Goal: Task Accomplishment & Management: Complete application form

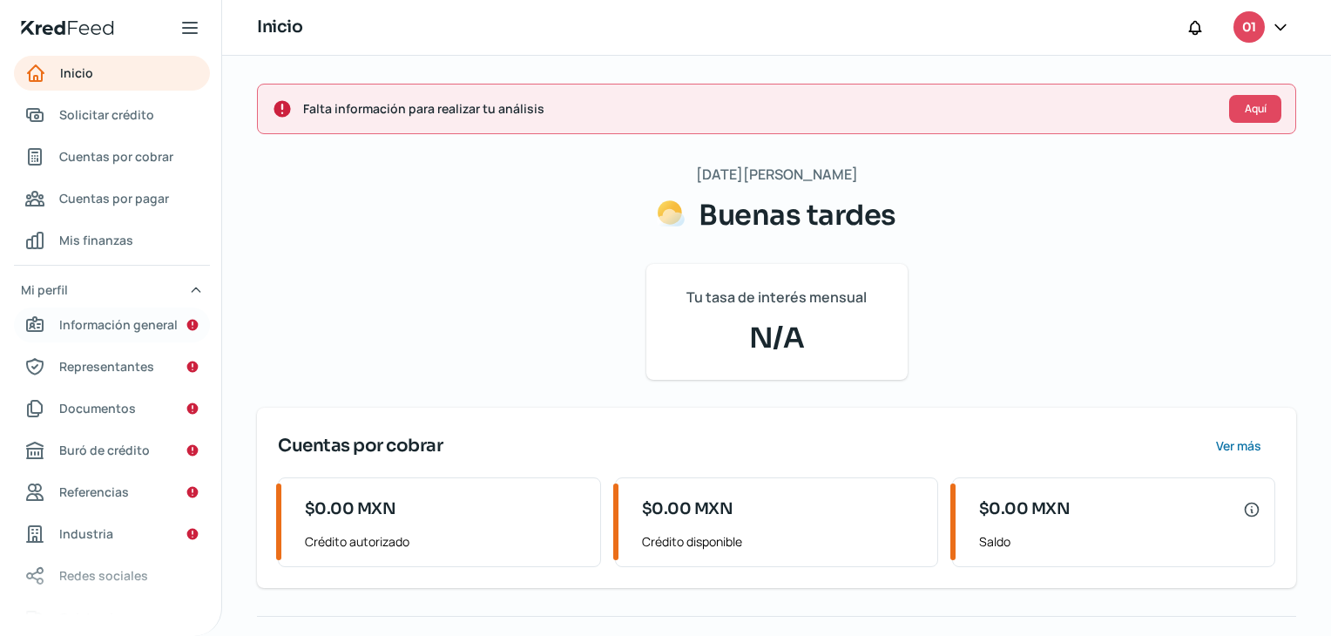
click at [143, 319] on span "Información general" at bounding box center [118, 325] width 118 height 22
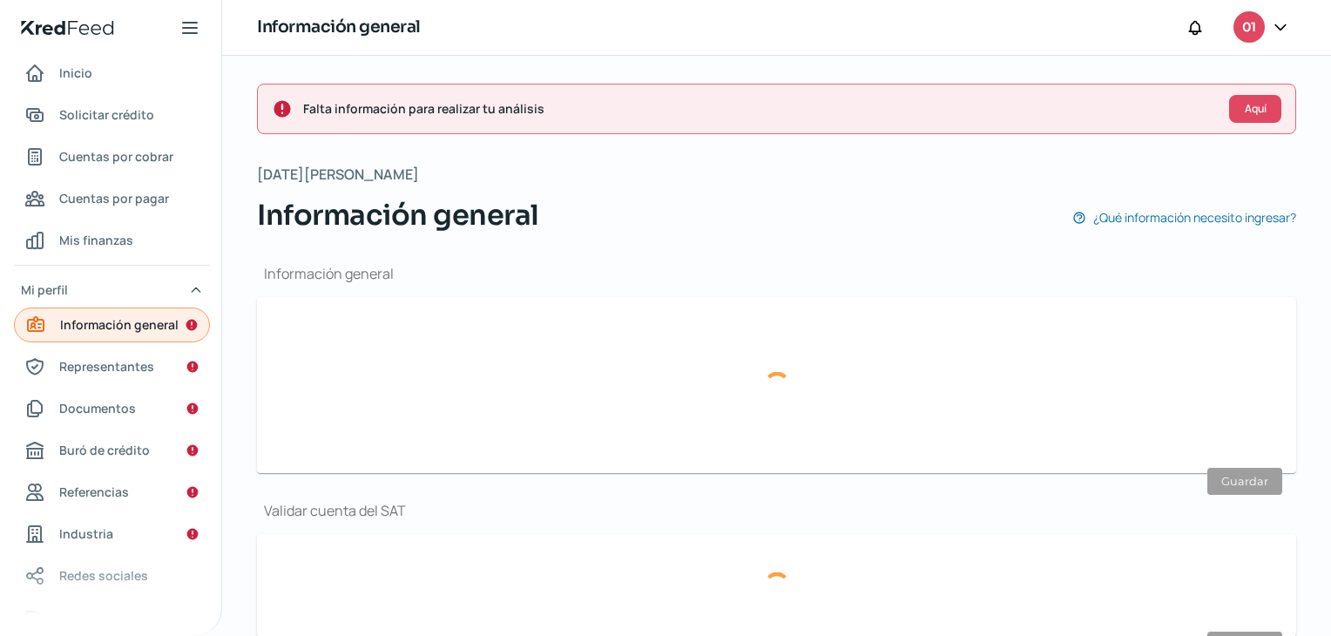
type input "01papel.cart@gmail.com"
type input "47 - 9229 - 3955"
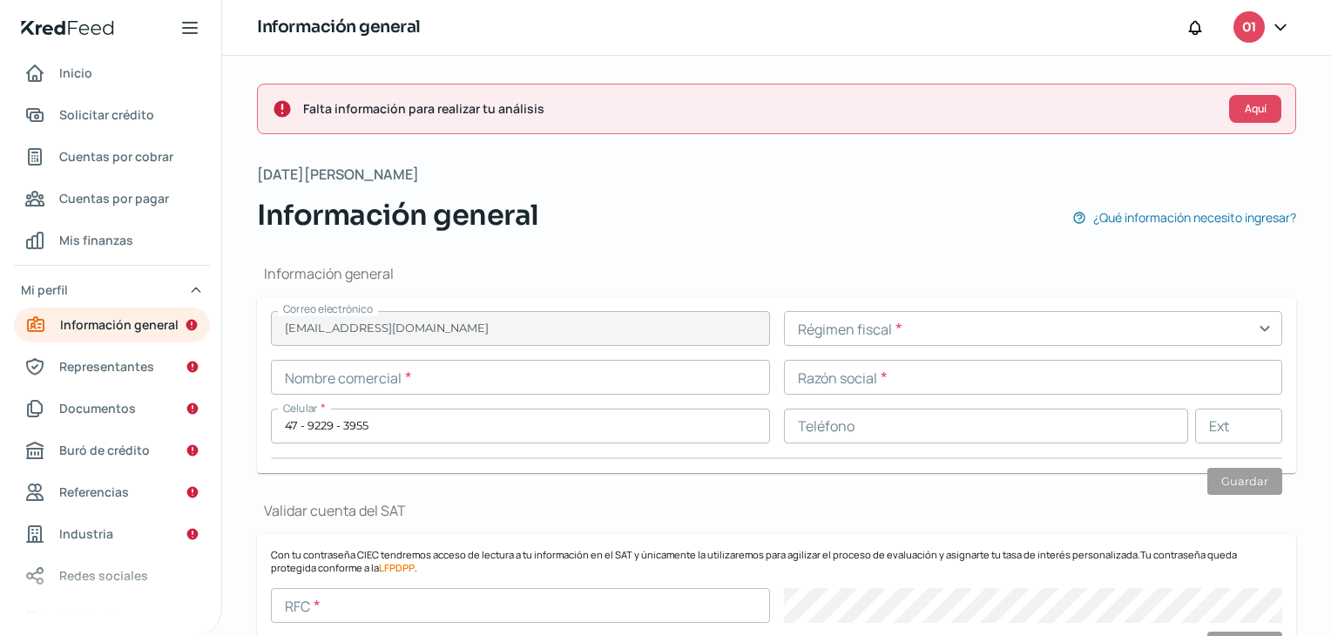
click at [308, 382] on input "text" at bounding box center [520, 377] width 499 height 35
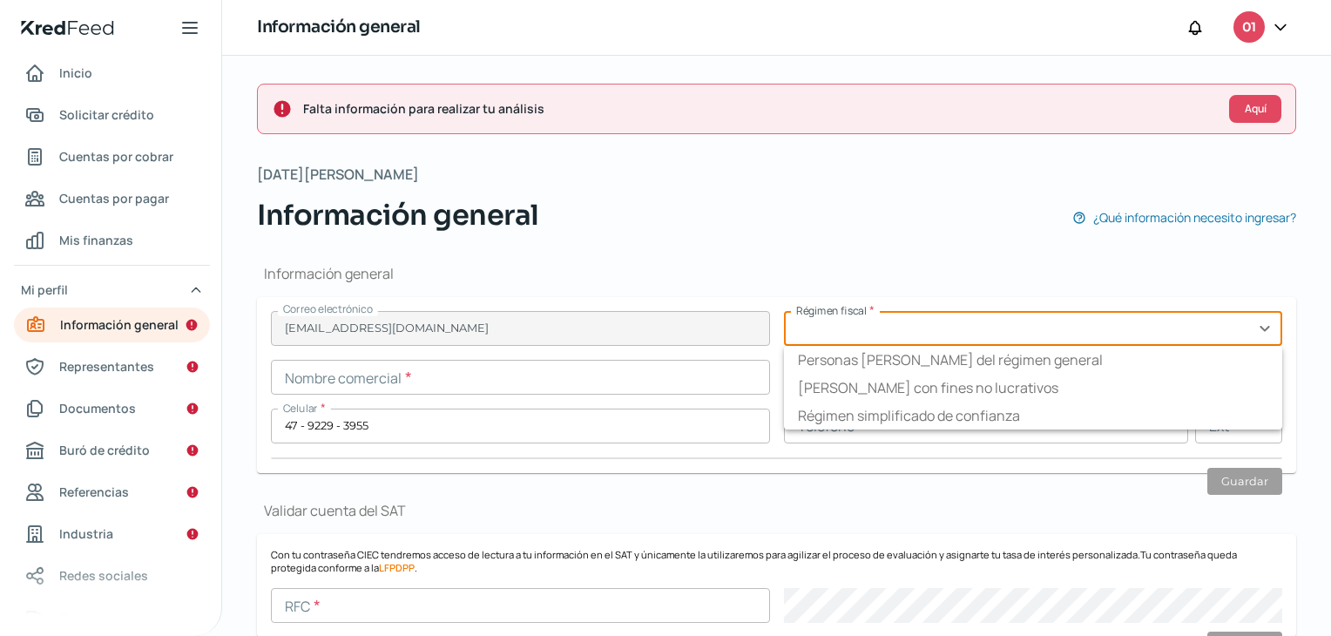
click at [1028, 339] on input "text" at bounding box center [1033, 328] width 499 height 35
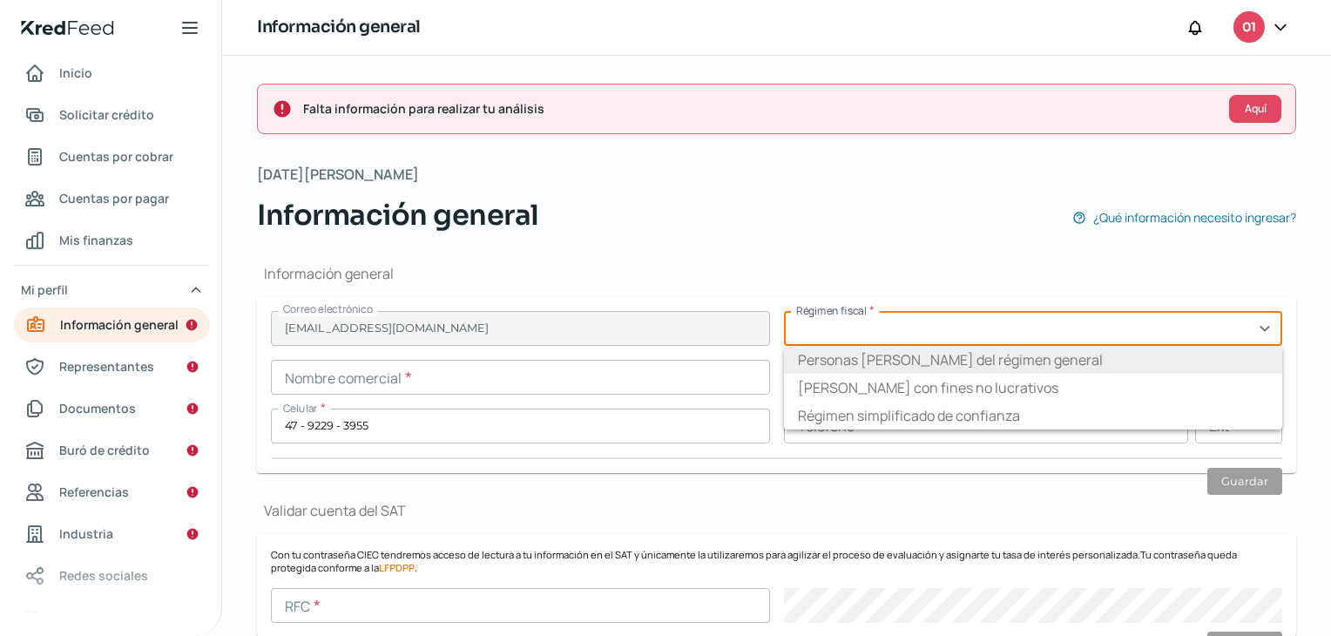
click at [999, 365] on li "Personas morales del régimen general" at bounding box center [1033, 360] width 499 height 28
type input "Personas morales del régimen general"
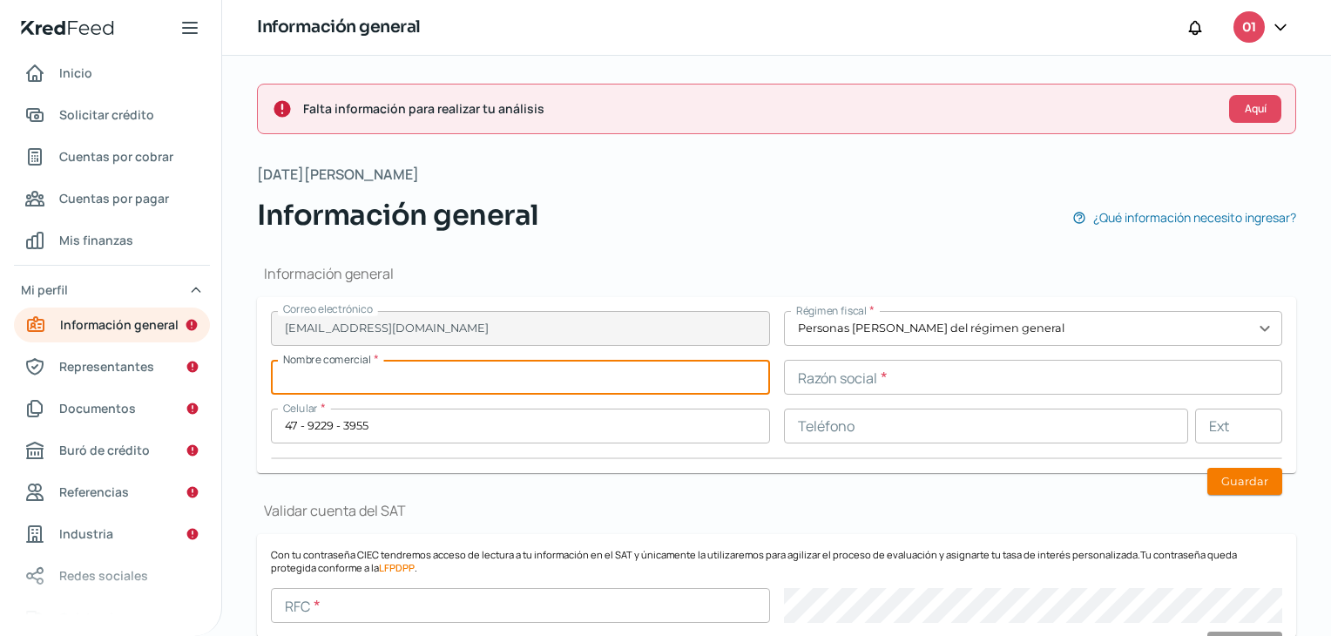
click at [420, 375] on input "text" at bounding box center [520, 377] width 499 height 35
type input "PAPELCART"
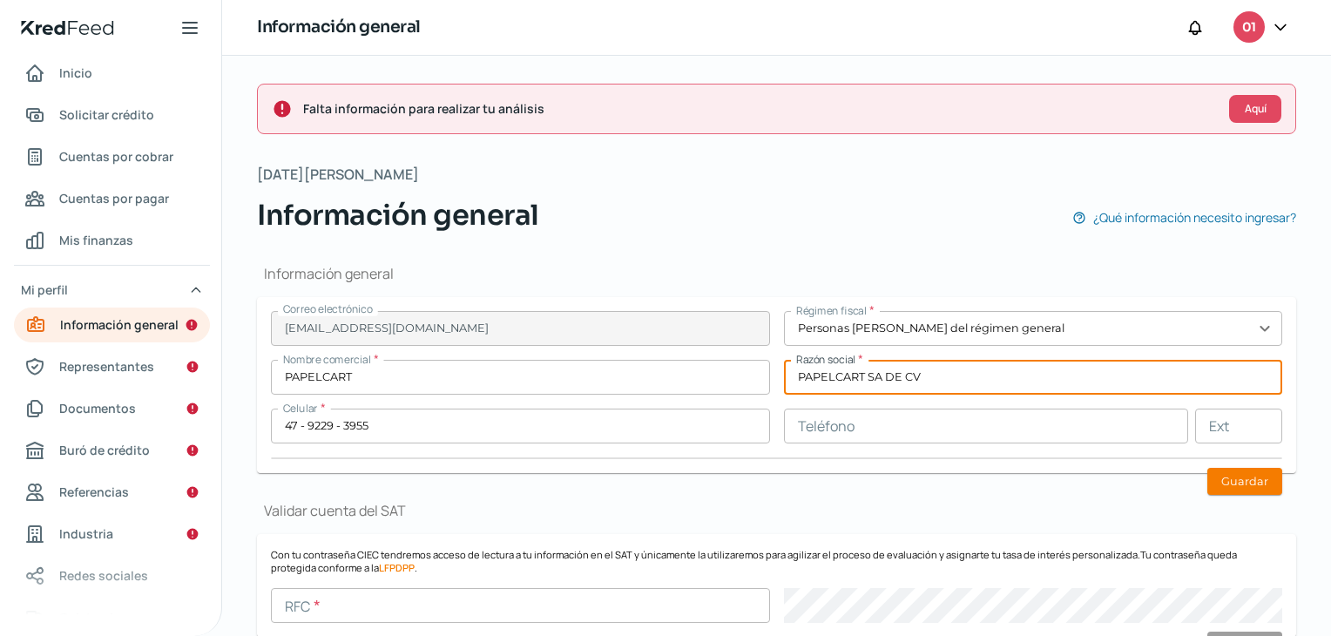
type input "PAPELCART SA DE CV"
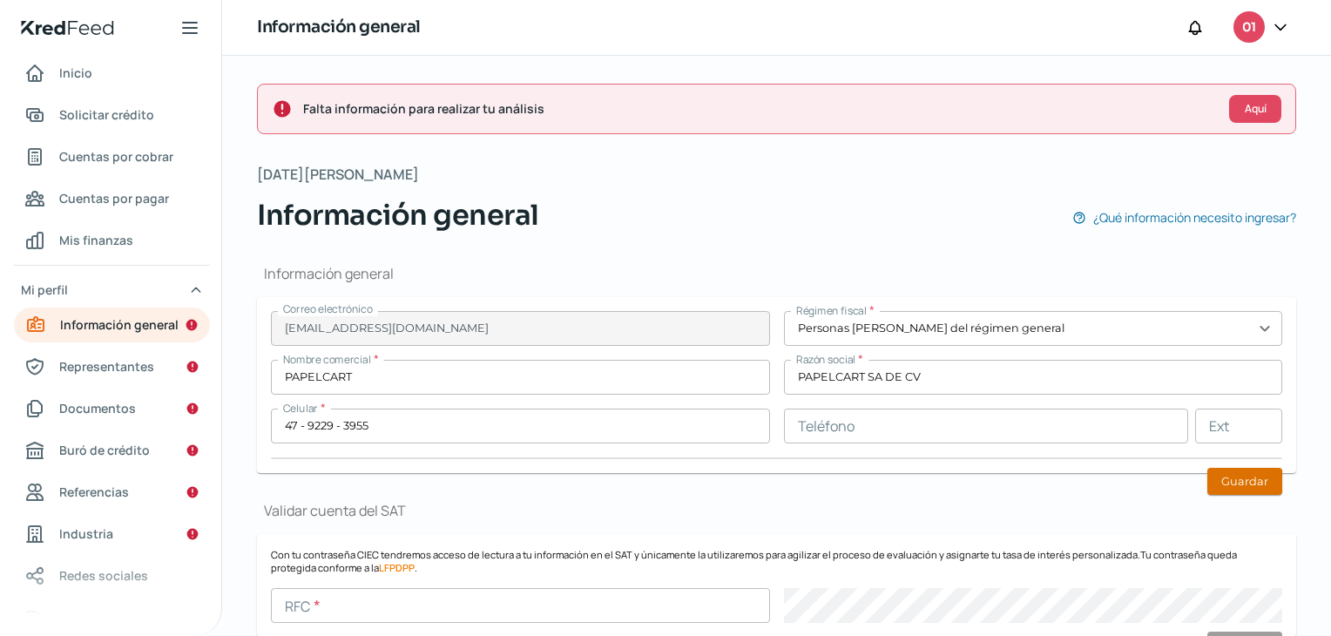
click at [1237, 485] on button "Guardar" at bounding box center [1244, 481] width 75 height 27
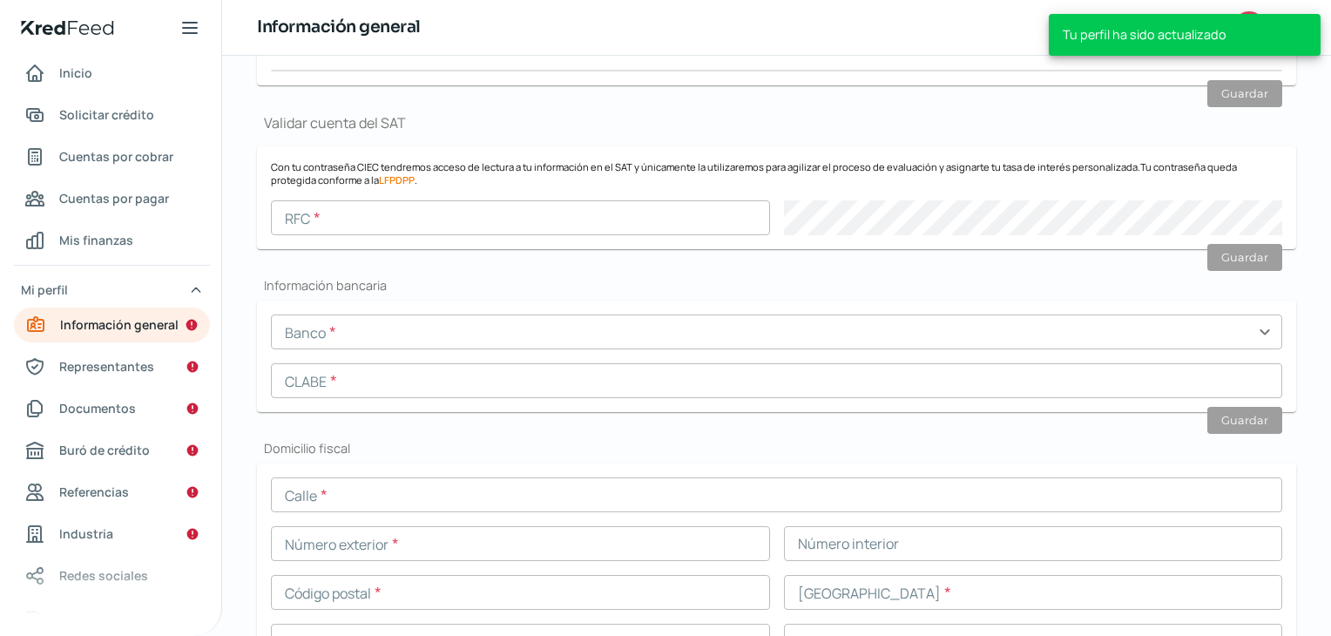
scroll to position [443, 0]
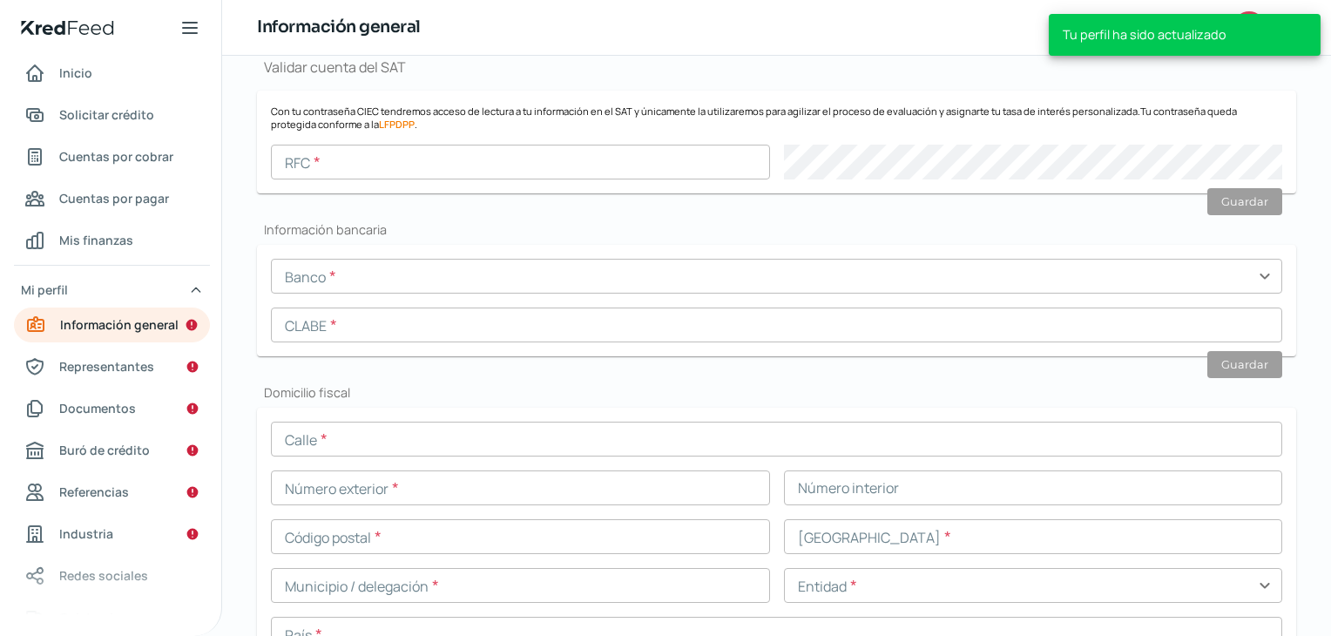
click at [307, 160] on input "text" at bounding box center [520, 162] width 499 height 35
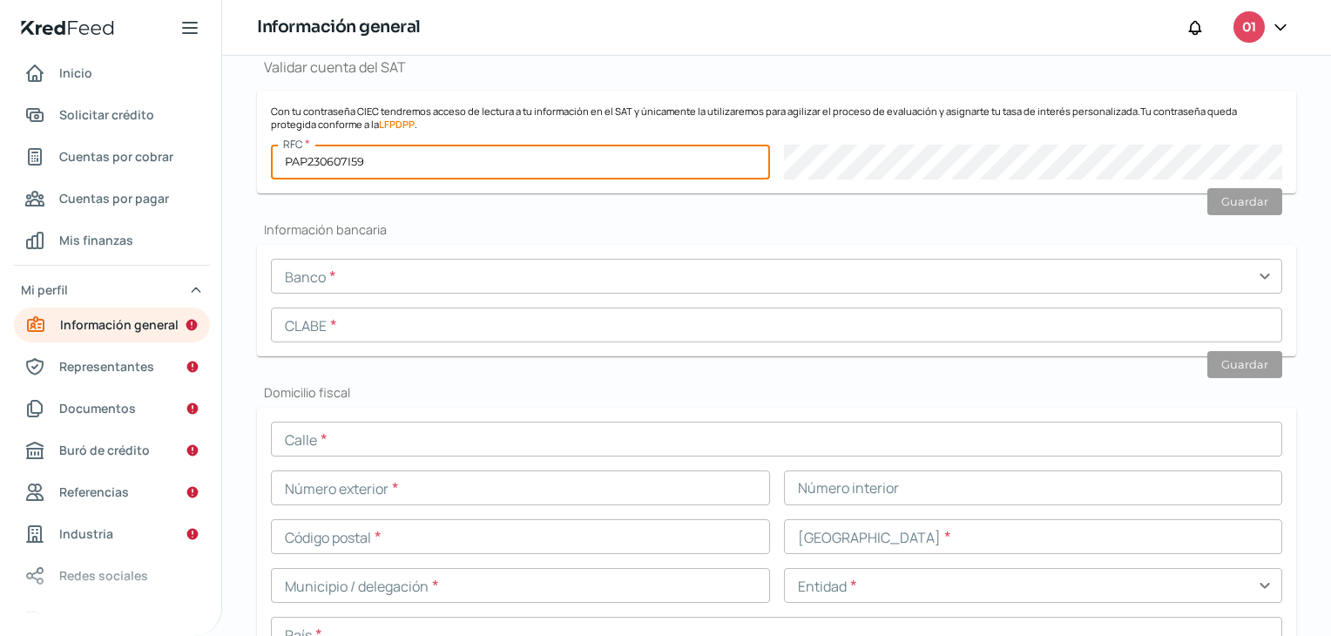
type input "PAP230607I59"
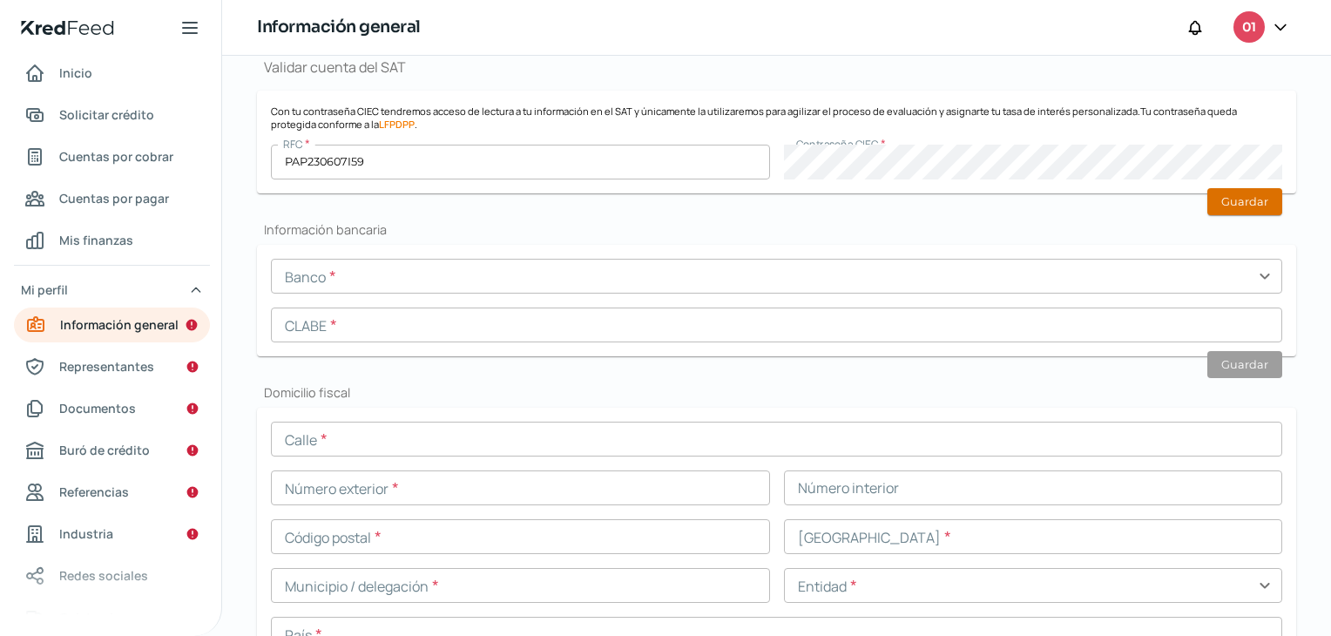
click at [1227, 203] on button "Guardar" at bounding box center [1244, 201] width 75 height 27
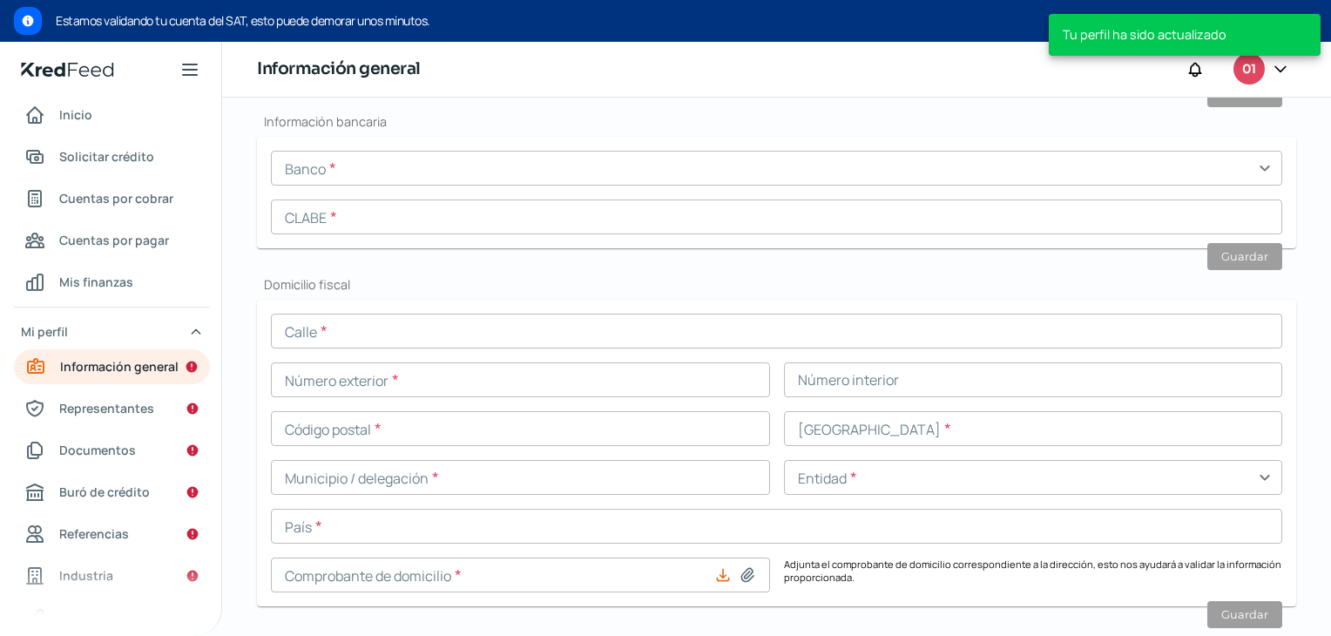
scroll to position [648, 0]
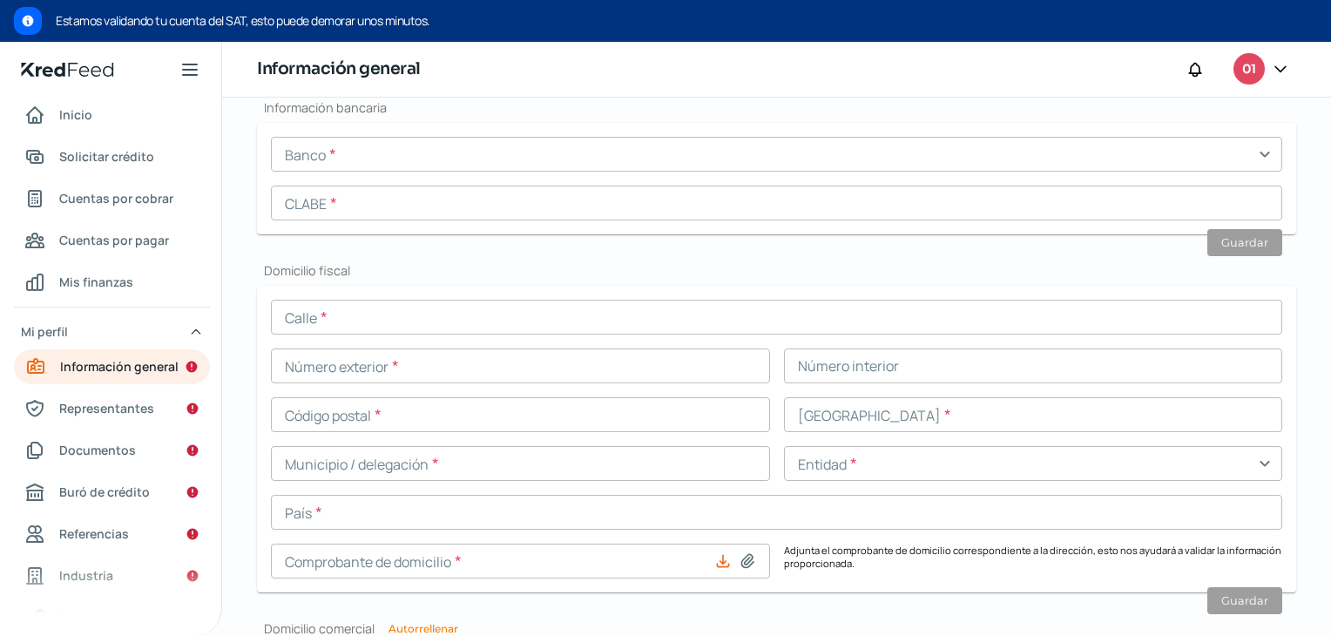
click at [314, 319] on input "text" at bounding box center [776, 317] width 1011 height 35
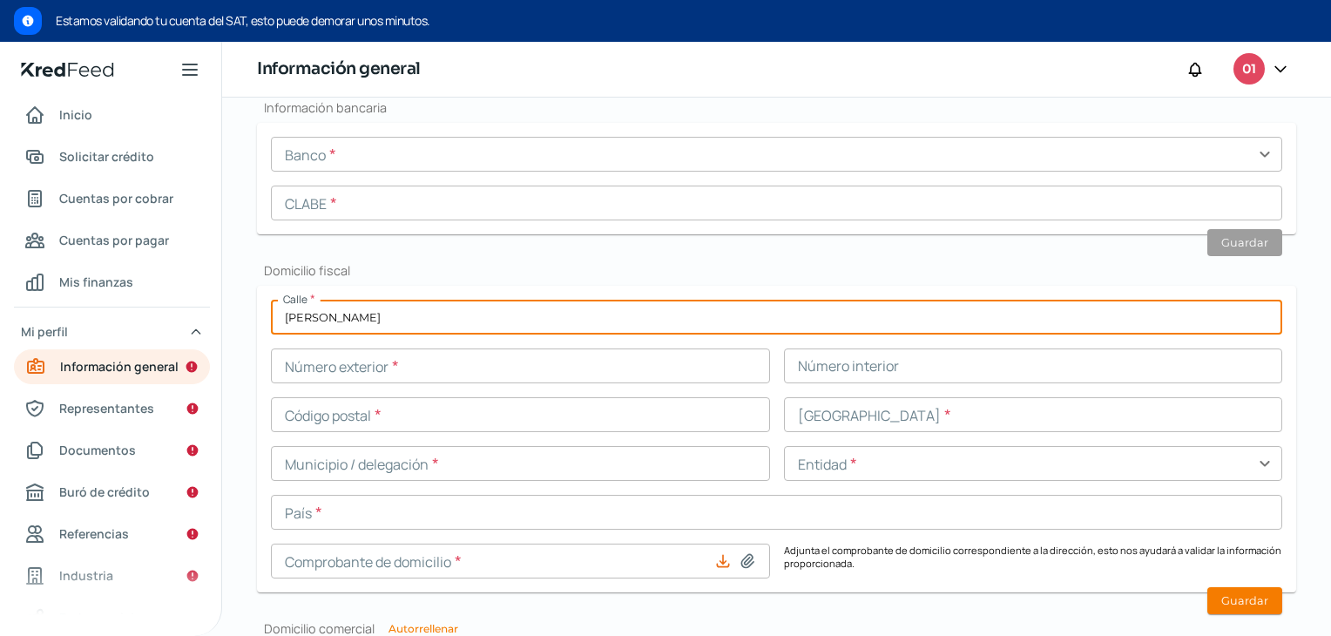
type input "JOSE MARÍA MORELOS"
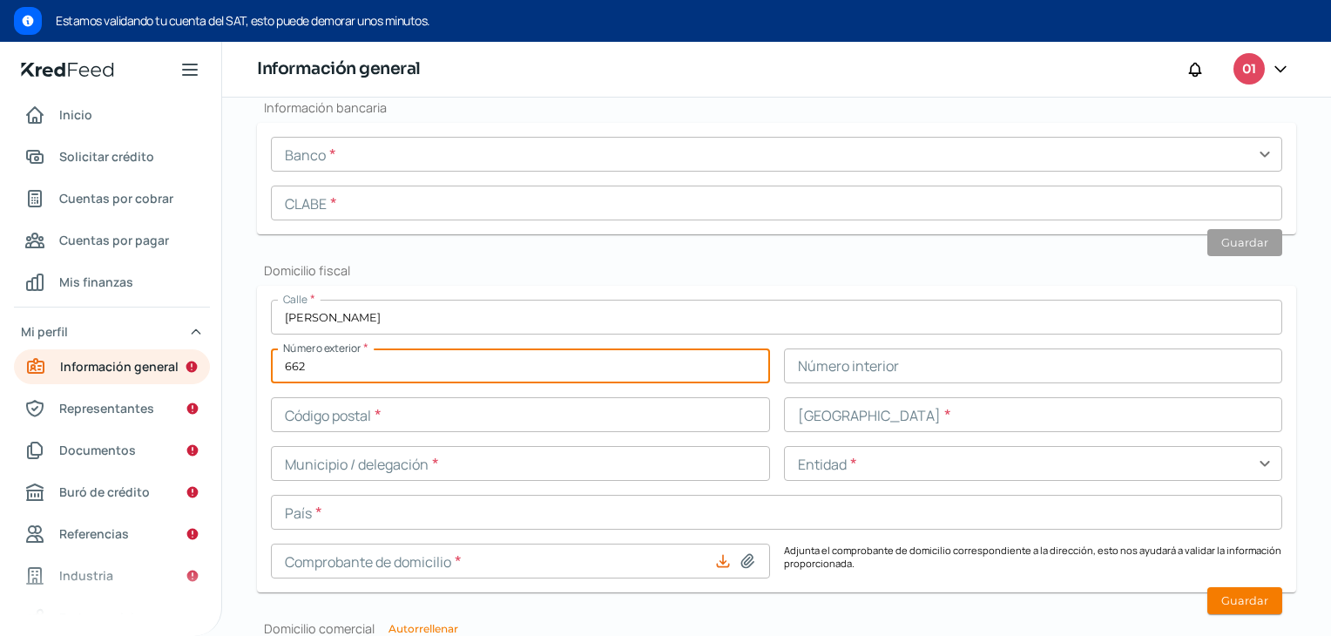
type input "662"
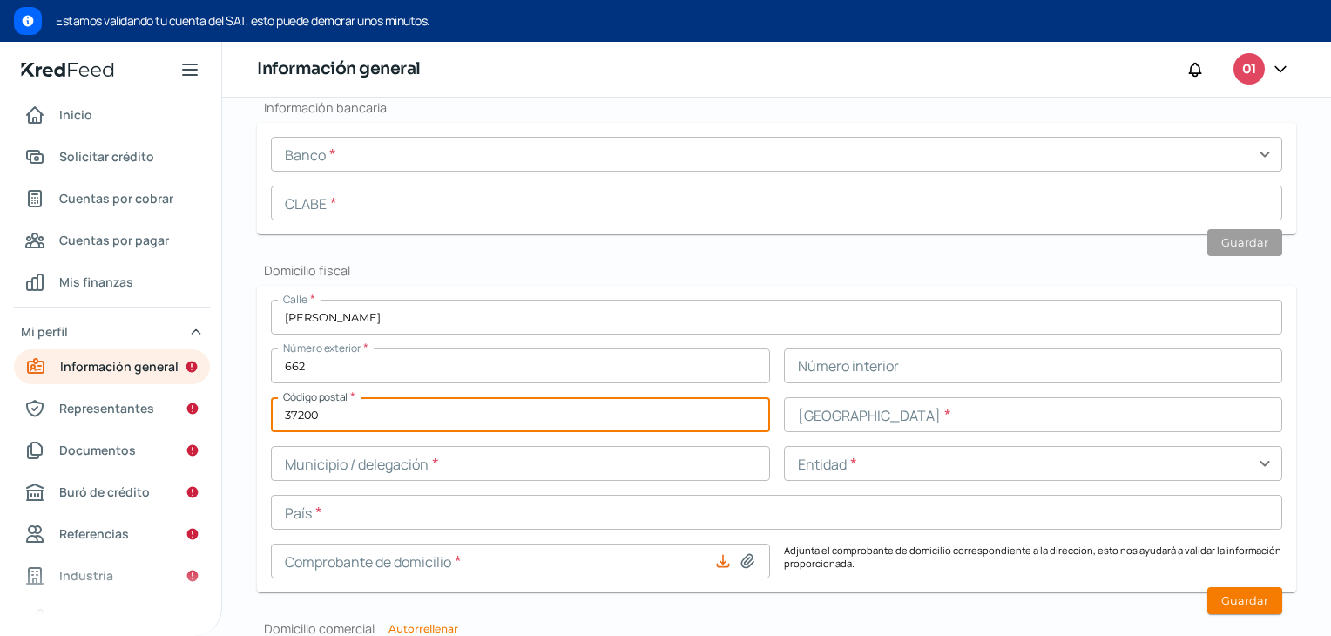
type input "37200"
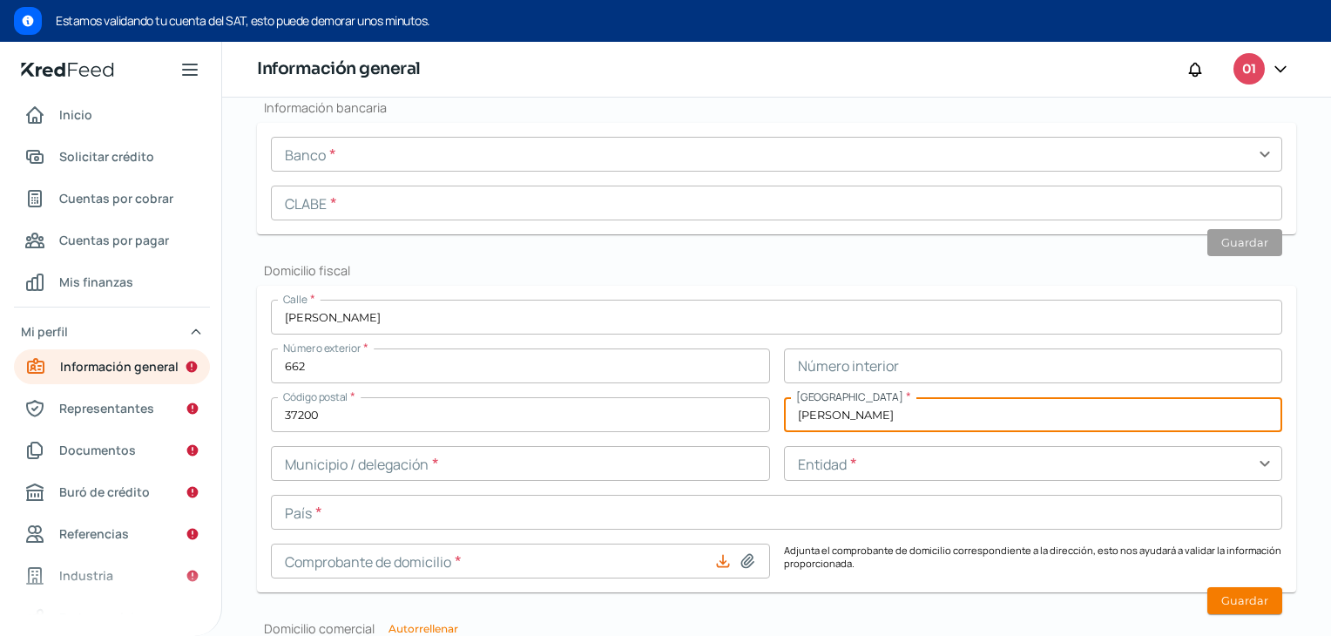
type input "JARDINES DEL BOSQUE"
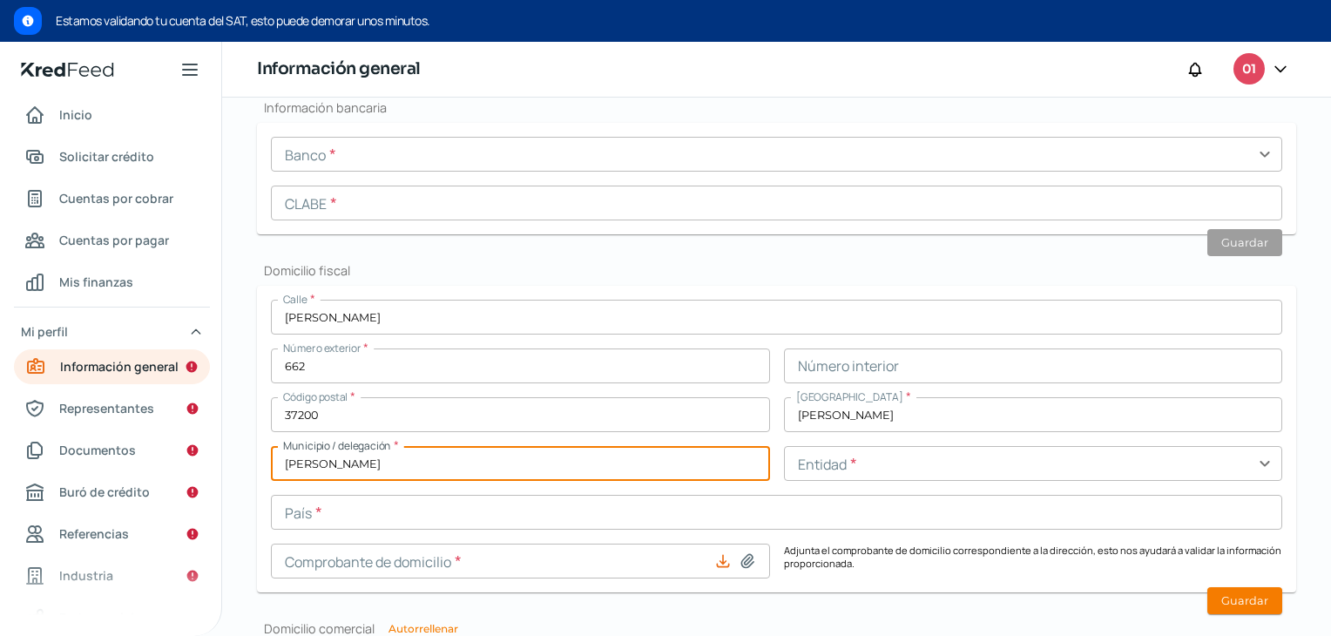
type input "LEON"
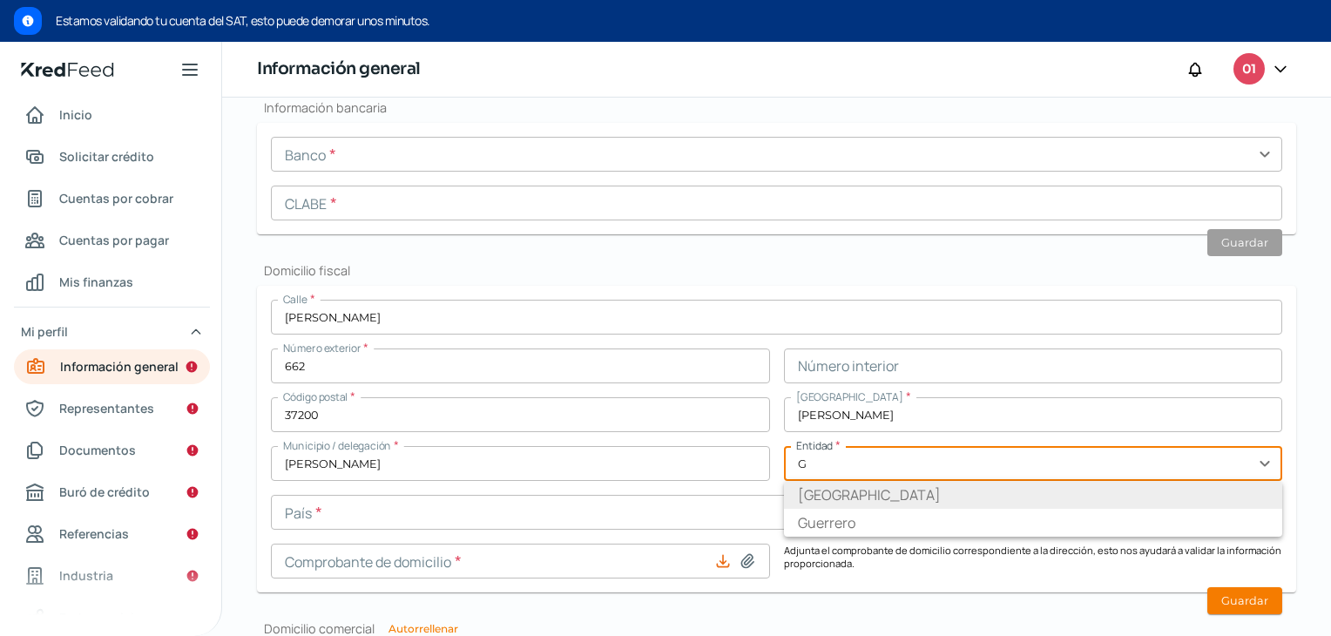
type input "Guanajuato"
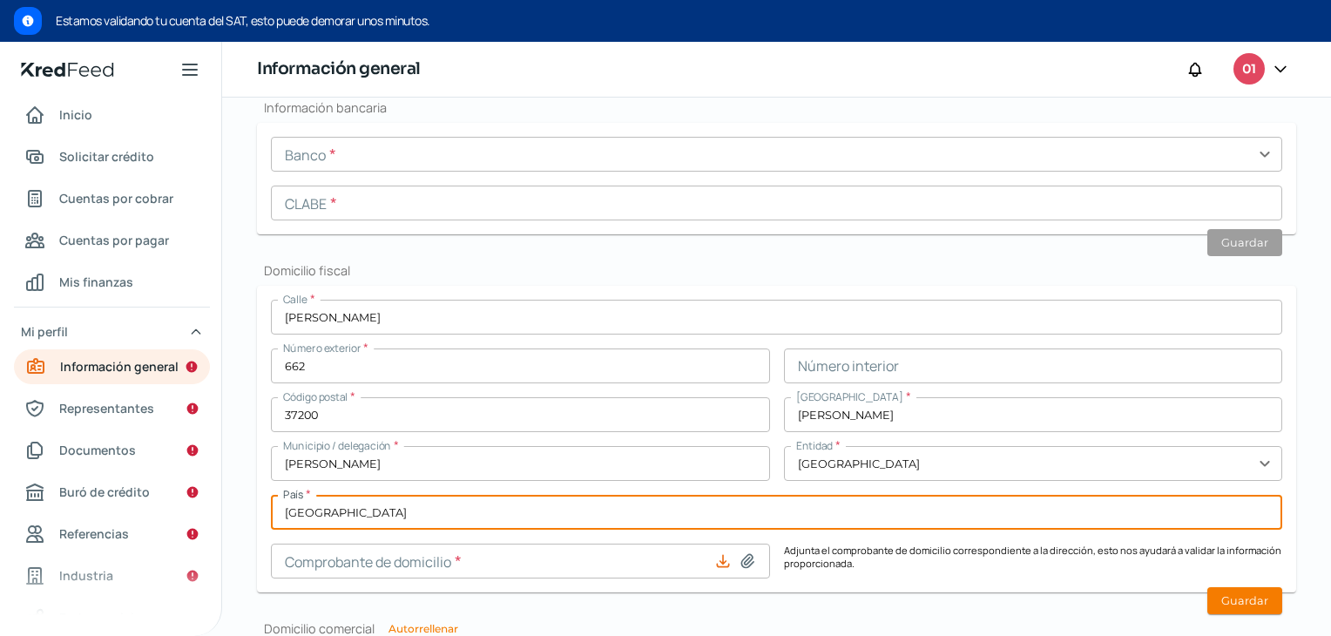
type input "MEXICO"
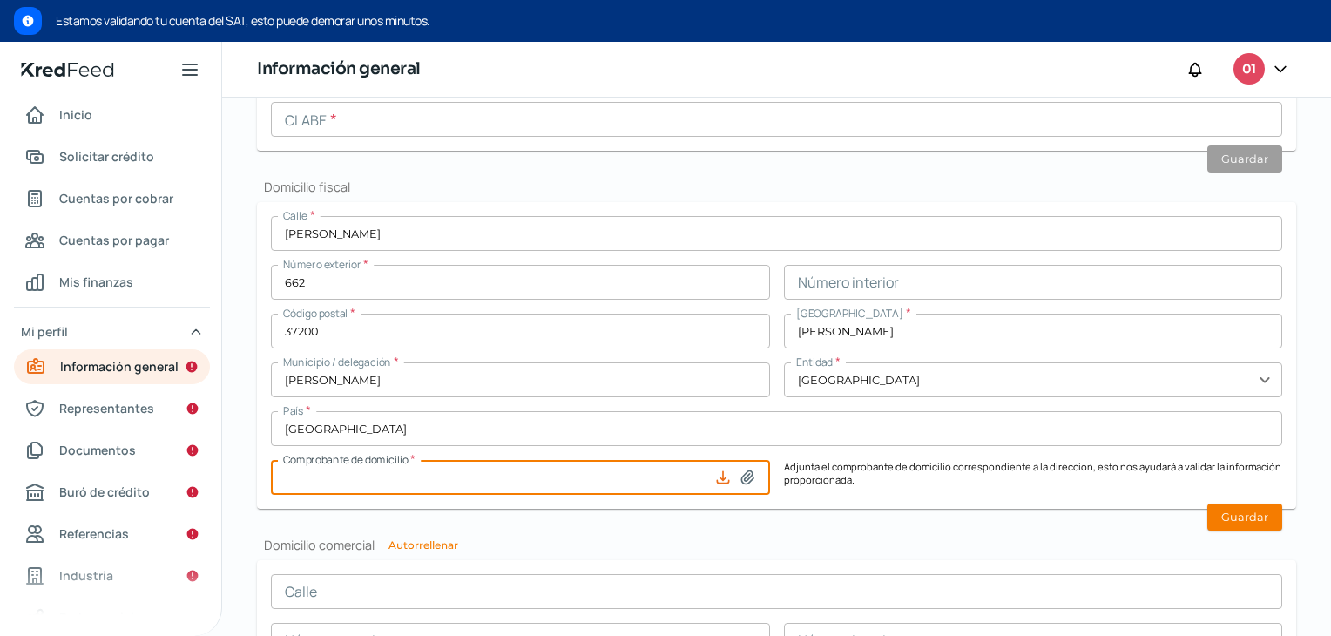
scroll to position [909, 0]
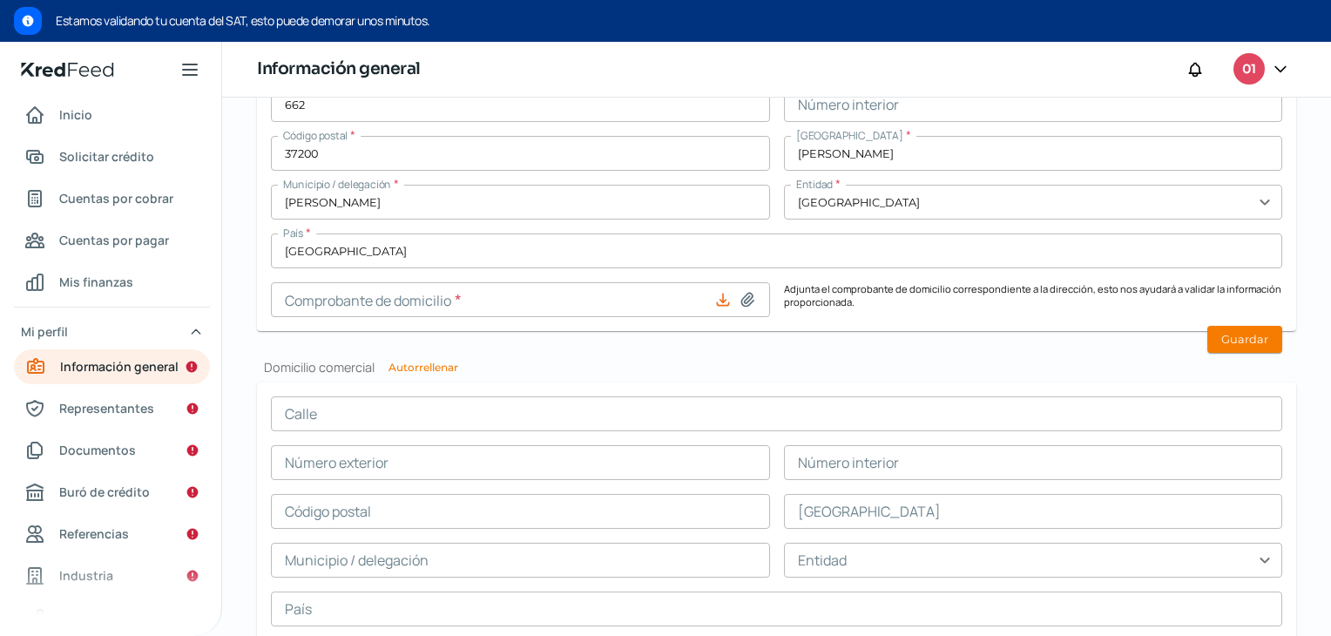
click at [741, 294] on icon at bounding box center [747, 300] width 12 height 13
type input "C:\fakepath\Comp domicilio Mayo 2025.pdf"
type input "Comp domicilio Mayo 2025.pdf"
click at [1213, 327] on button "Guardar" at bounding box center [1244, 339] width 75 height 27
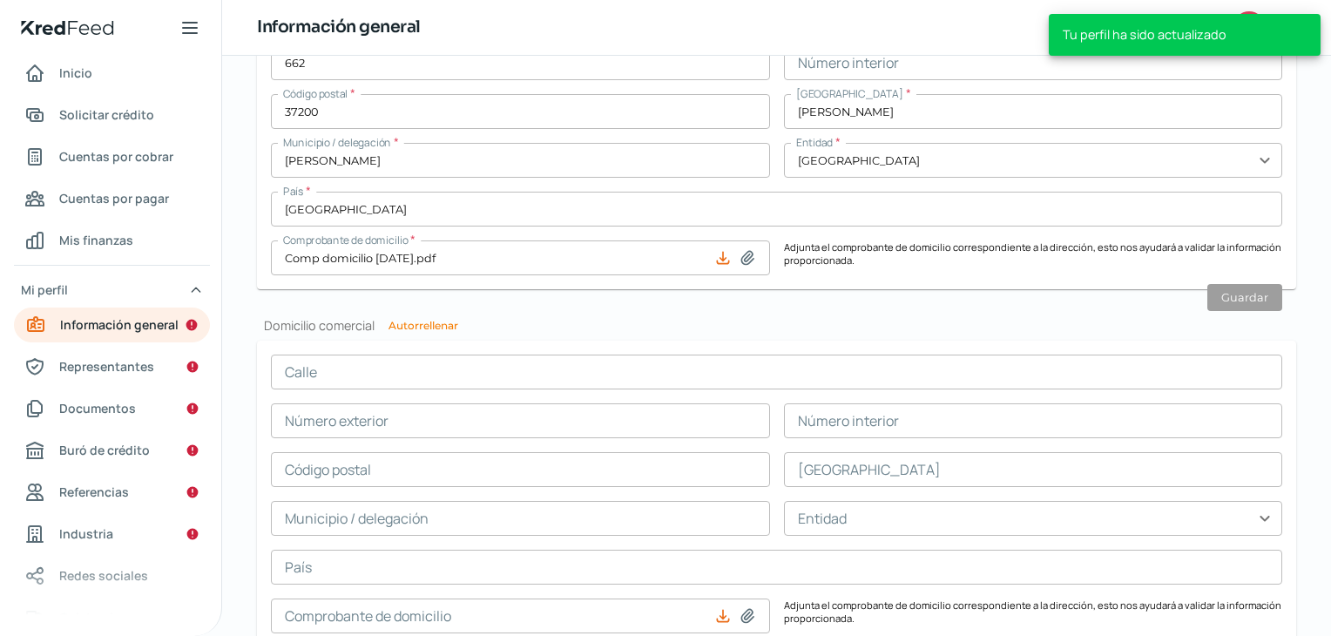
click at [422, 322] on button "Autorrellenar" at bounding box center [424, 326] width 70 height 10
type input "JOSE MARÍA MORELOS"
type input "662"
type input "37200"
type input "JARDINES DEL BOSQUE"
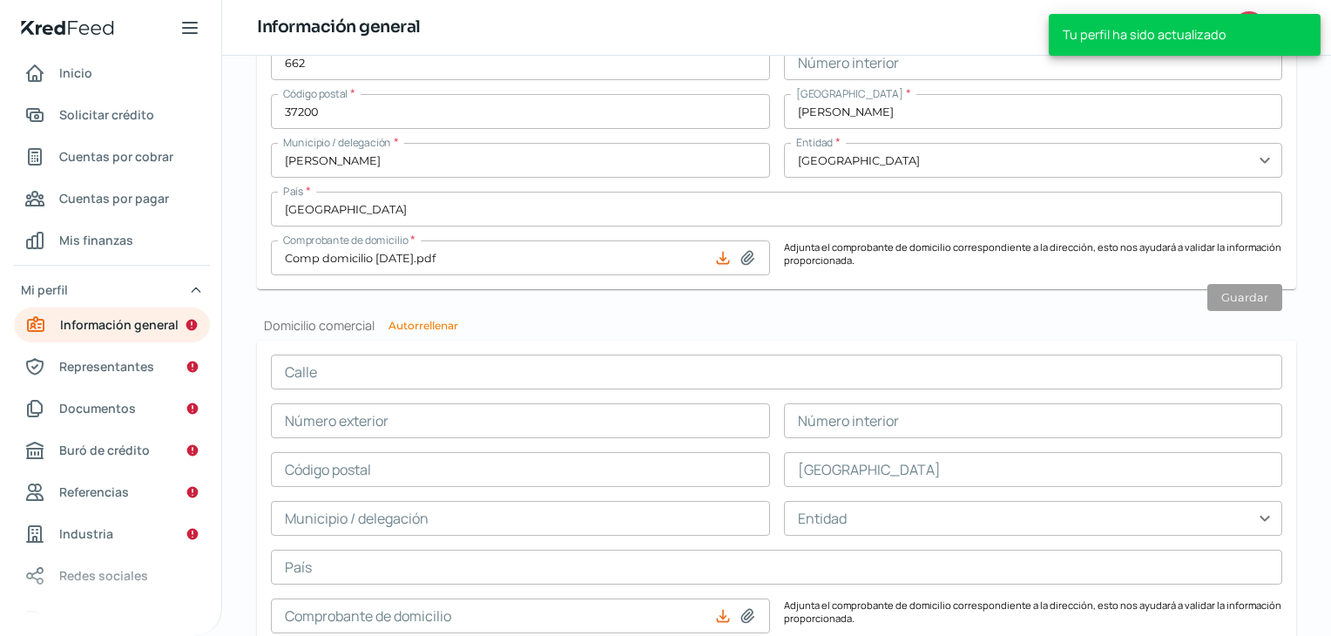
type input "LEON"
type input "Guanajuato"
type input "MEXICO"
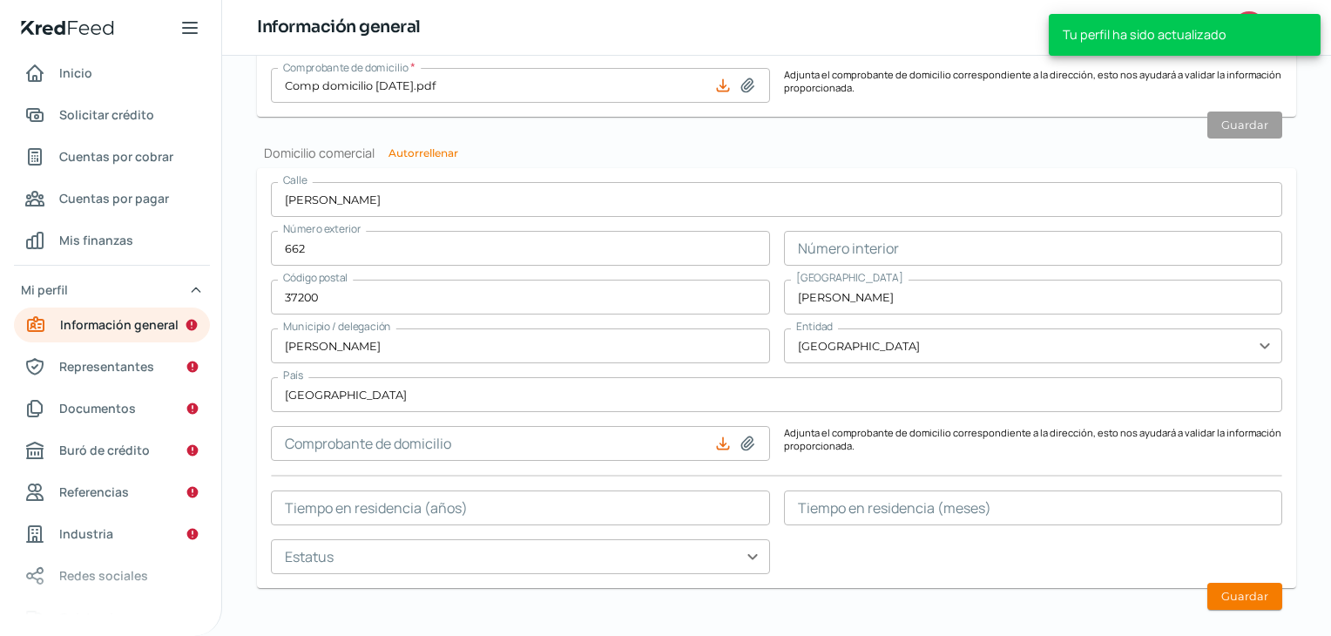
scroll to position [1084, 0]
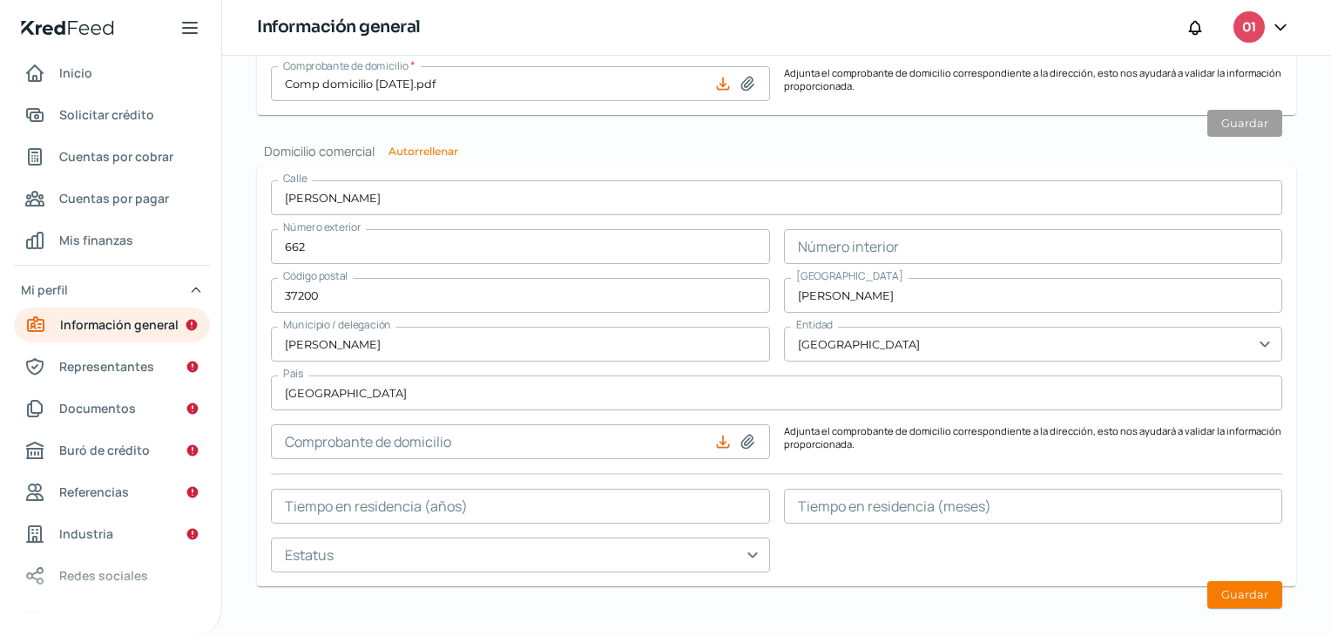
click at [744, 440] on icon at bounding box center [747, 441] width 17 height 17
type input "C:\fakepath\Comp domicilio Mayo 2025.pdf"
type input "Comp domicilio Mayo 2025.pdf"
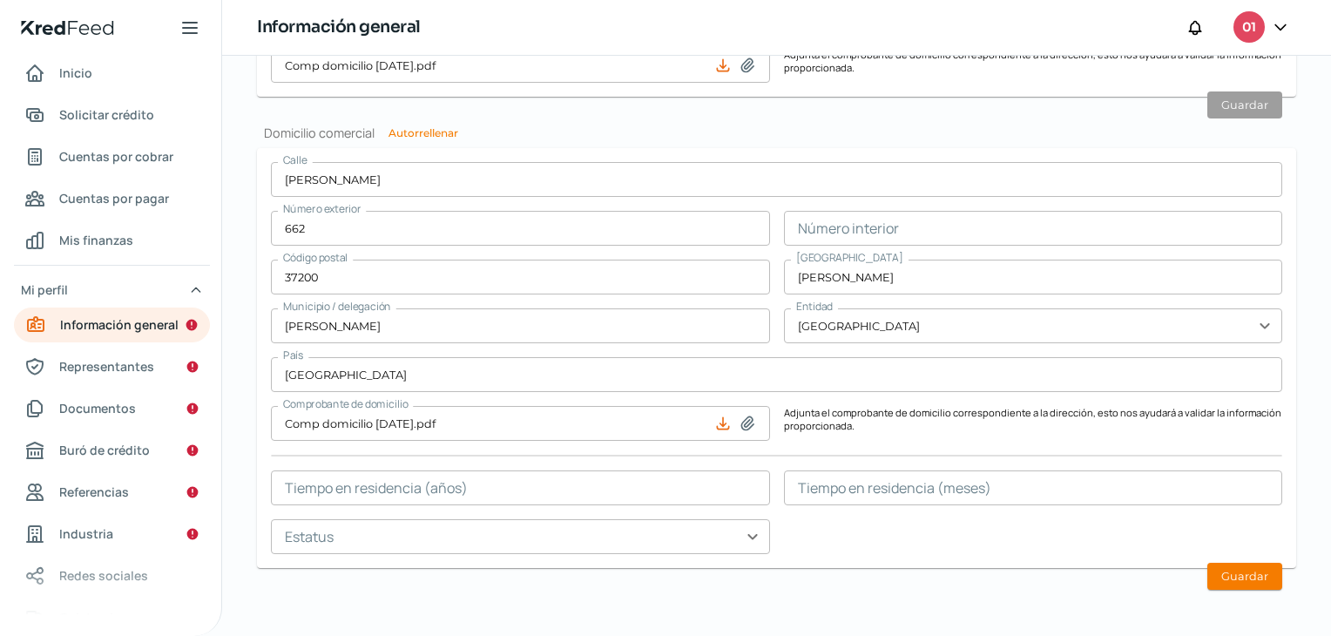
click at [742, 536] on input "text" at bounding box center [520, 536] width 499 height 35
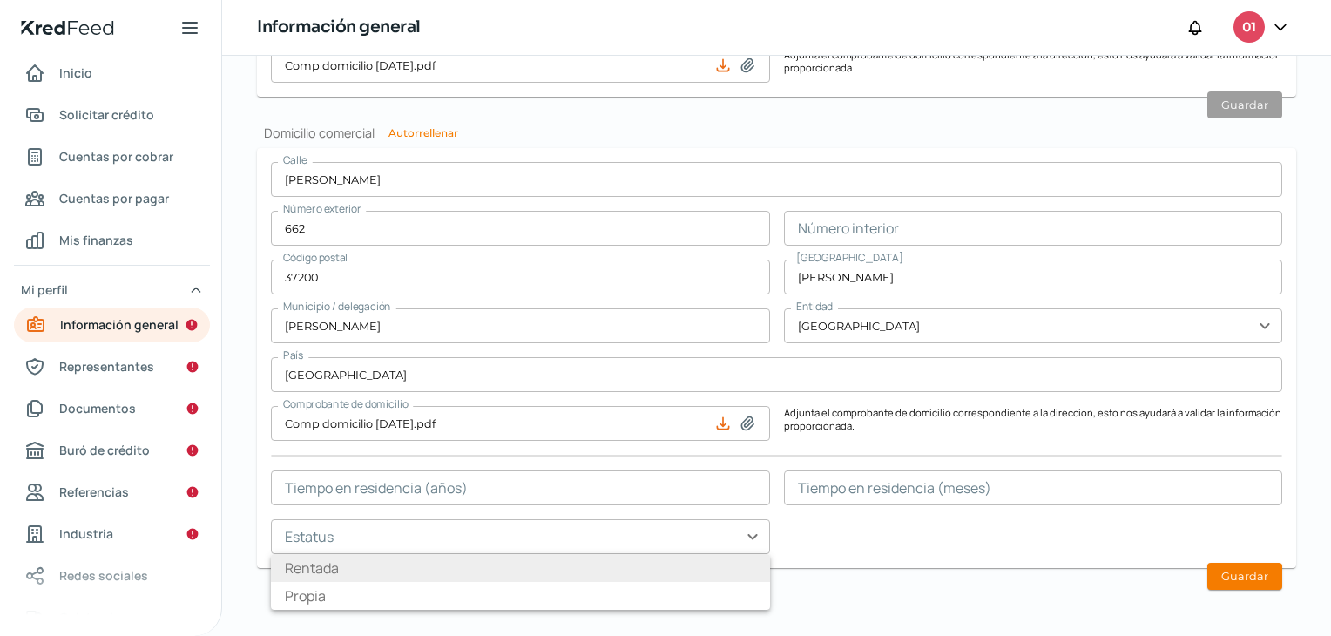
click at [483, 567] on li "Rentada" at bounding box center [520, 568] width 499 height 28
type input "Rentada"
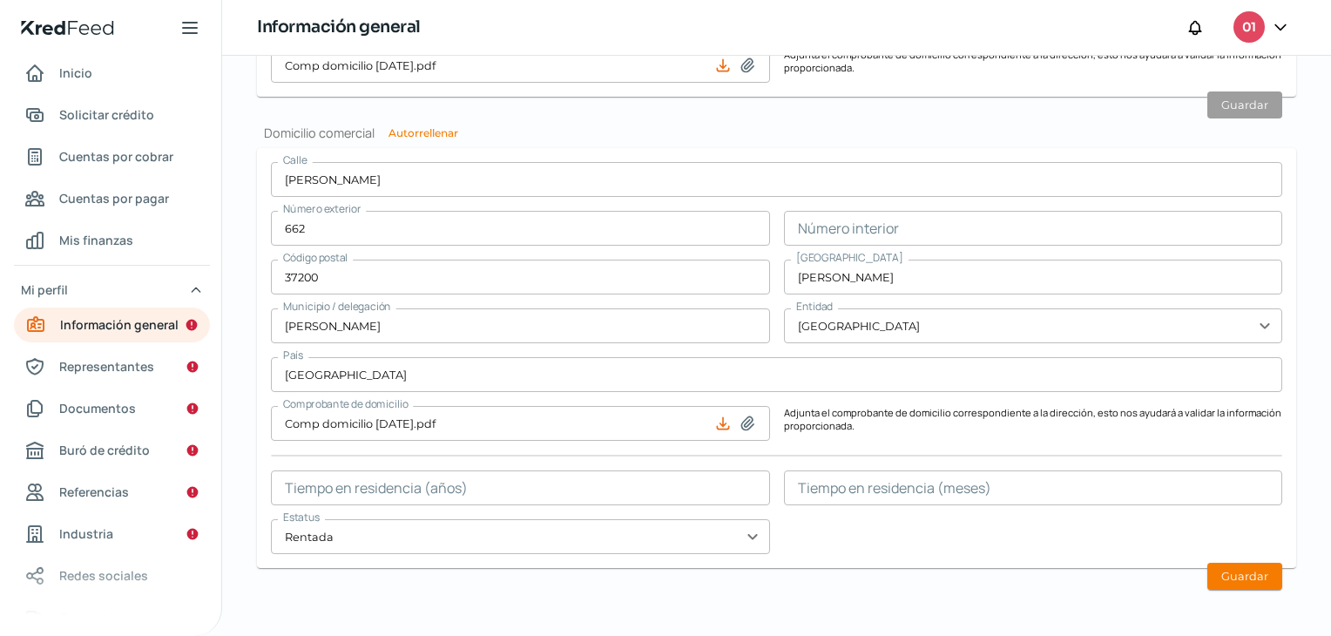
click at [467, 495] on input "text" at bounding box center [520, 487] width 499 height 35
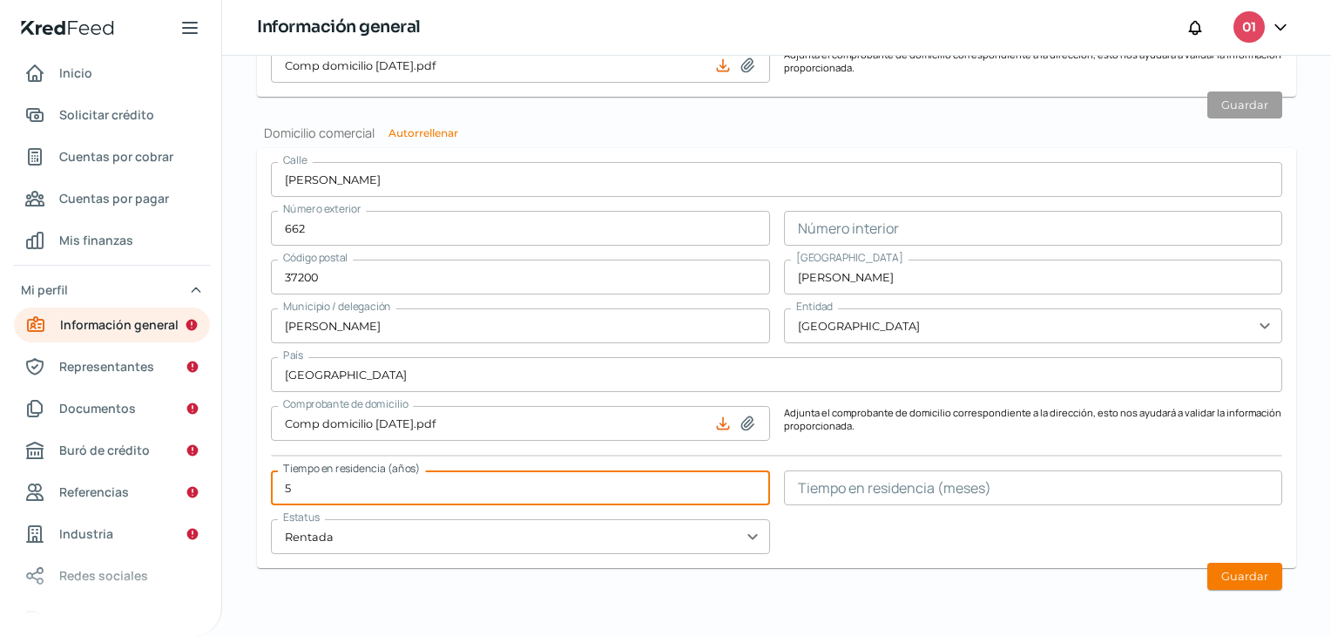
type input "5"
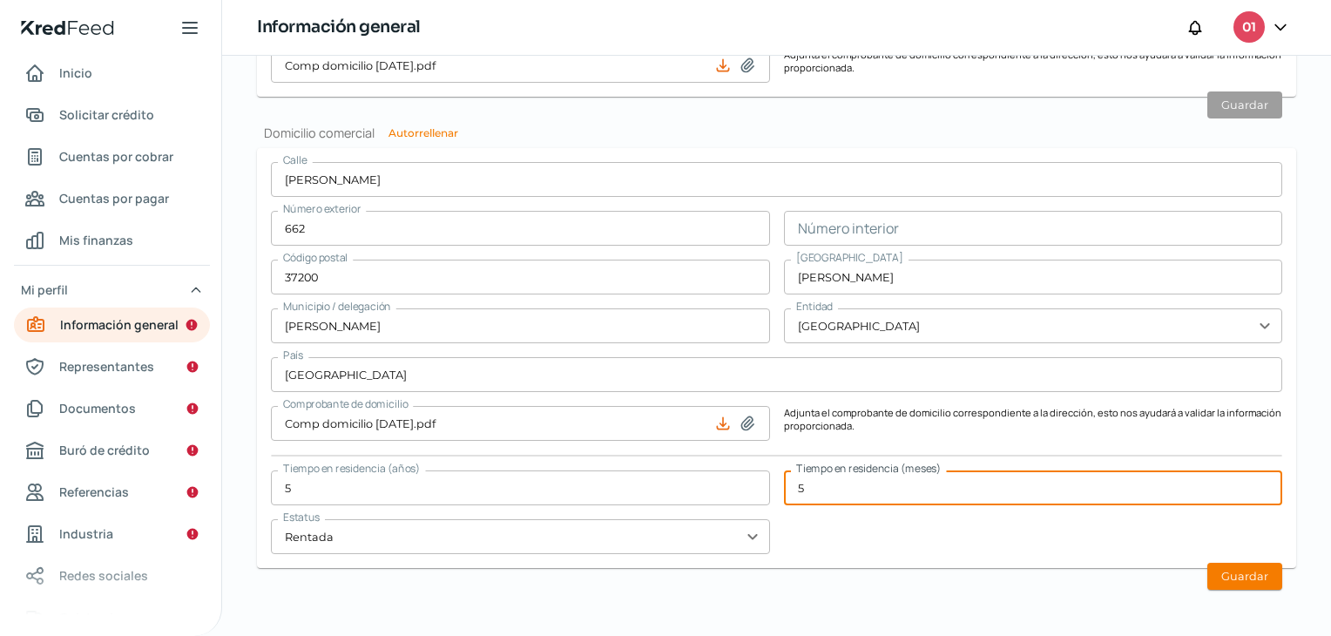
type input "5"
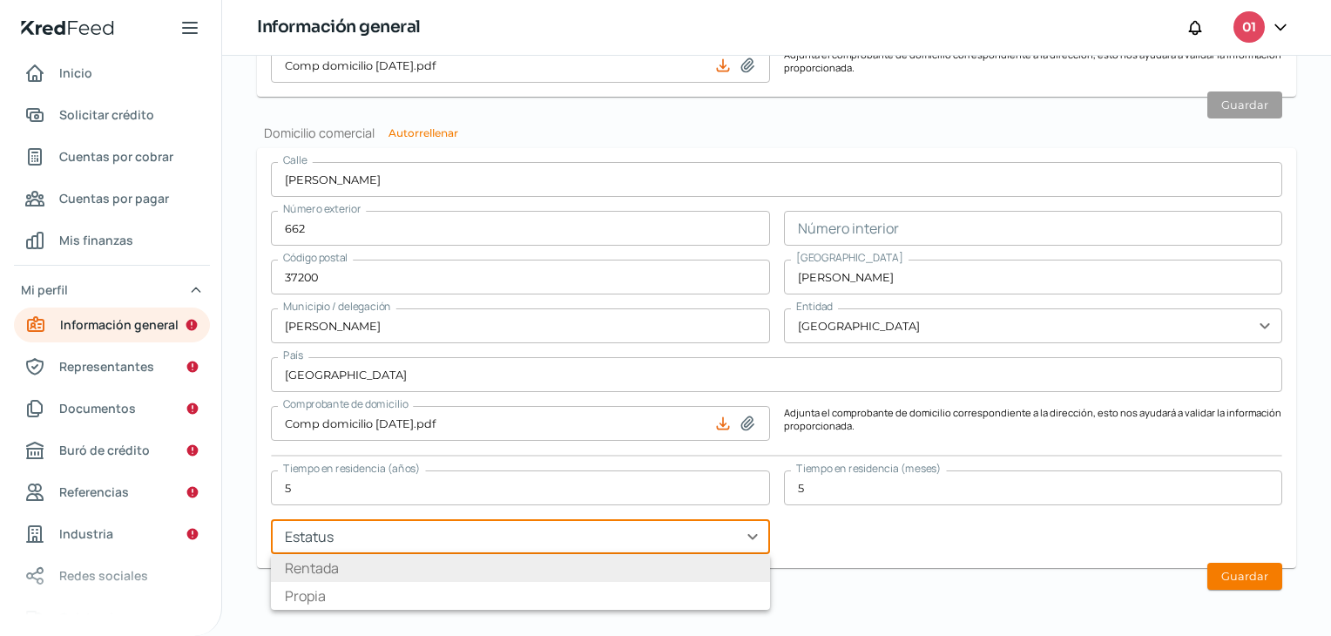
type input "Rentada"
click at [982, 558] on form "Calle JOSE MARÍA MORELOS Número exterior 662 Número interior Código postal 3720…" at bounding box center [776, 358] width 1039 height 420
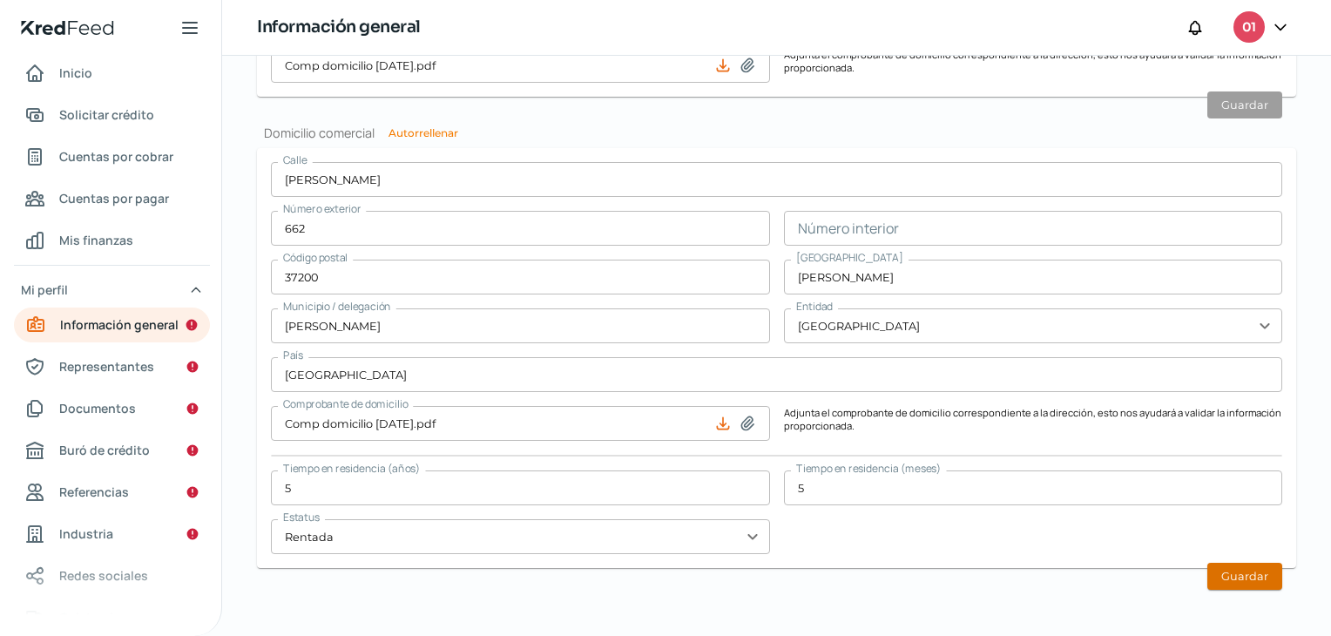
click at [1245, 580] on button "Guardar" at bounding box center [1244, 576] width 75 height 27
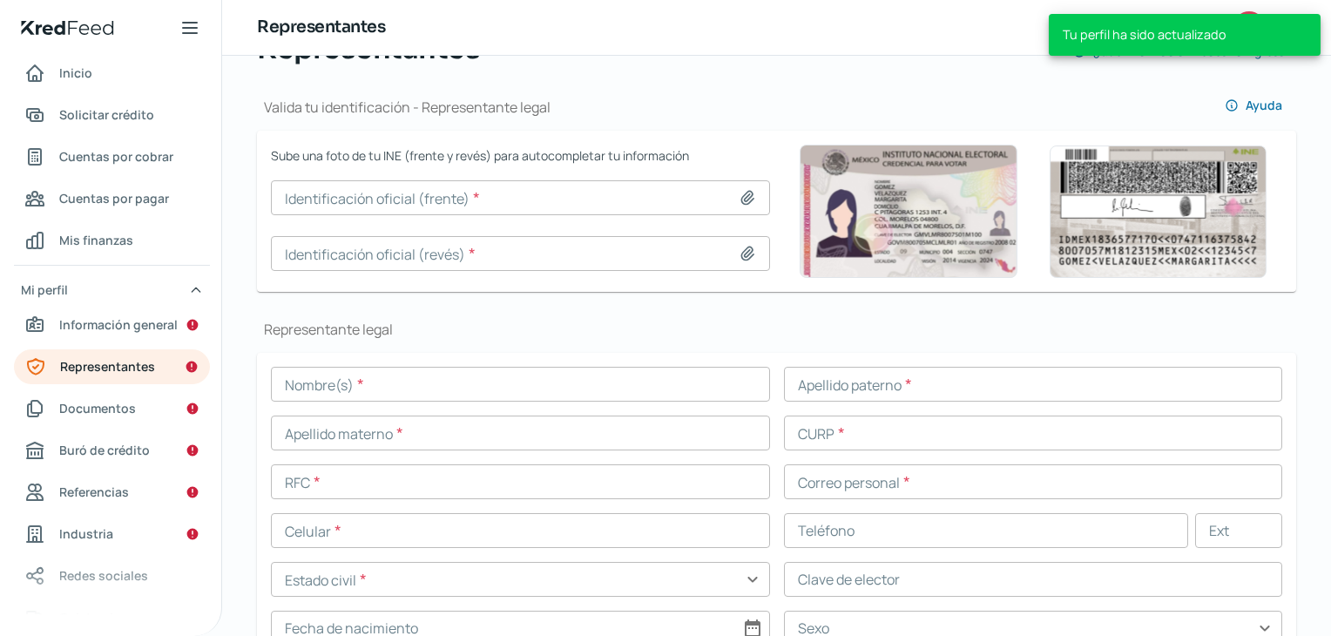
scroll to position [179, 0]
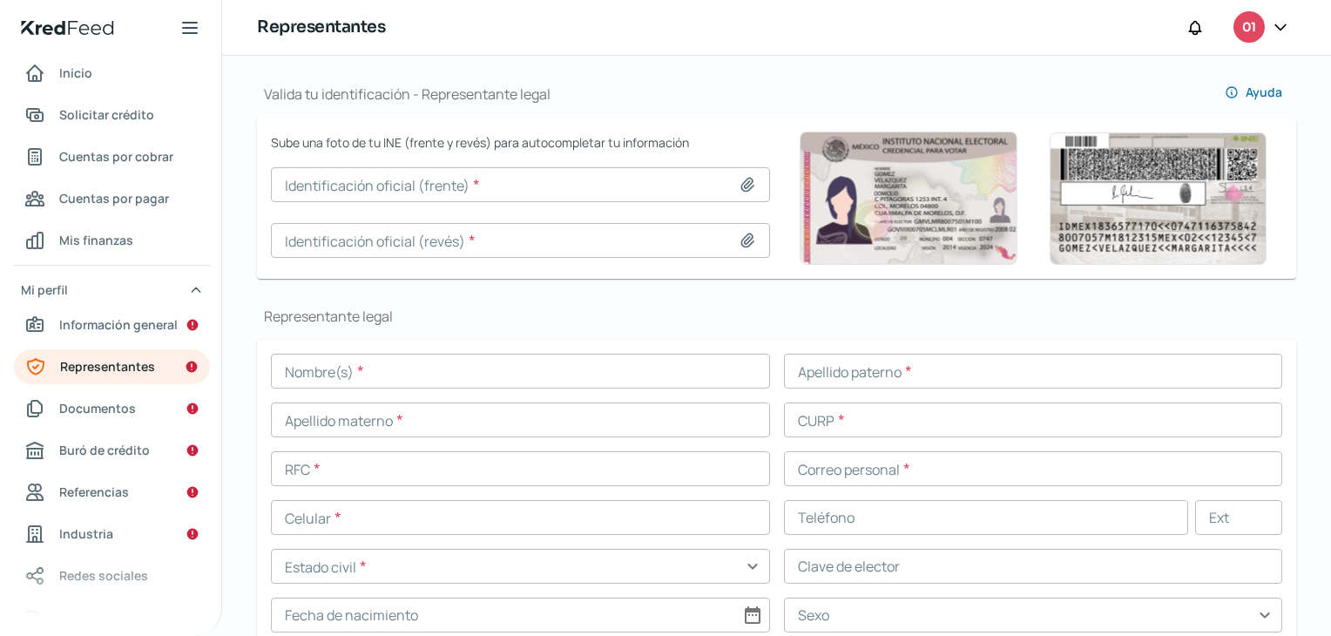
click at [740, 189] on icon at bounding box center [747, 184] width 17 height 17
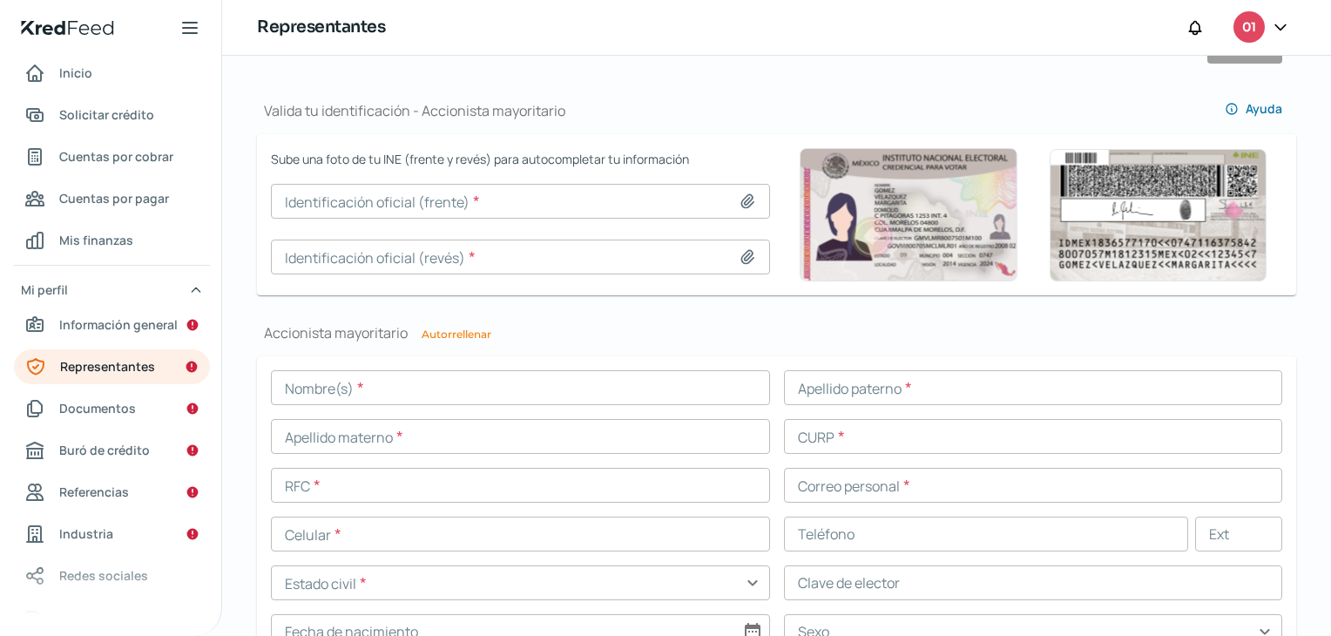
click at [739, 199] on icon at bounding box center [747, 201] width 17 height 17
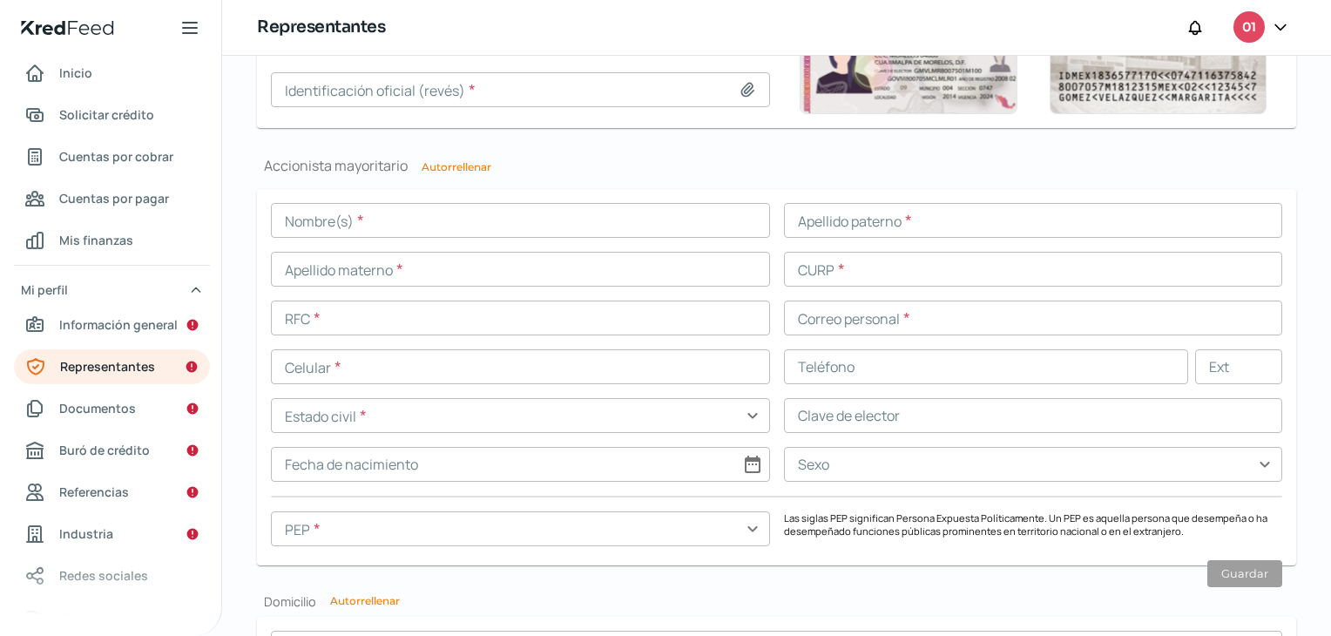
scroll to position [1316, 0]
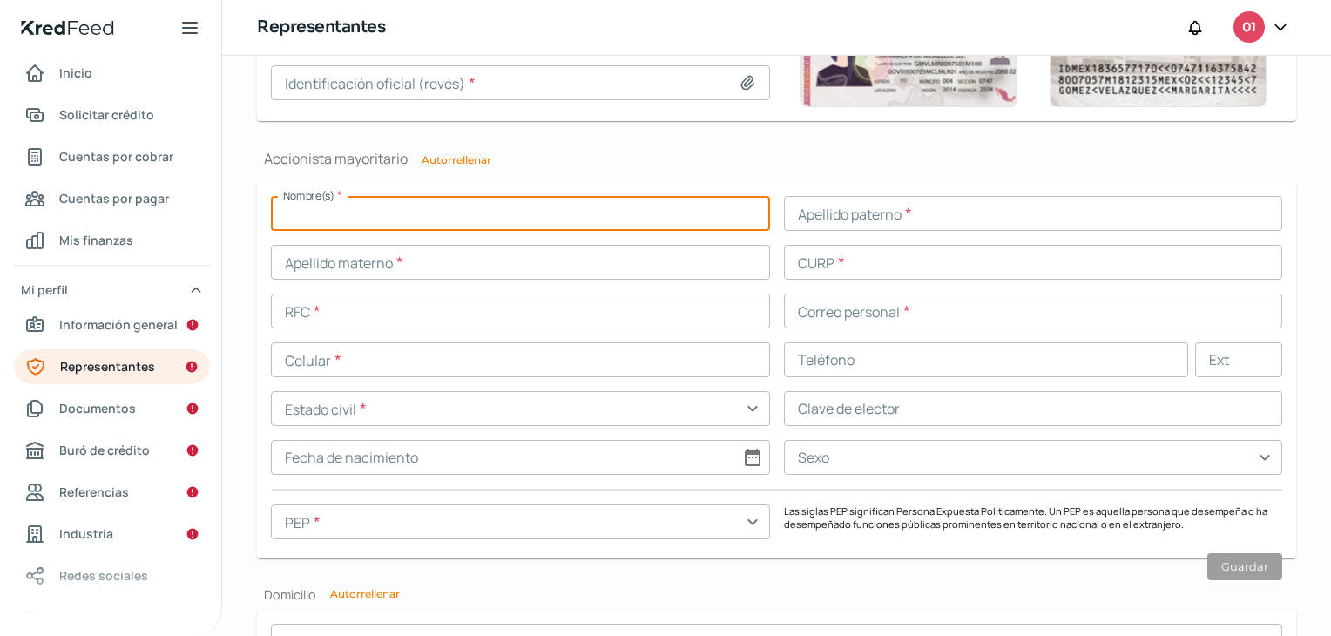
click at [307, 216] on input "text" at bounding box center [520, 213] width 499 height 35
type input "EDGAR INDALECIO"
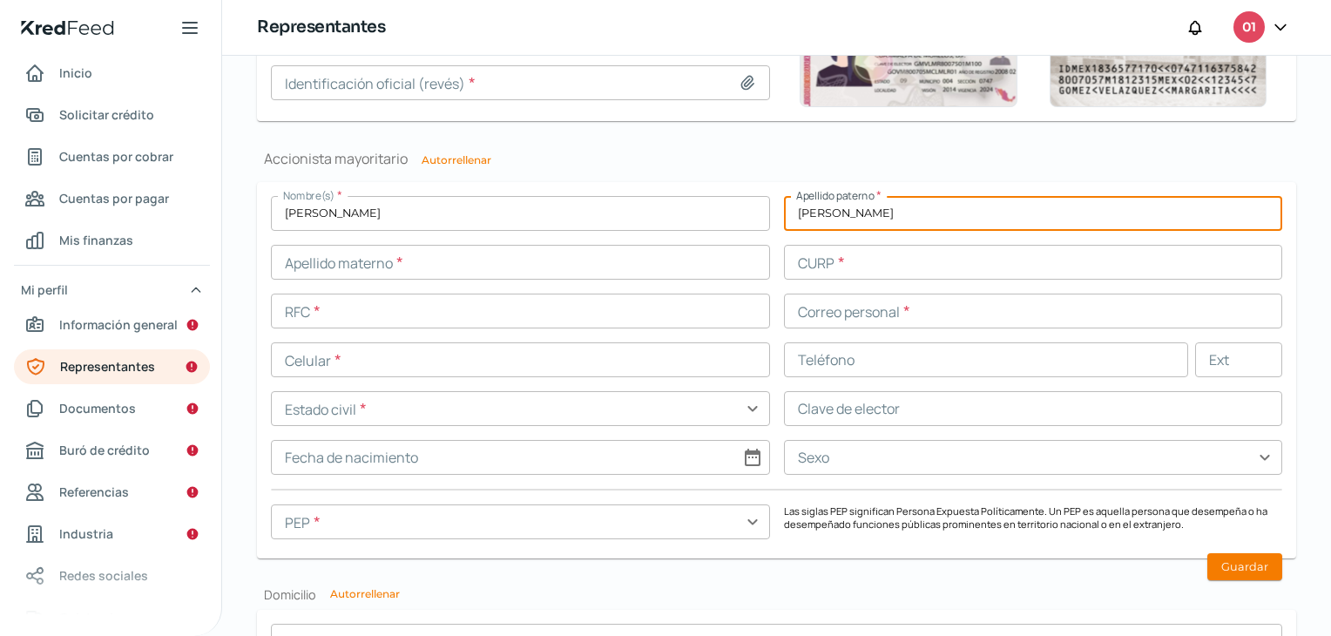
type input "VIEYRA"
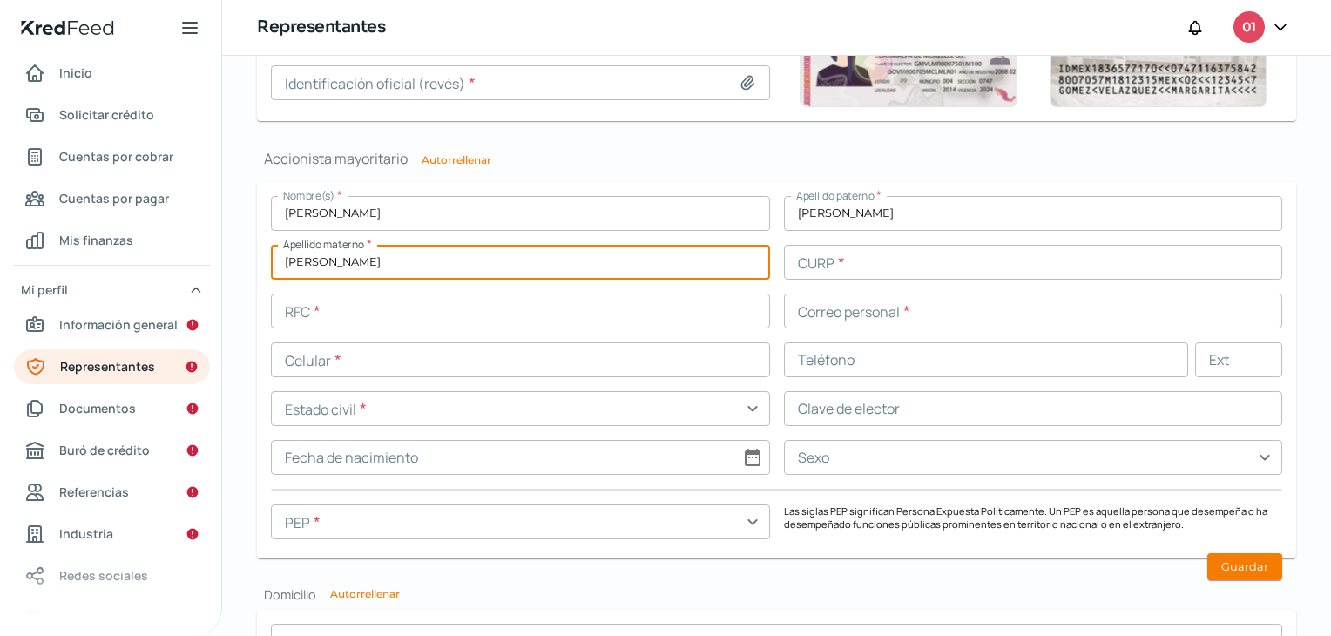
type input "GONZALEZ"
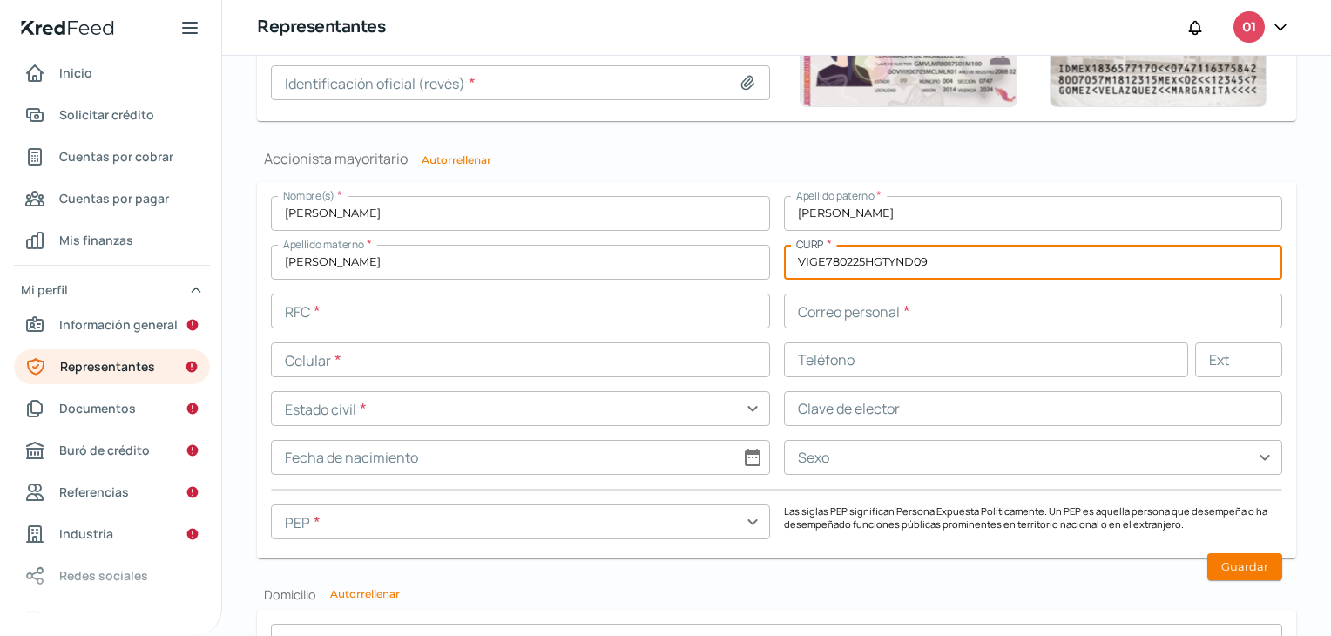
type input "VIGE780225HGTYND09"
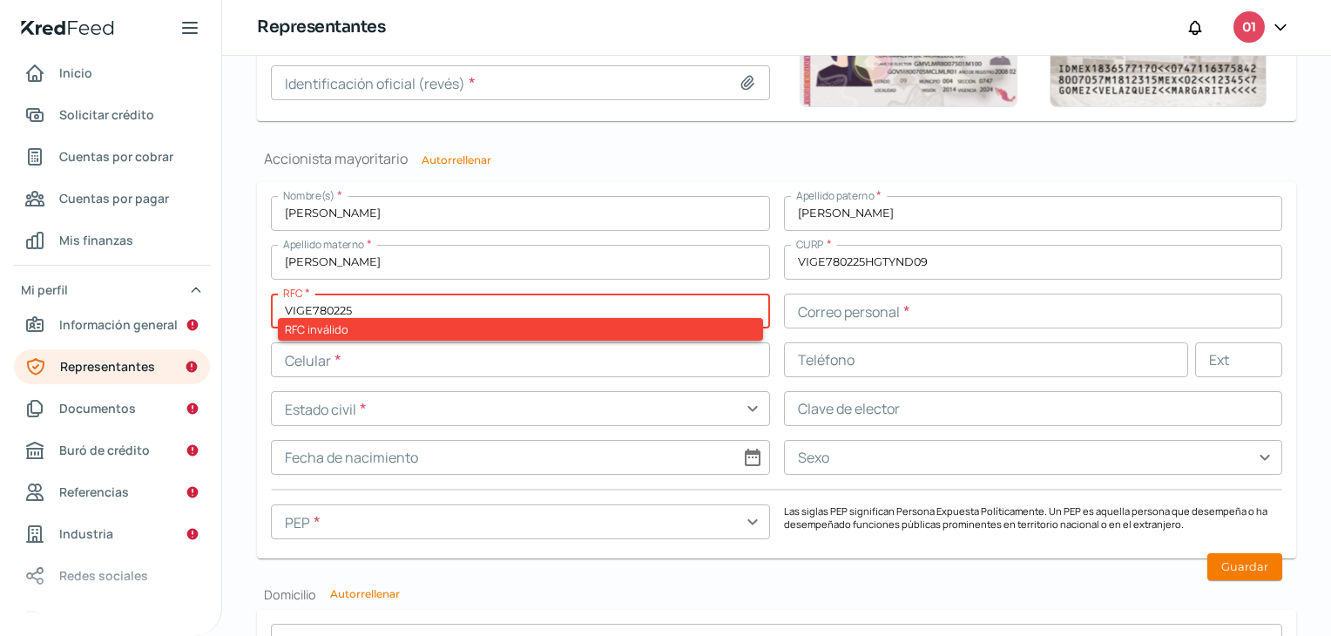
type input "VIGE780225"
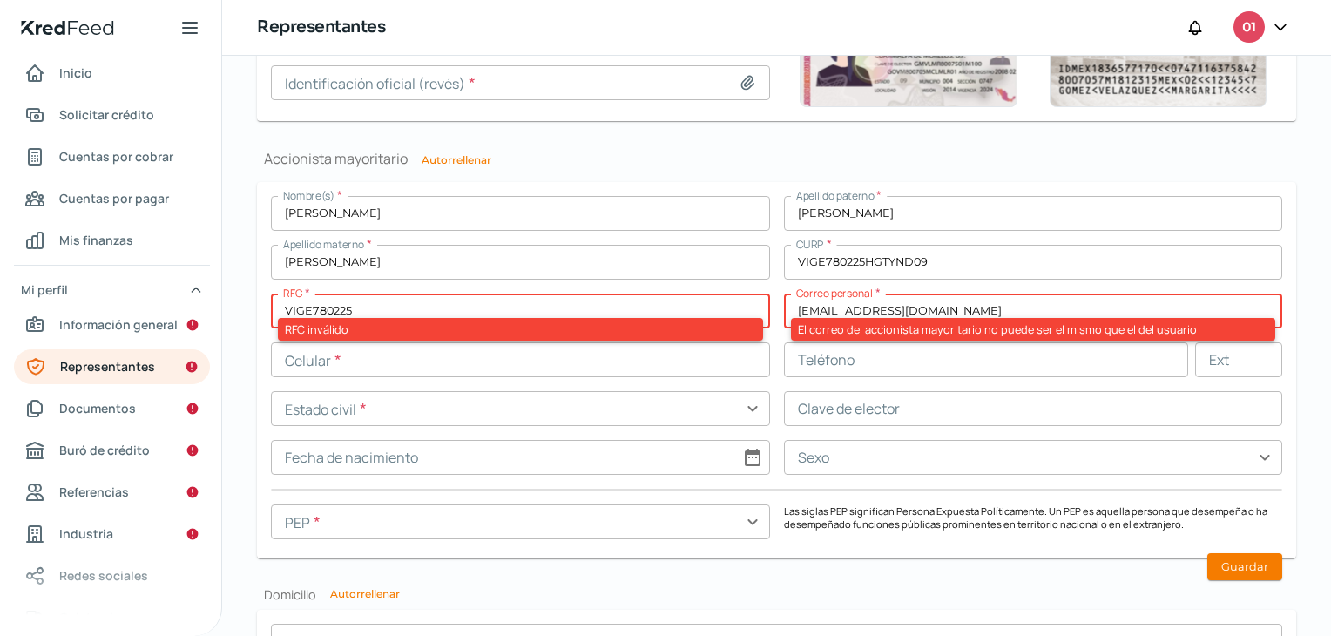
type input "01papel.cart@gmail.com"
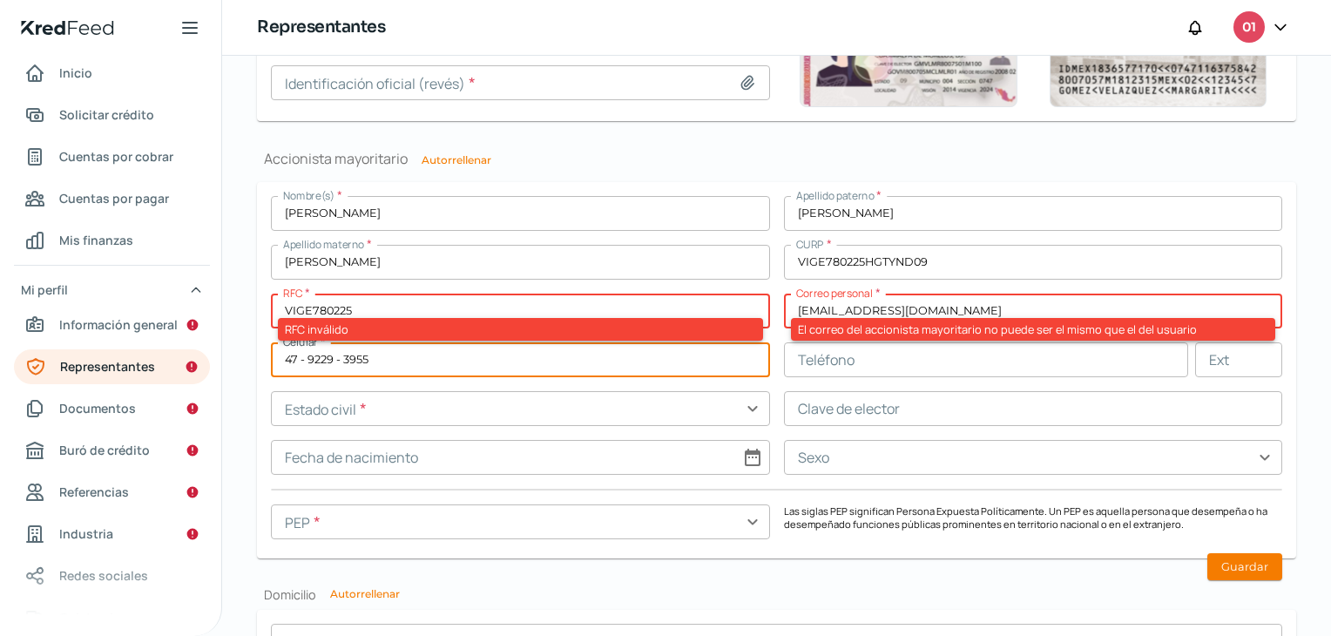
type input "47 - 9229 - 3955"
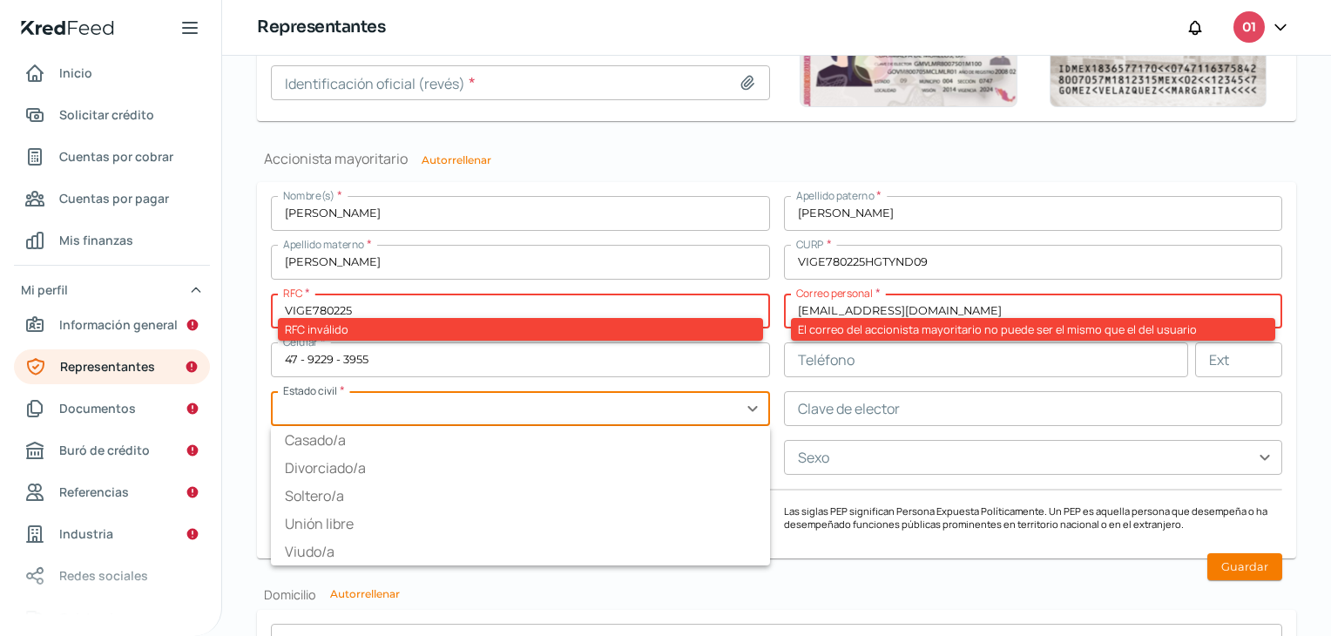
click at [443, 405] on input "text" at bounding box center [520, 408] width 499 height 35
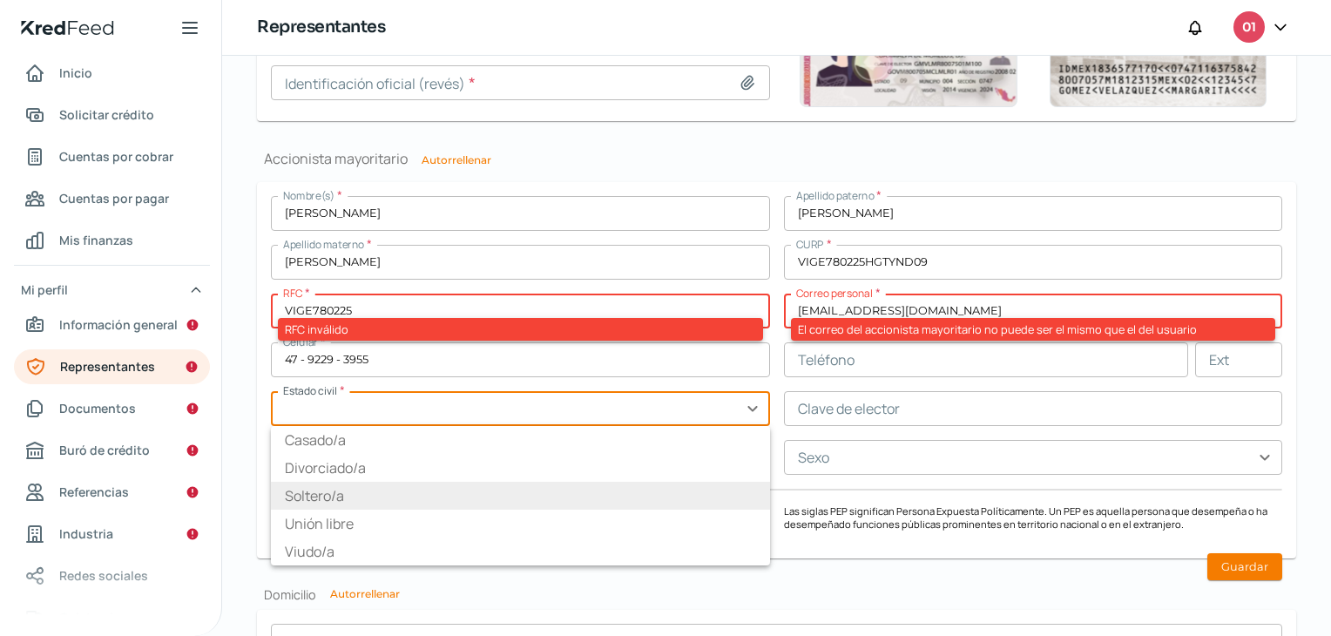
click at [460, 496] on li "Soltero/a" at bounding box center [520, 496] width 499 height 28
type input "Soltero/a"
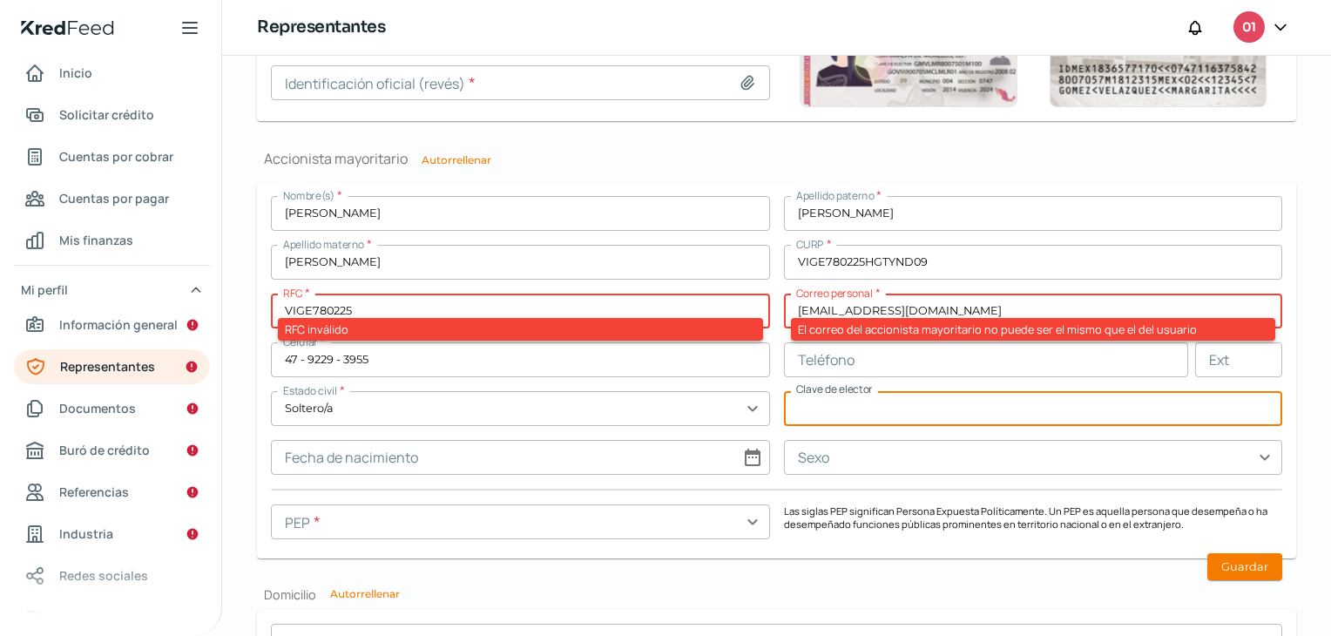
click at [855, 405] on input "text" at bounding box center [1033, 408] width 499 height 35
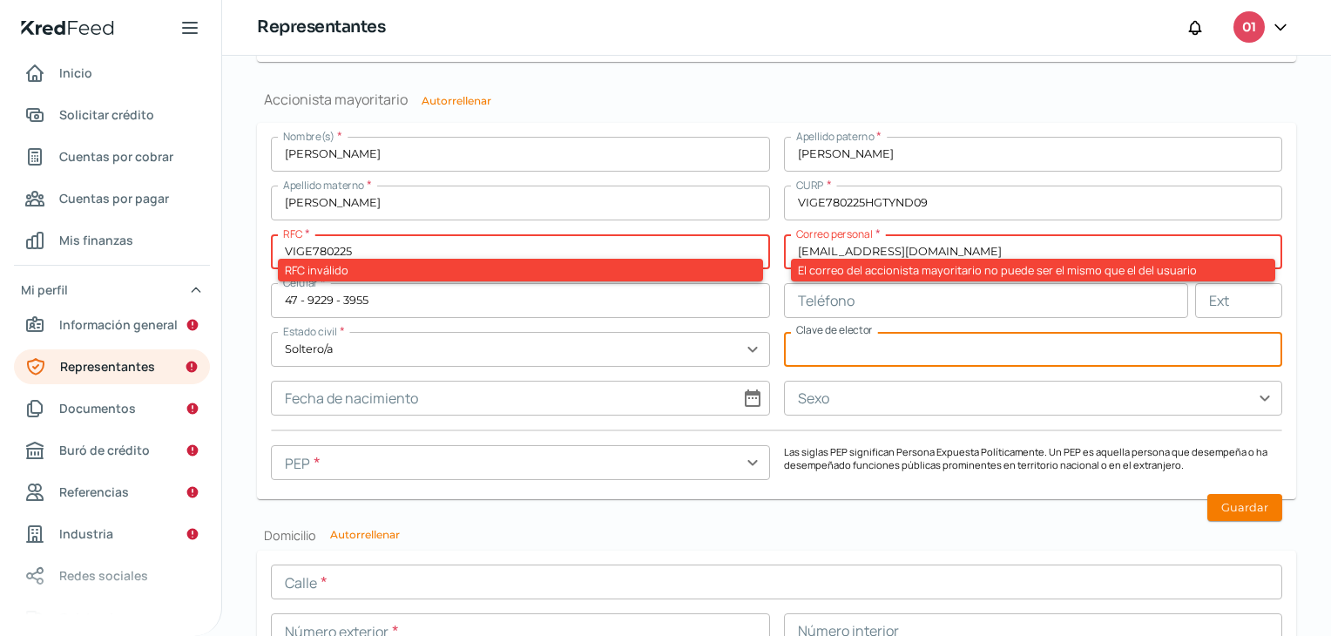
scroll to position [1403, 0]
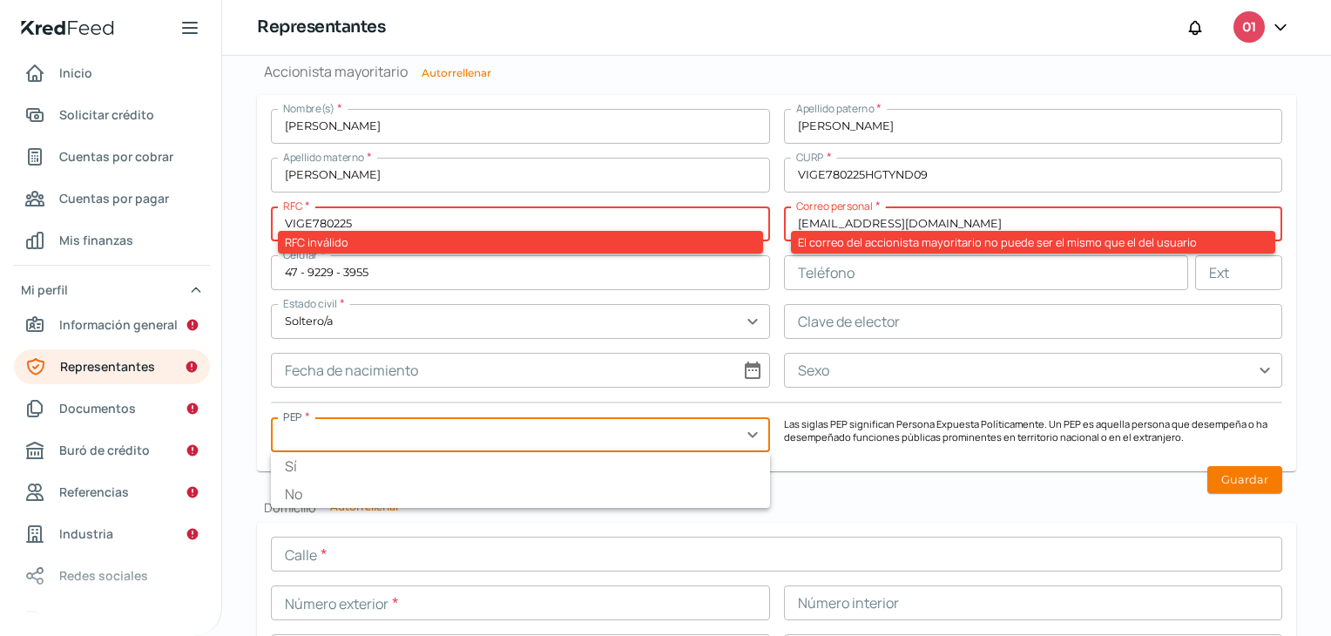
click at [672, 423] on input "text" at bounding box center [520, 434] width 499 height 35
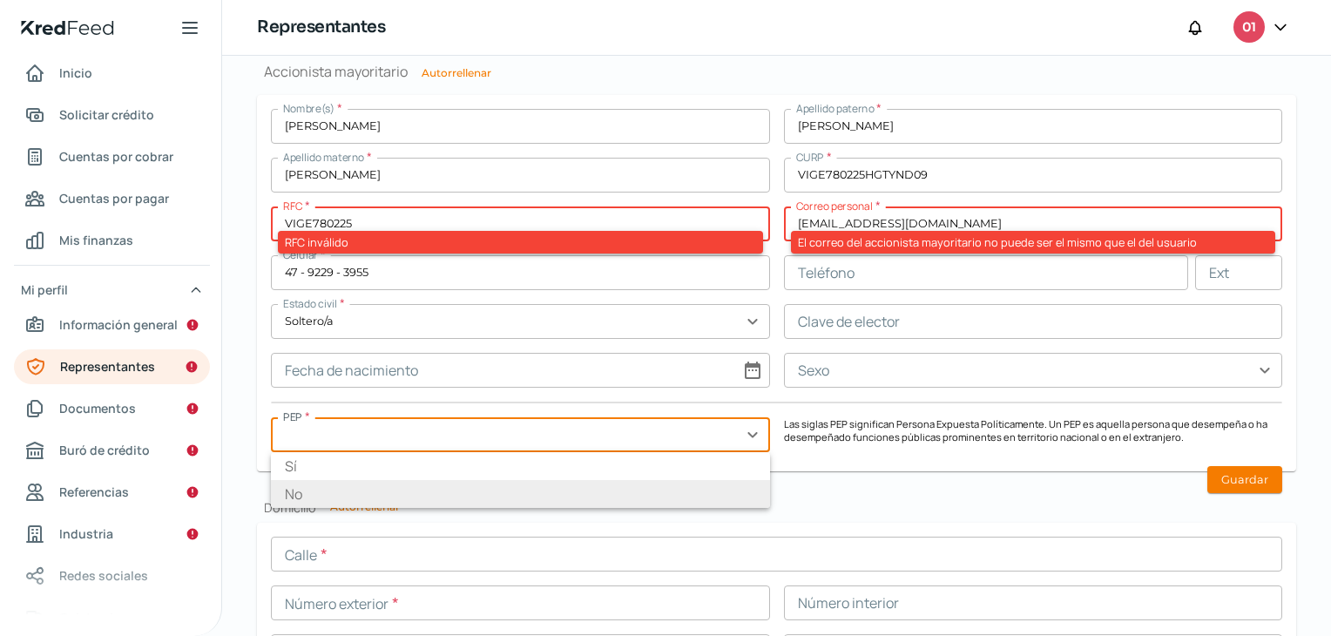
click at [432, 483] on li "No" at bounding box center [520, 494] width 499 height 28
type input "No"
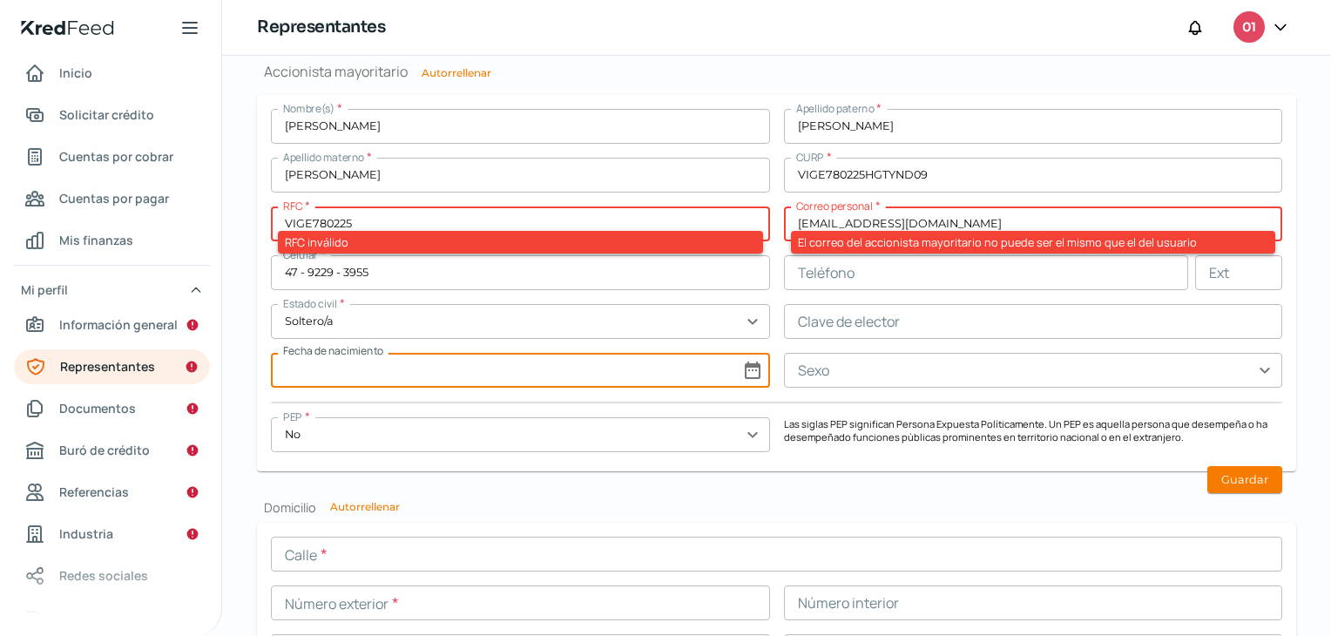
click at [531, 367] on input at bounding box center [520, 370] width 499 height 35
select select "7"
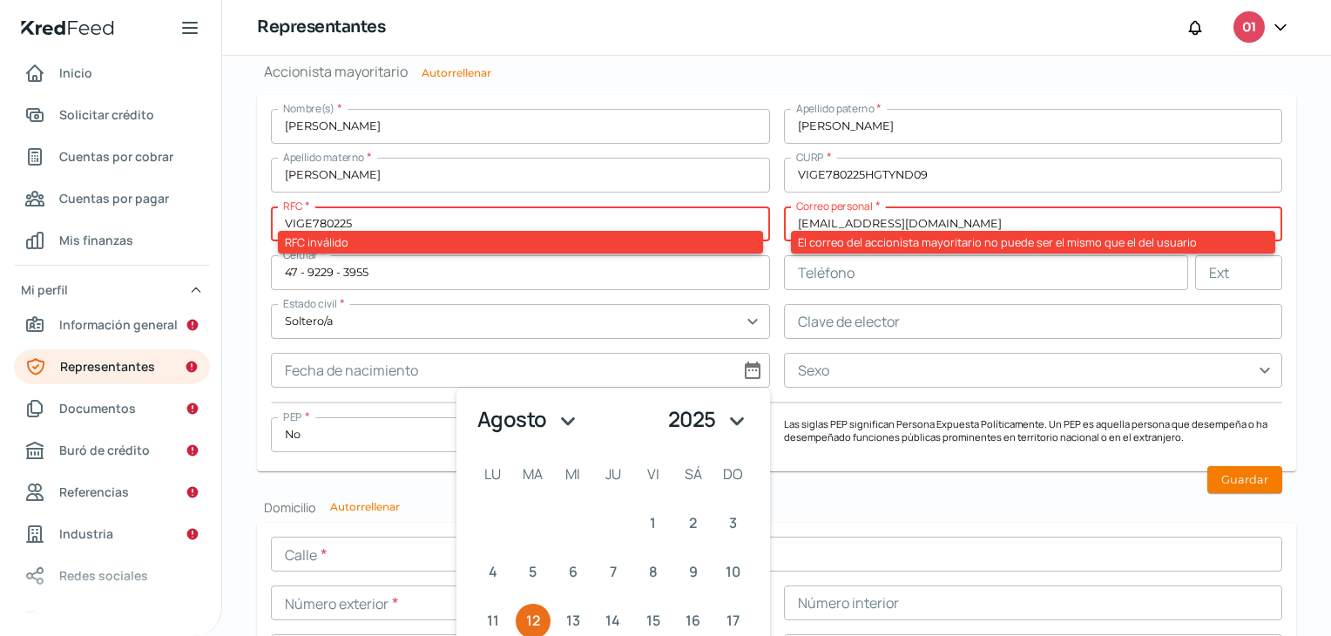
click at [728, 416] on select "1925 1926 1927 1928 1929 1930 1931 1932 1933 1934 1935 1936 1937 1938 1939 1940…" at bounding box center [709, 419] width 93 height 35
click at [663, 402] on select "1925 1926 1927 1928 1929 1930 1931 1932 1933 1934 1935 1936 1937 1938 1939 1940…" at bounding box center [709, 419] width 93 height 35
click at [728, 422] on select "1925 1926 1927 1928 1929 1930 1931 1932 1933 1934 1935 1936 1937 1938 1939 1940…" at bounding box center [711, 419] width 91 height 35
select select "1978"
click at [666, 402] on select "1925 1926 1927 1928 1929 1930 1931 1932 1933 1934 1935 1936 1937 1938 1939 1940…" at bounding box center [711, 419] width 91 height 35
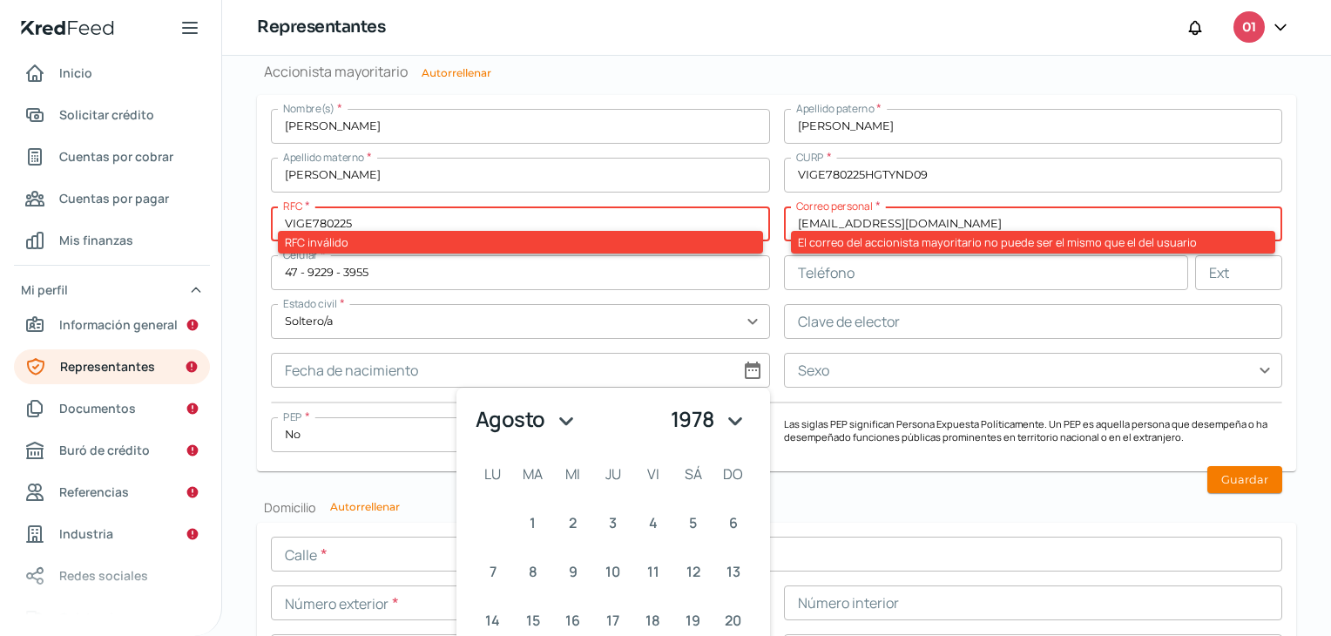
click at [561, 416] on select "enero febrero marzo abril mayo junio julio agosto septiembre octubre noviembre …" at bounding box center [527, 419] width 115 height 35
select select "1"
click at [470, 402] on select "enero febrero marzo abril mayo junio julio agosto septiembre octubre noviembre …" at bounding box center [527, 419] width 115 height 35
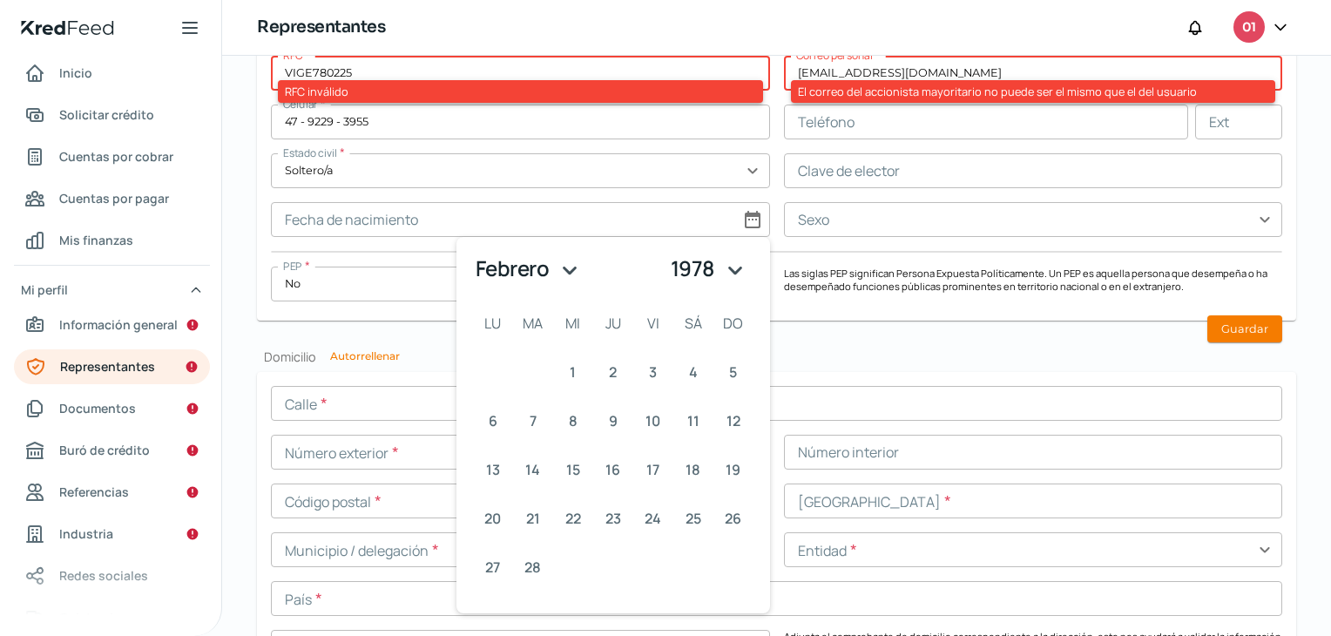
scroll to position [1578, 0]
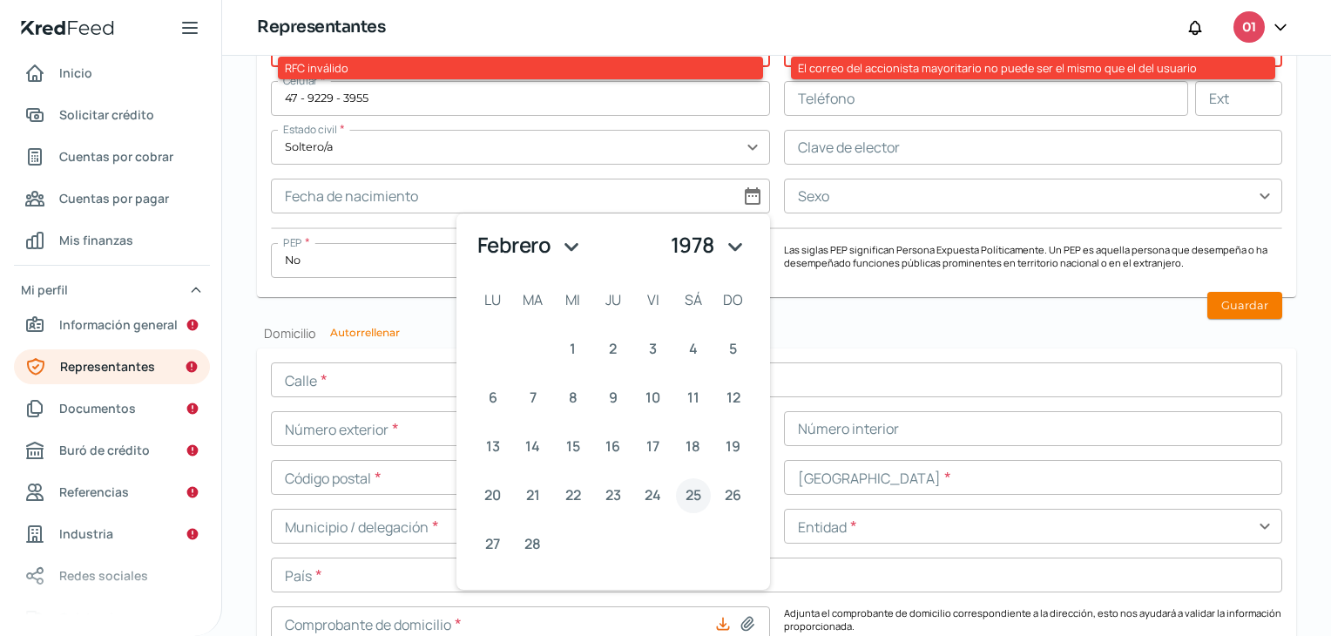
click at [686, 492] on span "25" at bounding box center [694, 495] width 16 height 25
type input "25/02/1978"
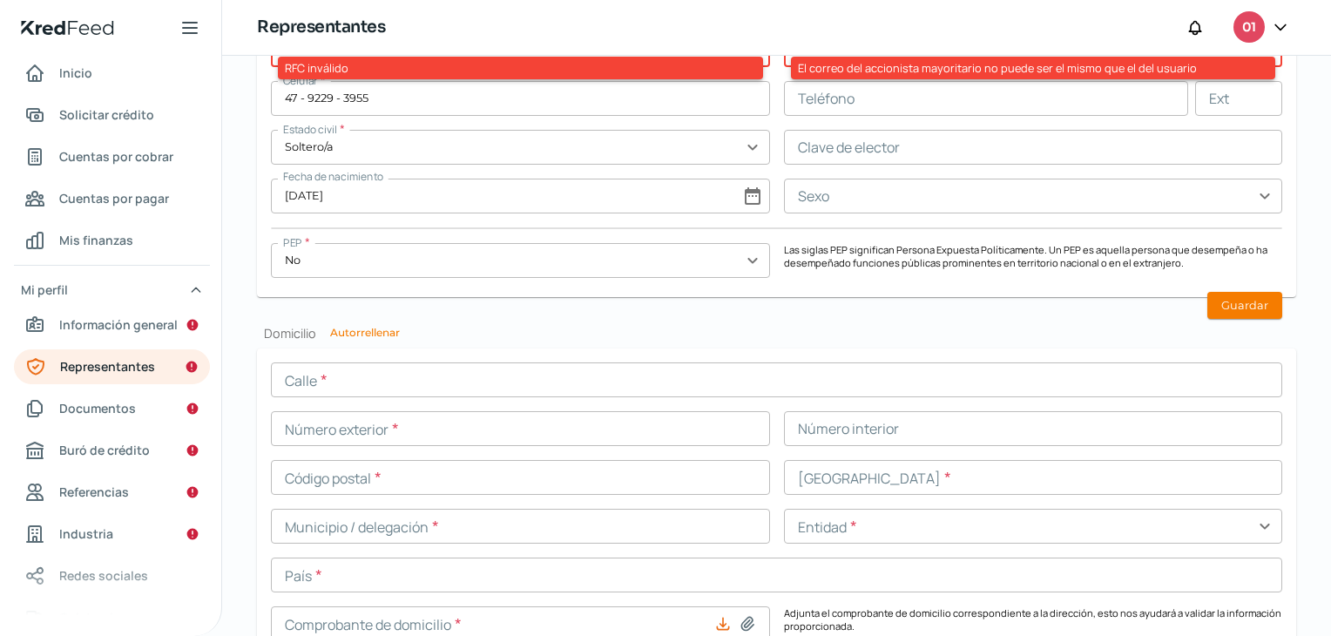
click at [1044, 193] on input "text" at bounding box center [1033, 196] width 499 height 35
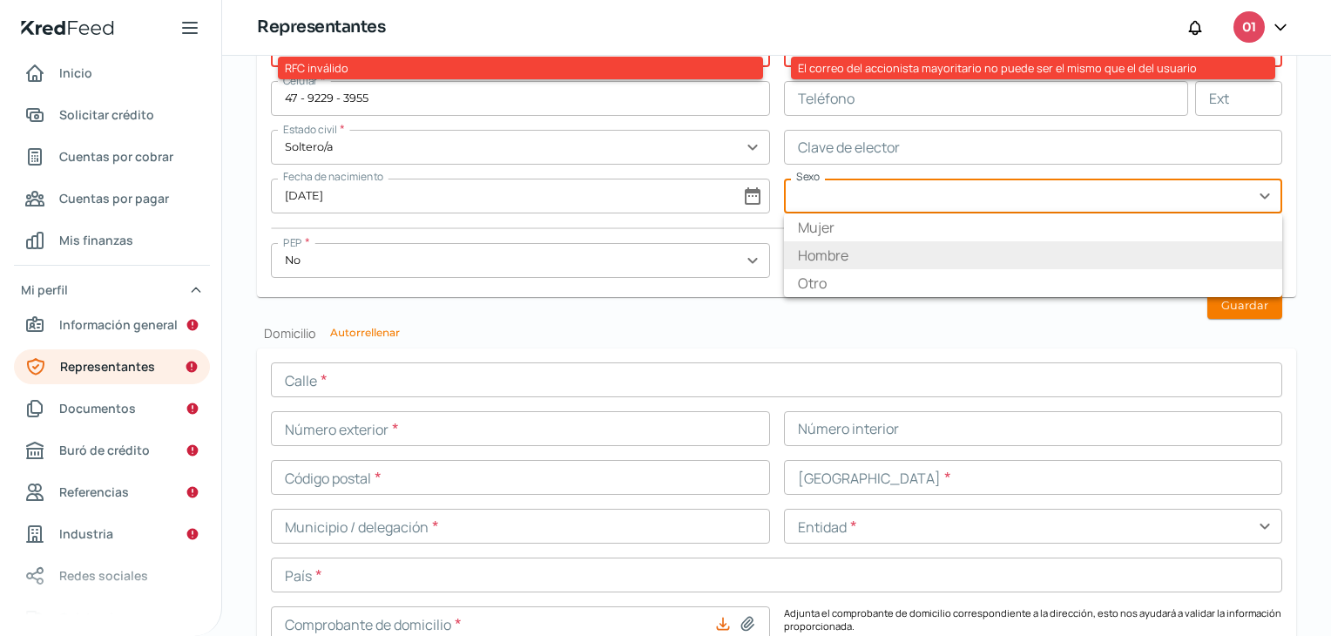
click at [933, 248] on li "Hombre" at bounding box center [1033, 255] width 499 height 28
type input "Hombre"
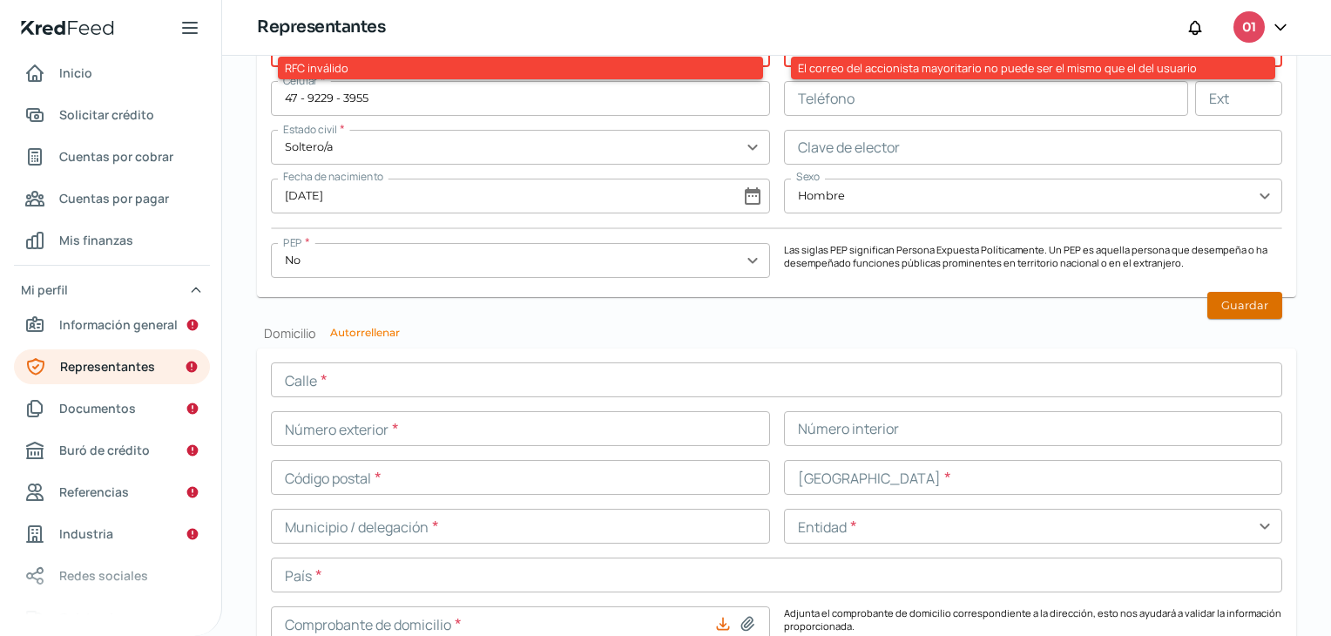
click at [1249, 307] on button "Guardar" at bounding box center [1244, 305] width 75 height 27
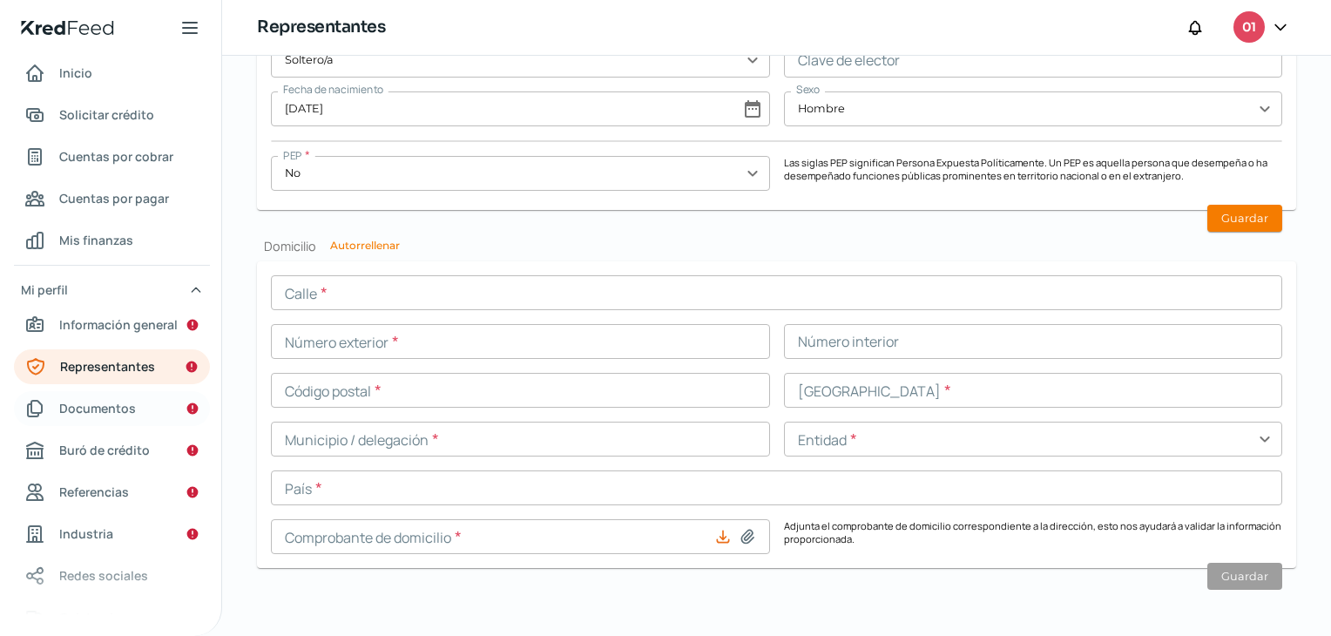
click at [71, 411] on span "Documentos" at bounding box center [97, 408] width 77 height 22
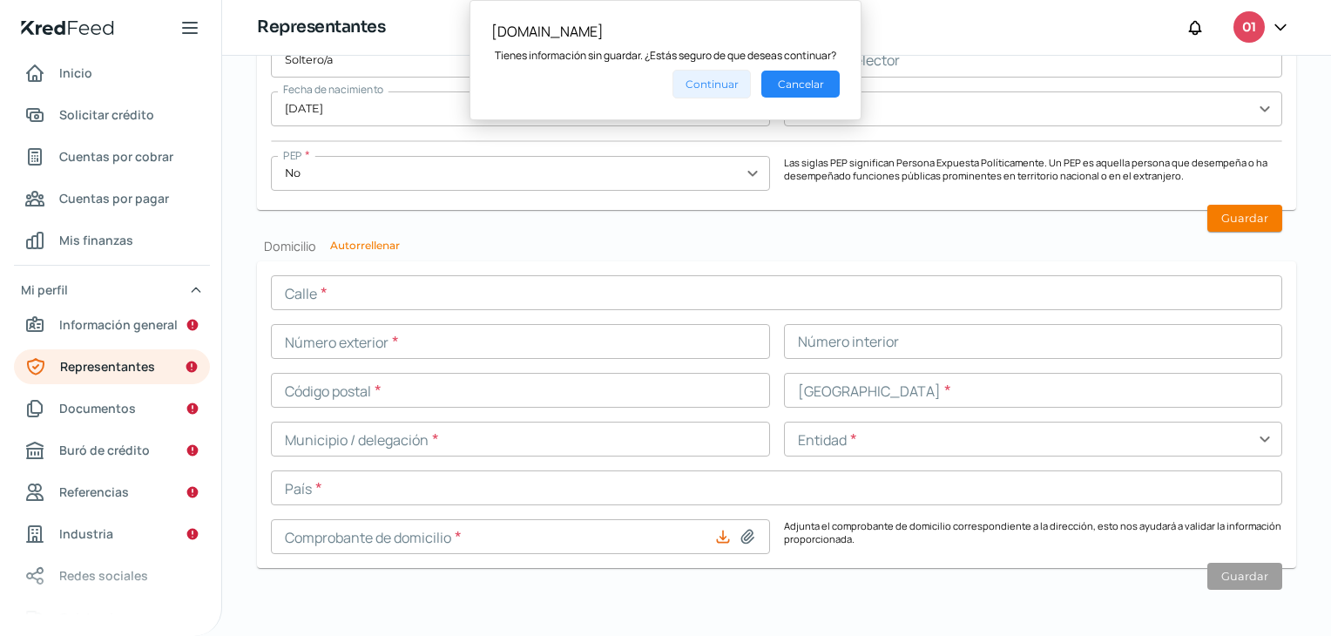
click at [717, 87] on button "Continuar" at bounding box center [712, 84] width 78 height 29
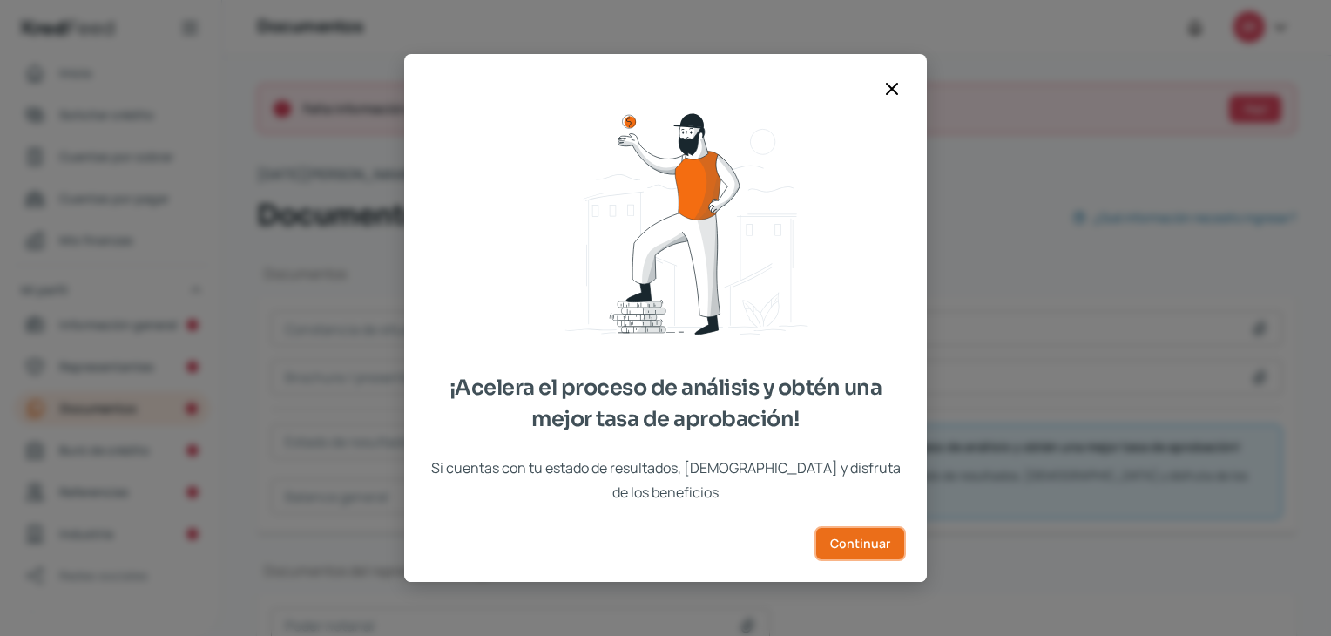
click at [884, 537] on span "Continuar" at bounding box center [860, 543] width 60 height 12
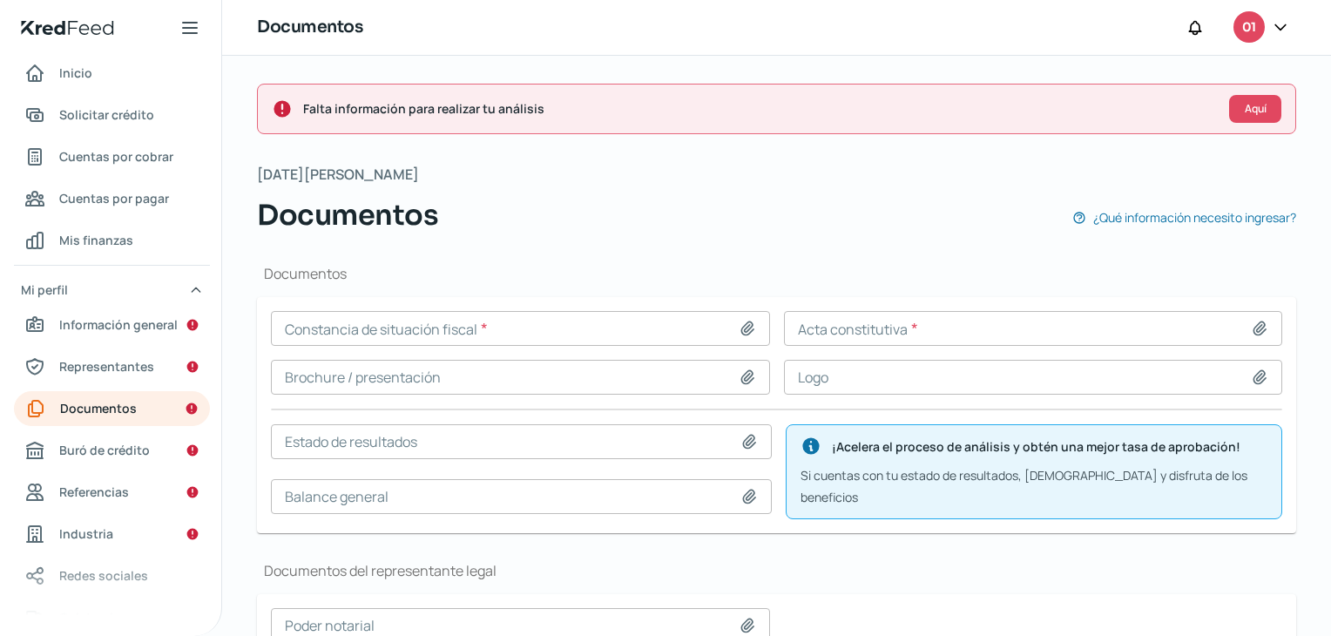
click at [456, 325] on input at bounding box center [520, 328] width 499 height 35
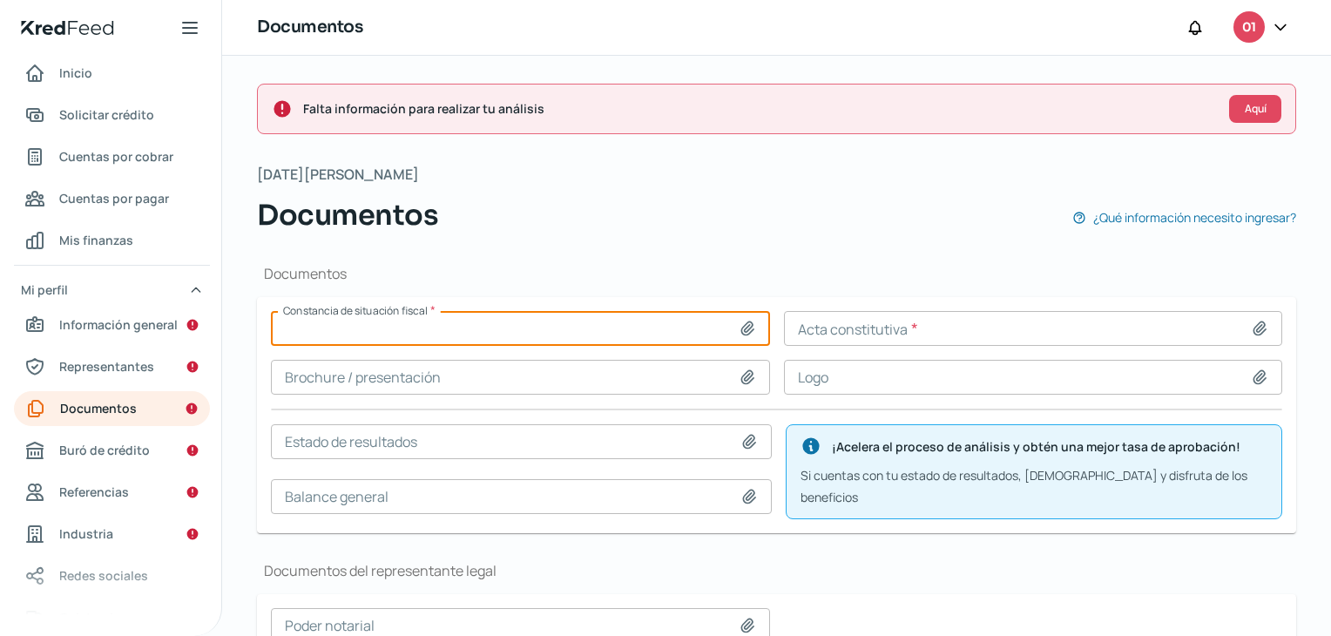
type input "C:\fakepath\CONSTANCIA AGOSTO.pdf"
type input "CONSTANCIA AGOSTO.pdf"
click at [852, 322] on input at bounding box center [1033, 328] width 499 height 35
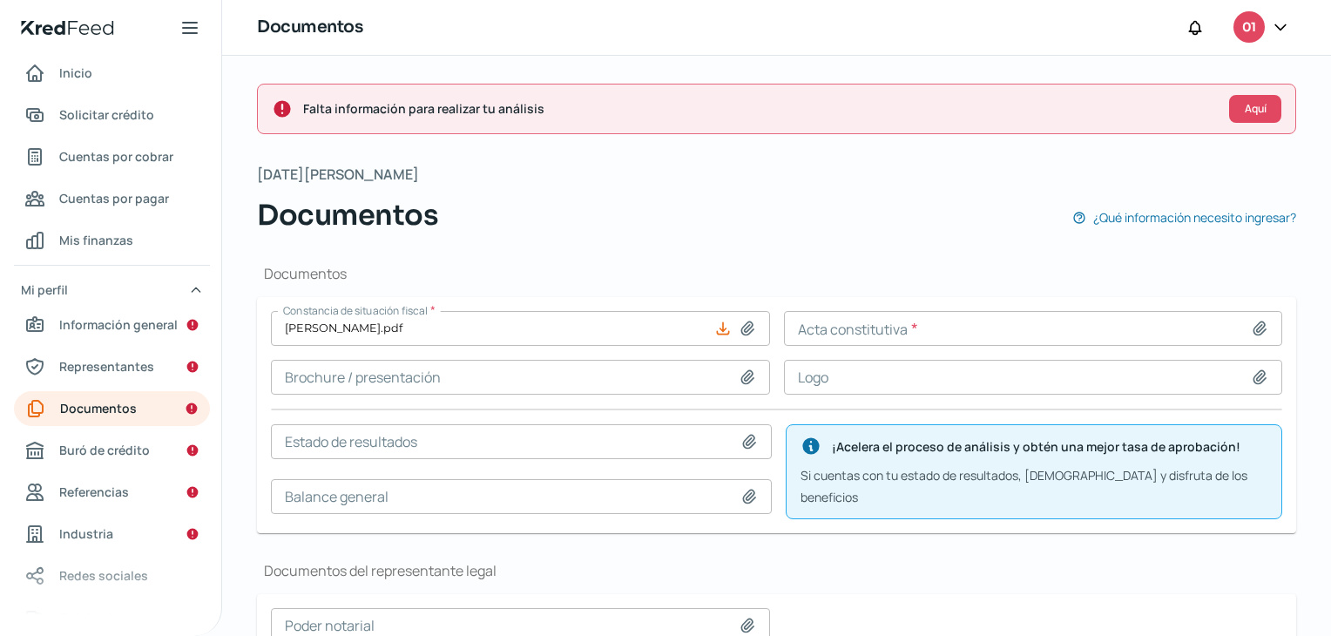
type input "C:\fakepath\ACTA CONST PAPEL.pdf"
type input "ACTA CONST PAPEL.pdf"
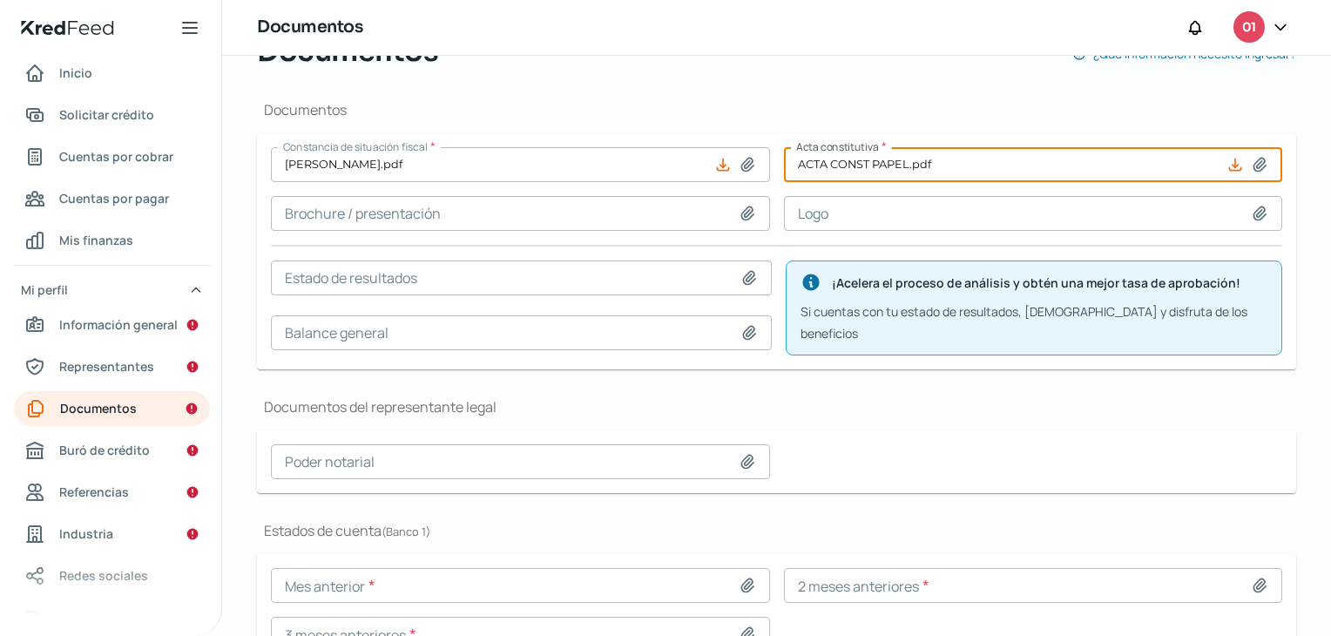
scroll to position [174, 0]
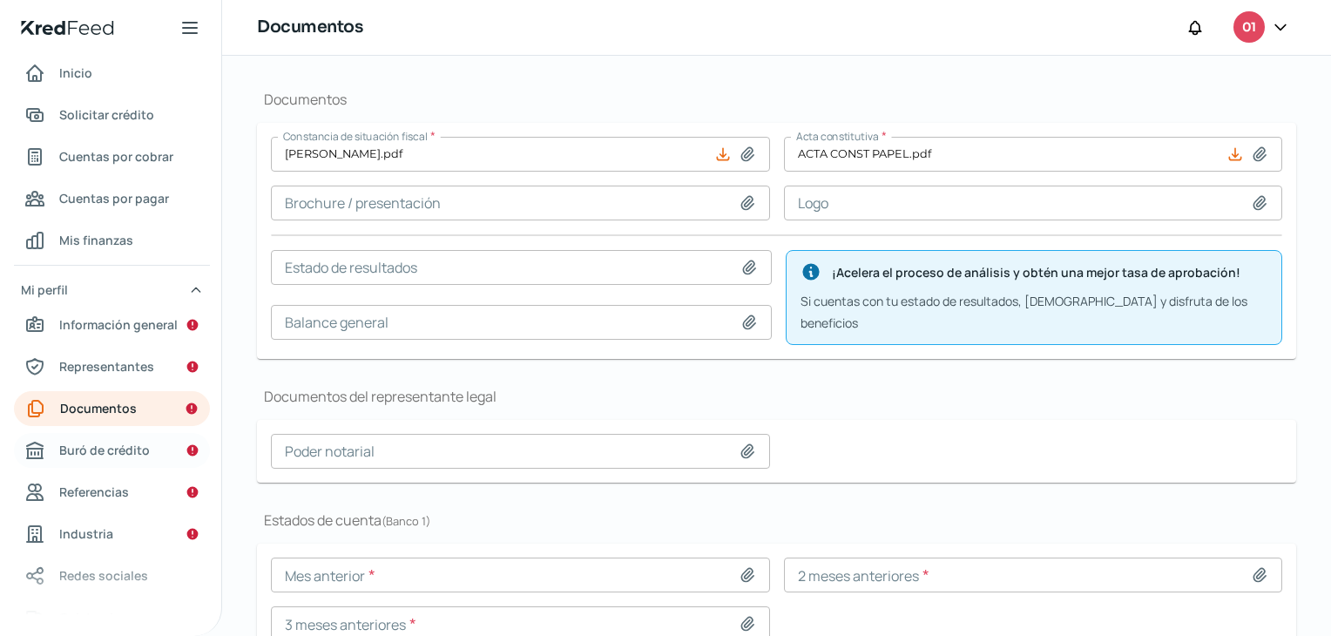
click at [91, 448] on span "Buró de crédito" at bounding box center [104, 450] width 91 height 22
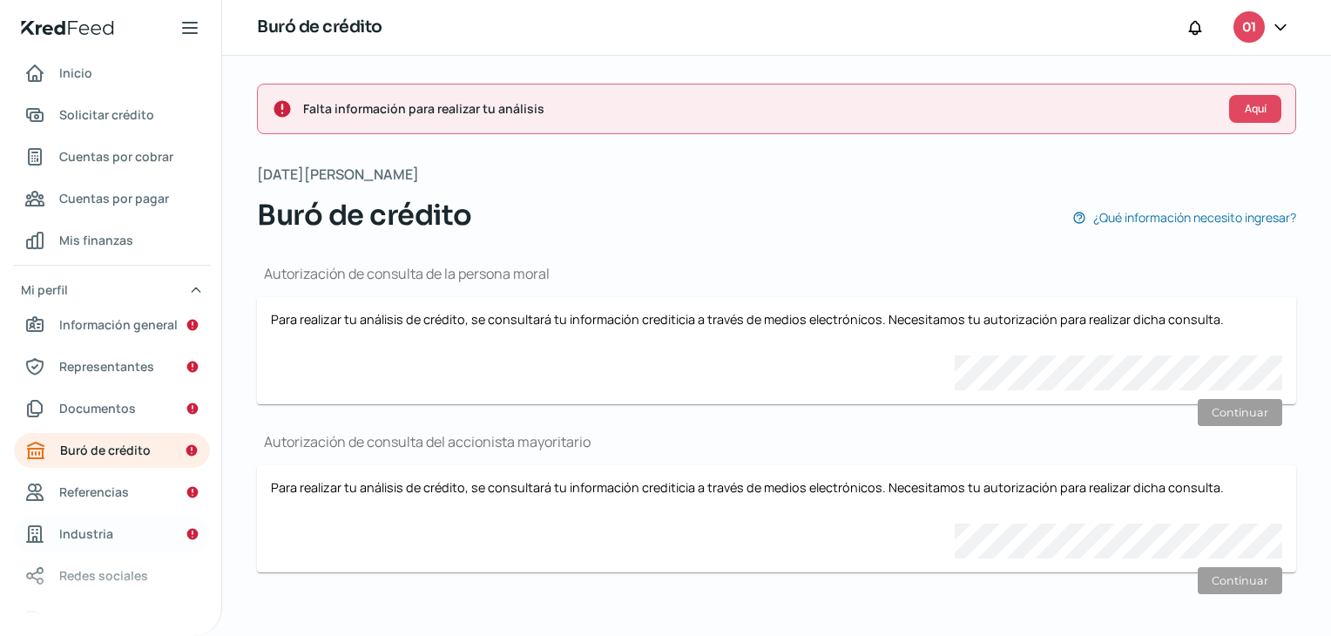
click at [86, 529] on span "Industria" at bounding box center [86, 534] width 54 height 22
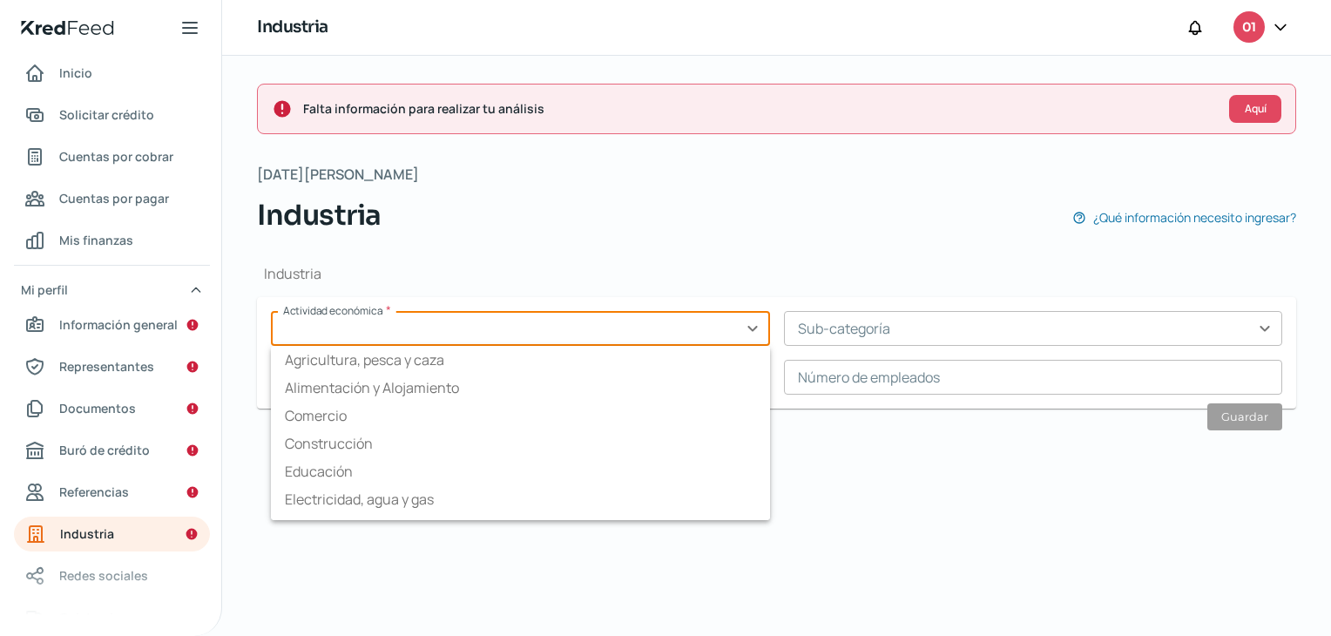
click at [446, 329] on input "text" at bounding box center [520, 328] width 499 height 35
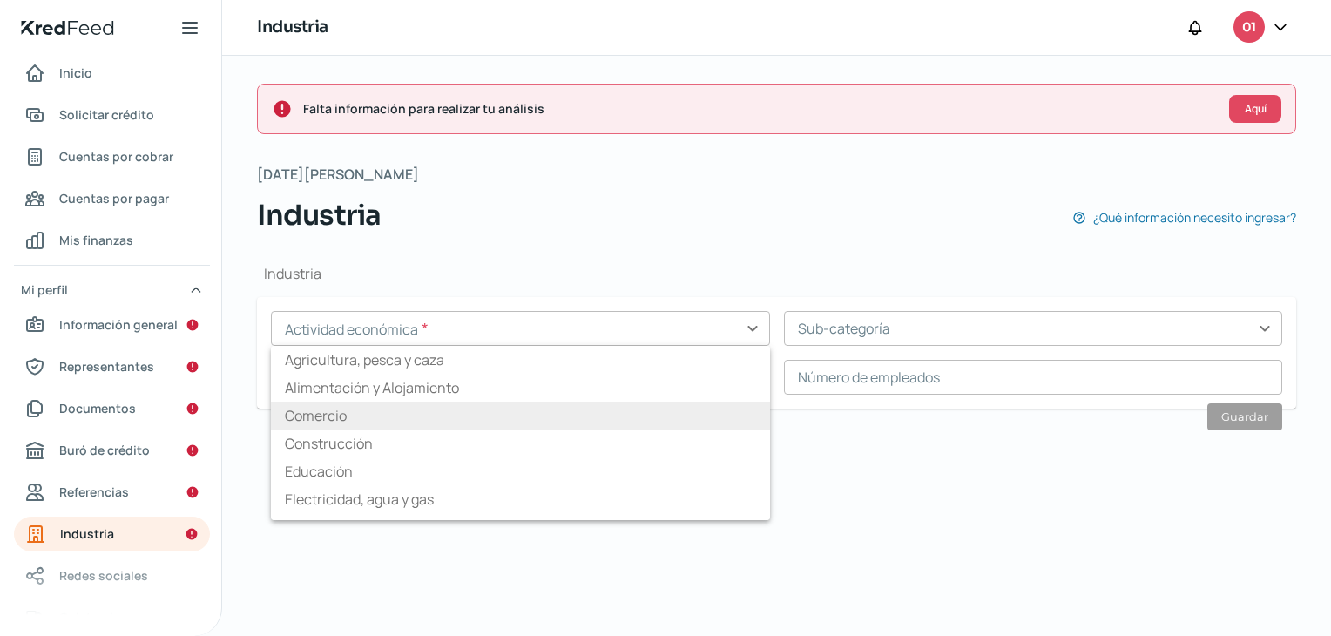
click at [437, 409] on li "Comercio" at bounding box center [520, 416] width 499 height 28
type input "Comercio"
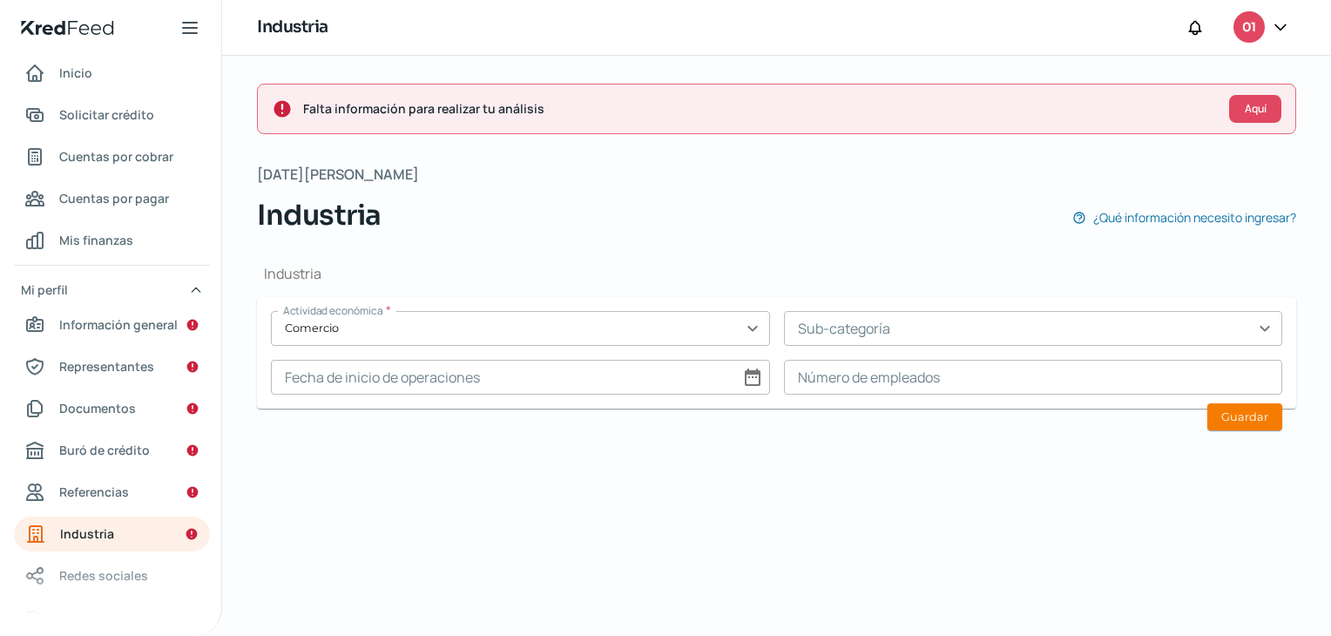
click at [935, 332] on input "text" at bounding box center [1033, 328] width 499 height 35
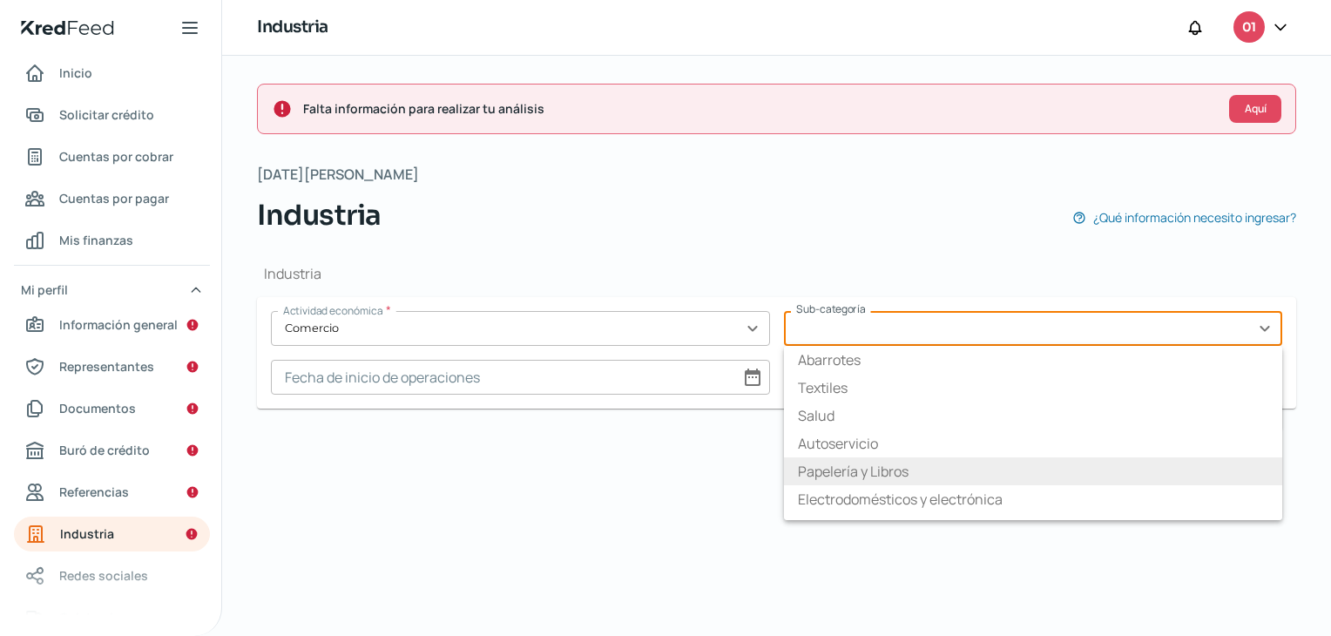
click at [923, 469] on li "Papelería y Libros" at bounding box center [1033, 471] width 499 height 28
type input "Papelería y Libros"
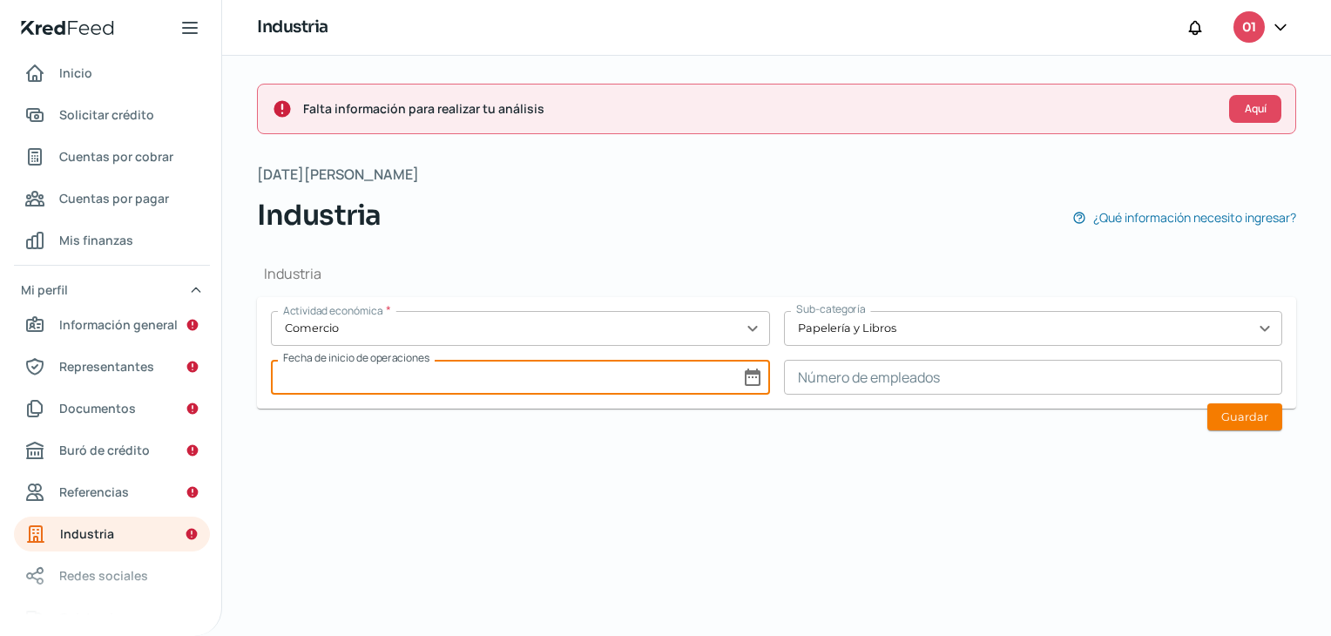
click at [456, 375] on input at bounding box center [520, 377] width 499 height 35
select select "7"
click at [731, 429] on select "1925 1926 1927 1928 1929 1930 1931 1932 1933 1934 1935 1936 1937 1938 1939 1940…" at bounding box center [709, 426] width 93 height 35
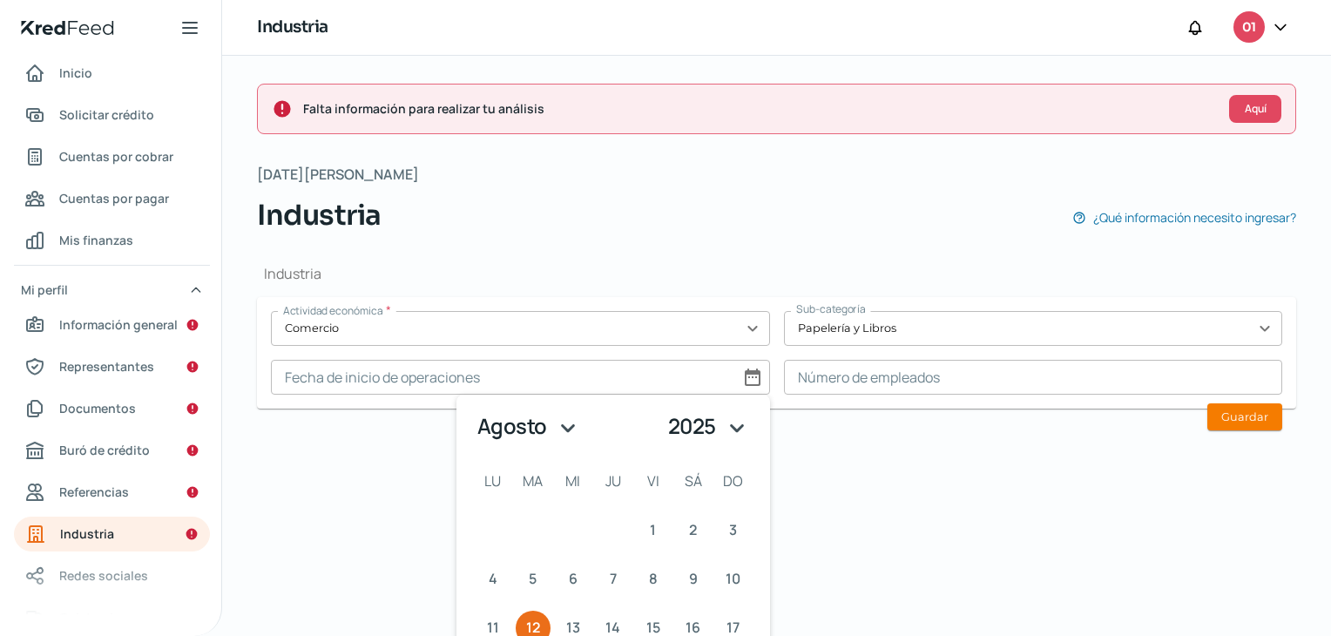
select select "2023"
click at [663, 409] on select "1925 1926 1927 1928 1929 1930 1931 1932 1933 1934 1935 1936 1937 1938 1939 1940…" at bounding box center [709, 426] width 93 height 35
click at [564, 424] on select "enero febrero marzo abril mayo junio julio agosto septiembre octubre noviembre …" at bounding box center [527, 426] width 115 height 35
select select "5"
click at [470, 409] on select "enero febrero marzo abril mayo junio julio agosto septiembre octubre noviembre …" at bounding box center [527, 426] width 115 height 35
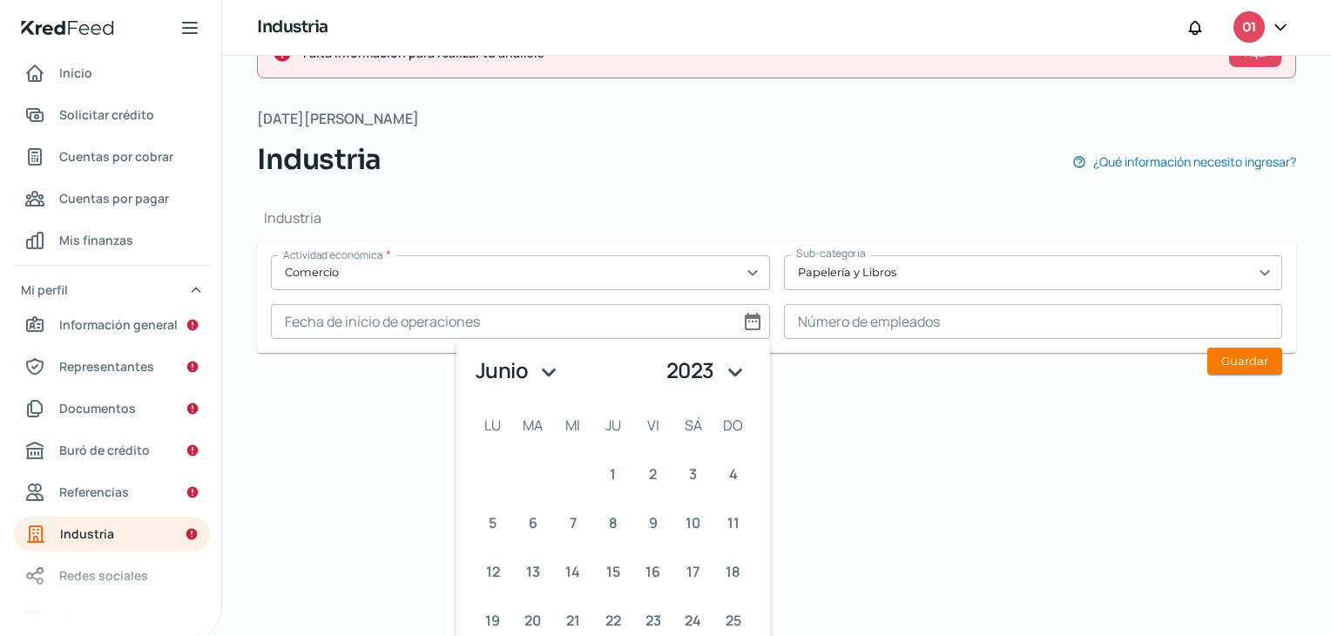
scroll to position [87, 0]
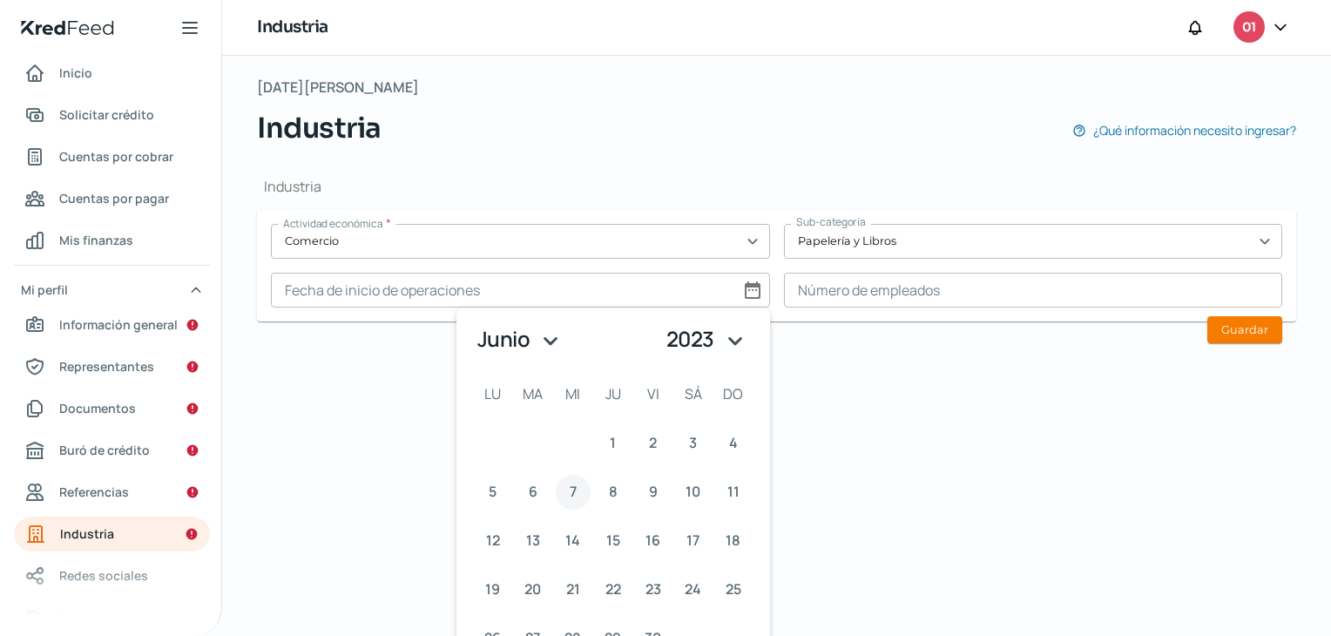
click at [563, 496] on button "7 7º junio (miércoles)" at bounding box center [573, 492] width 35 height 35
type input "07/06/2023"
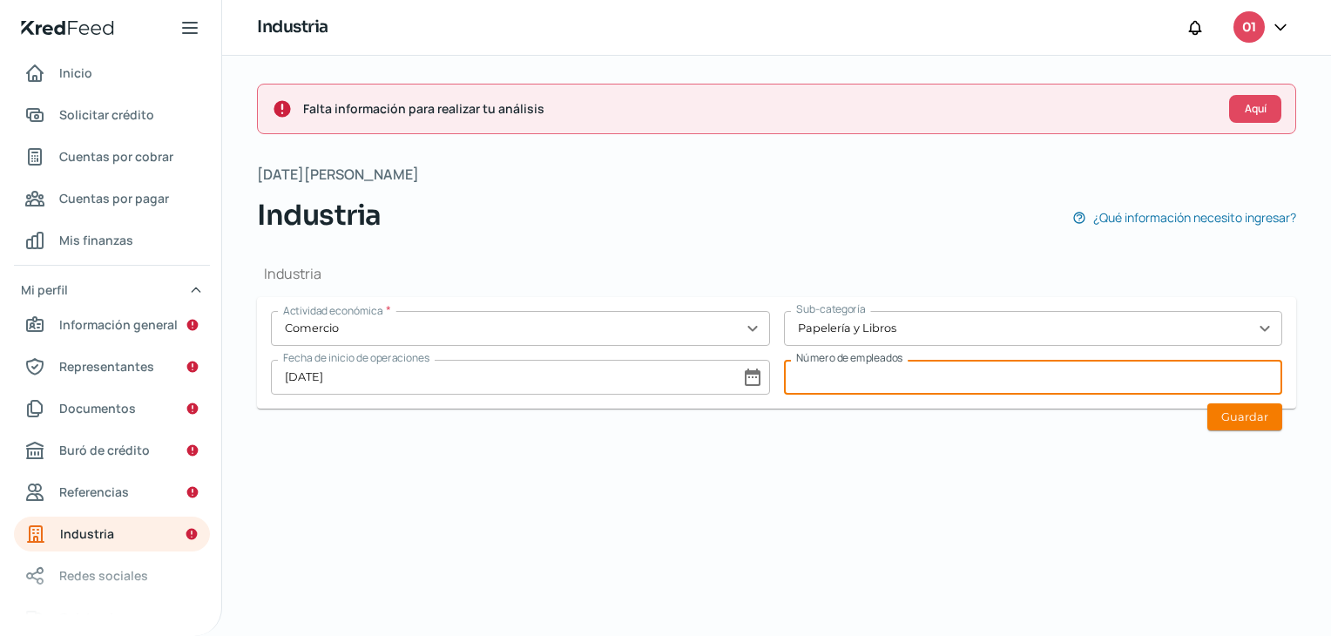
click at [885, 381] on input at bounding box center [1033, 377] width 499 height 35
type input "5"
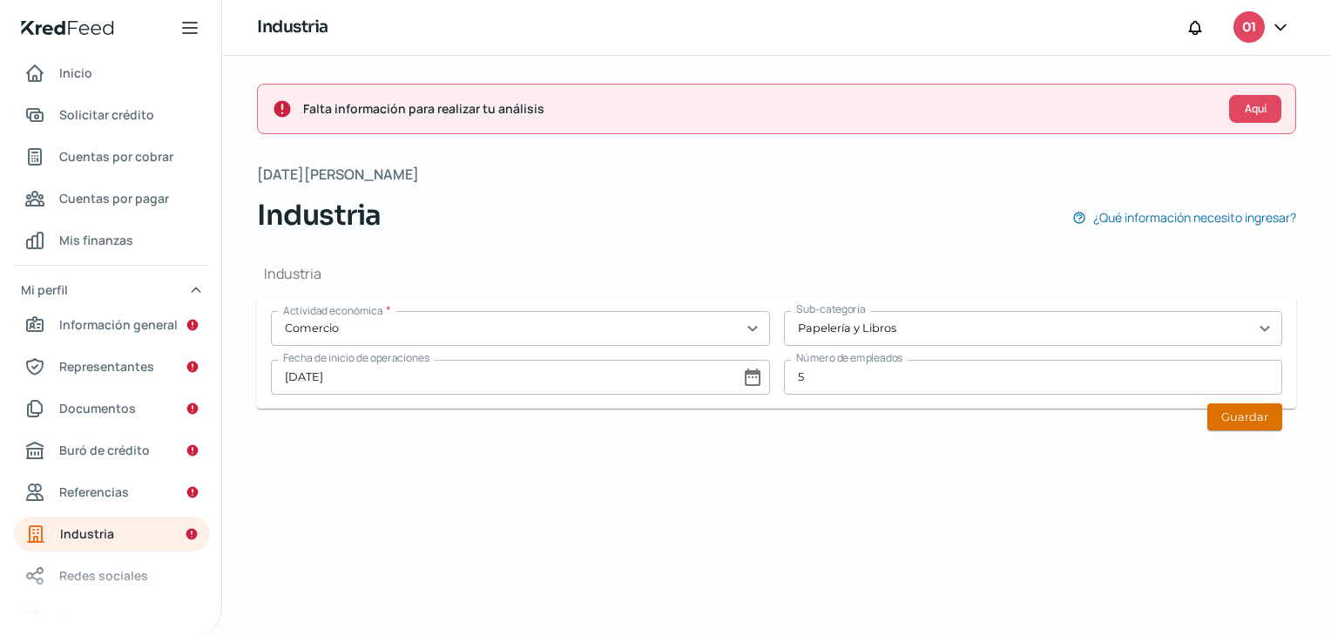
click at [1266, 416] on button "Guardar" at bounding box center [1244, 416] width 75 height 27
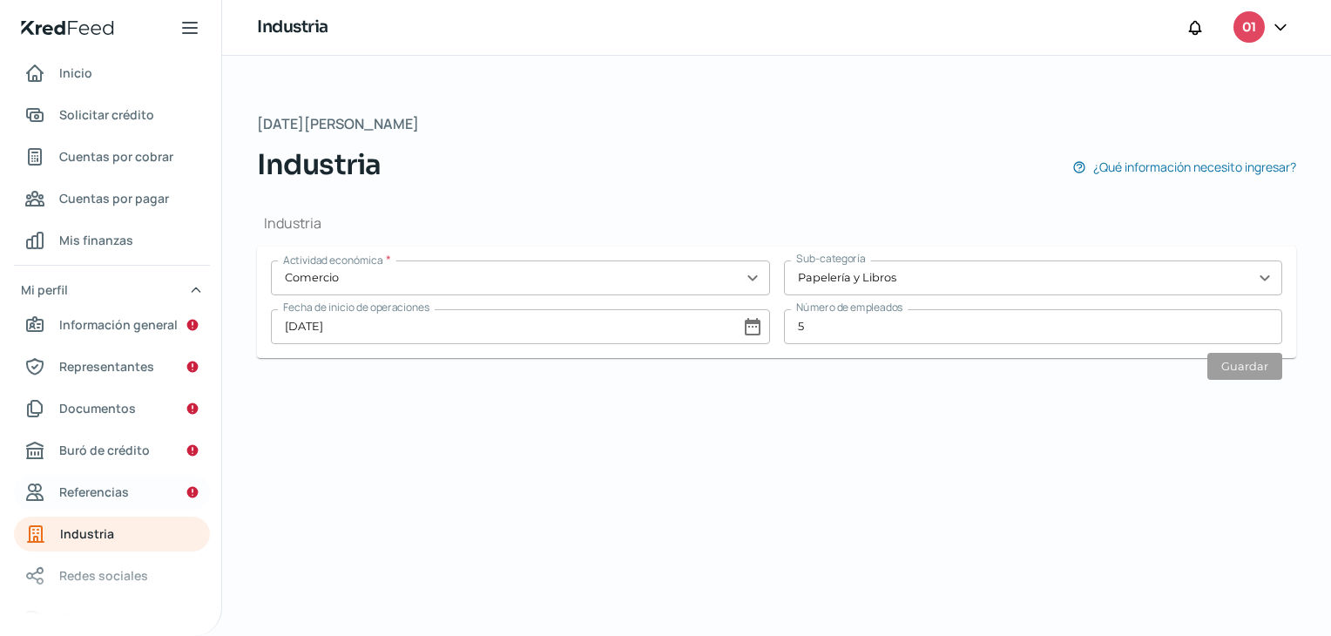
click at [112, 495] on span "Referencias" at bounding box center [94, 492] width 70 height 22
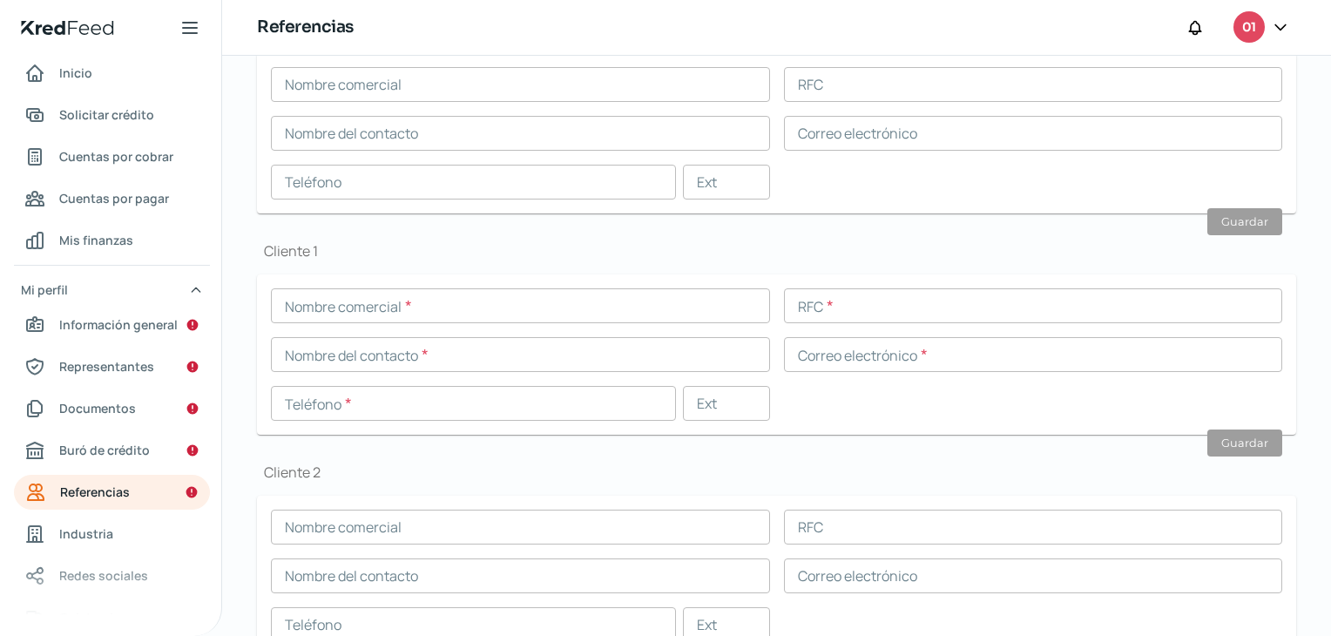
scroll to position [552, 0]
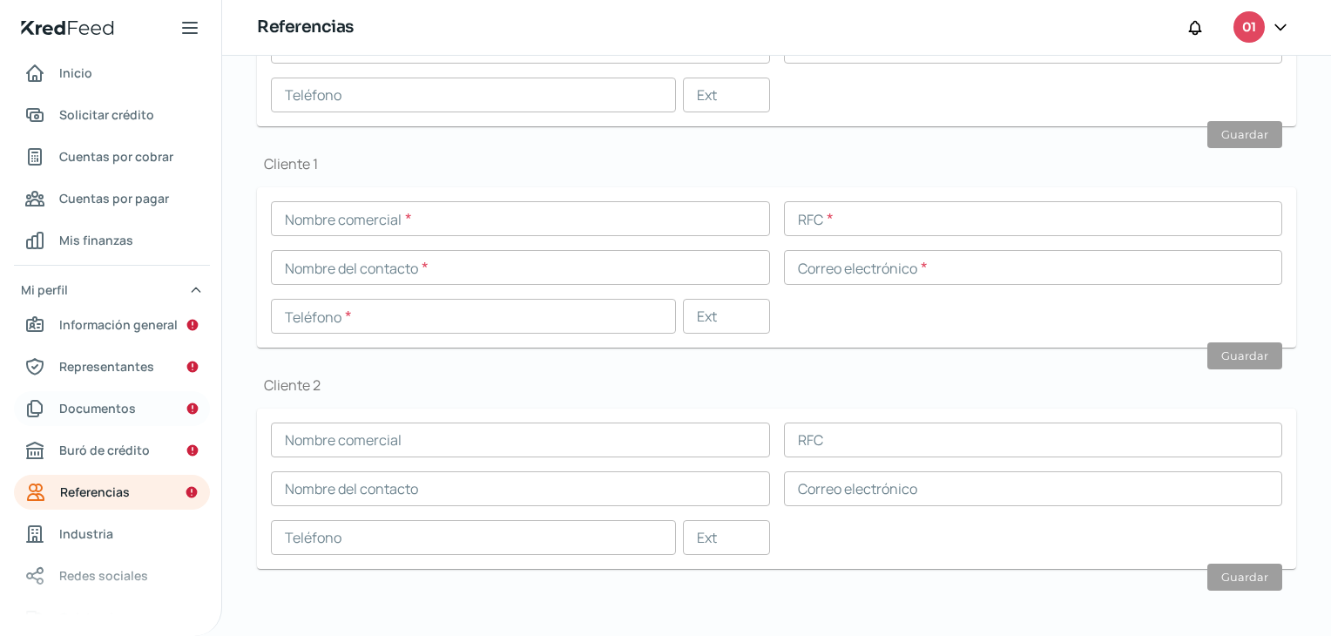
click at [107, 403] on span "Documentos" at bounding box center [97, 408] width 77 height 22
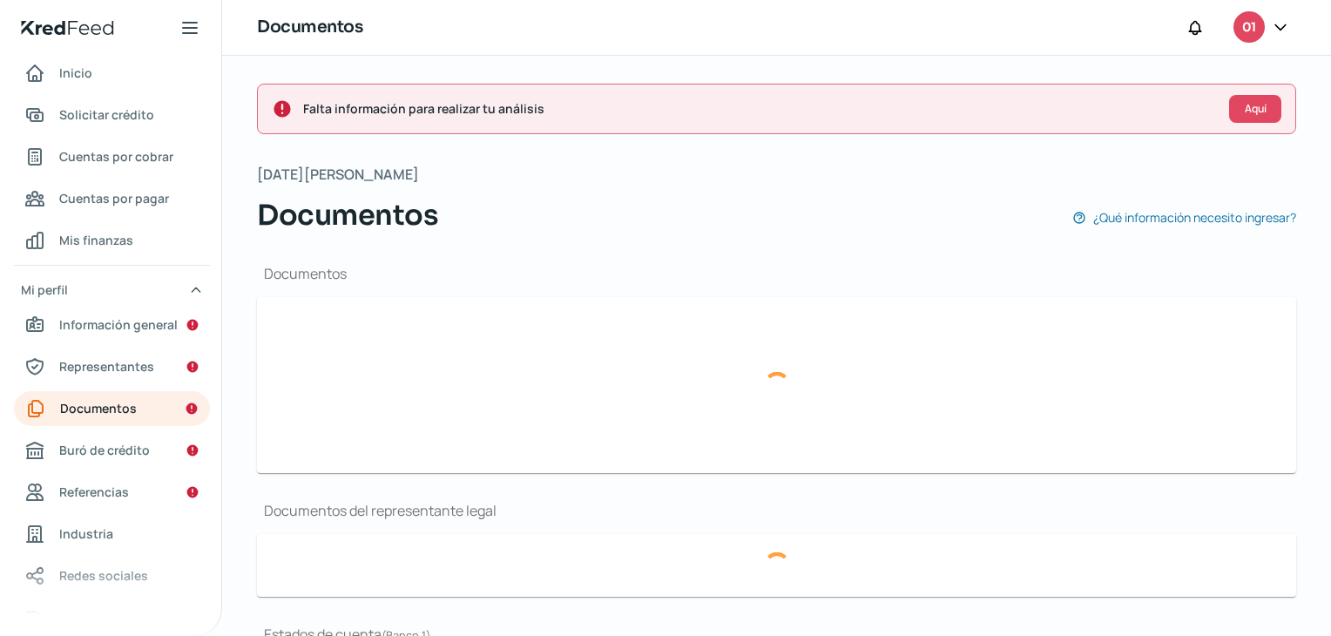
type input "CONSTANCIA AGOSTO.pdf"
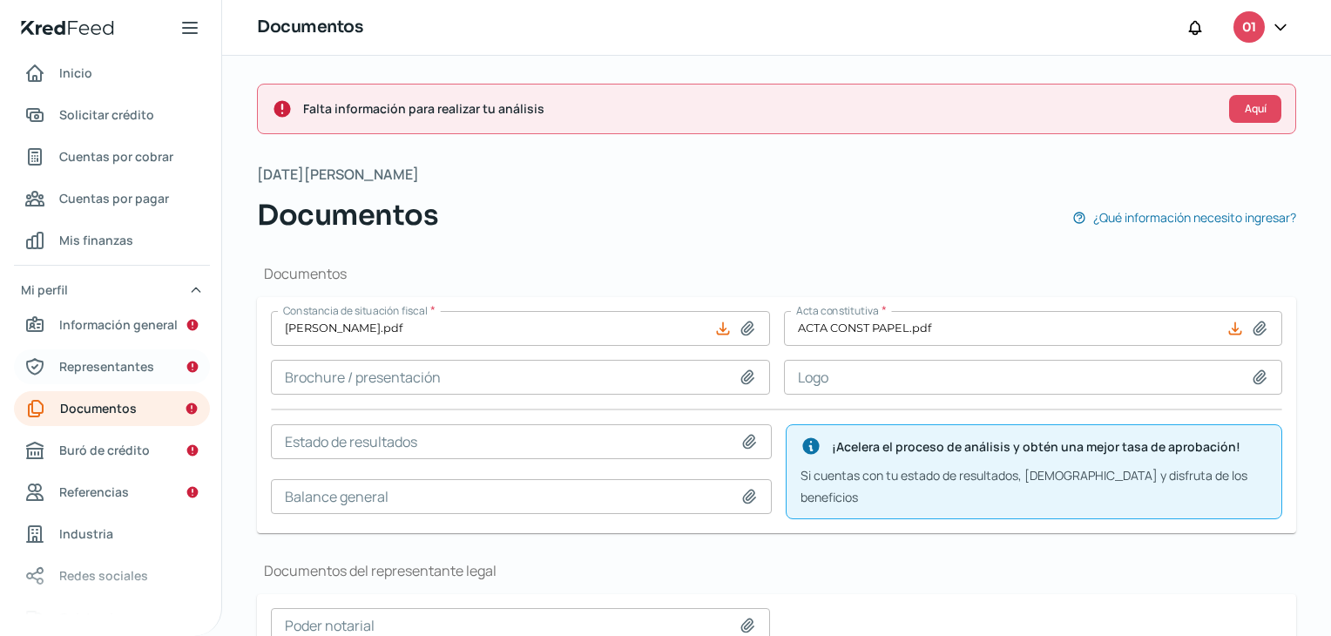
click at [105, 359] on span "Representantes" at bounding box center [106, 366] width 95 height 22
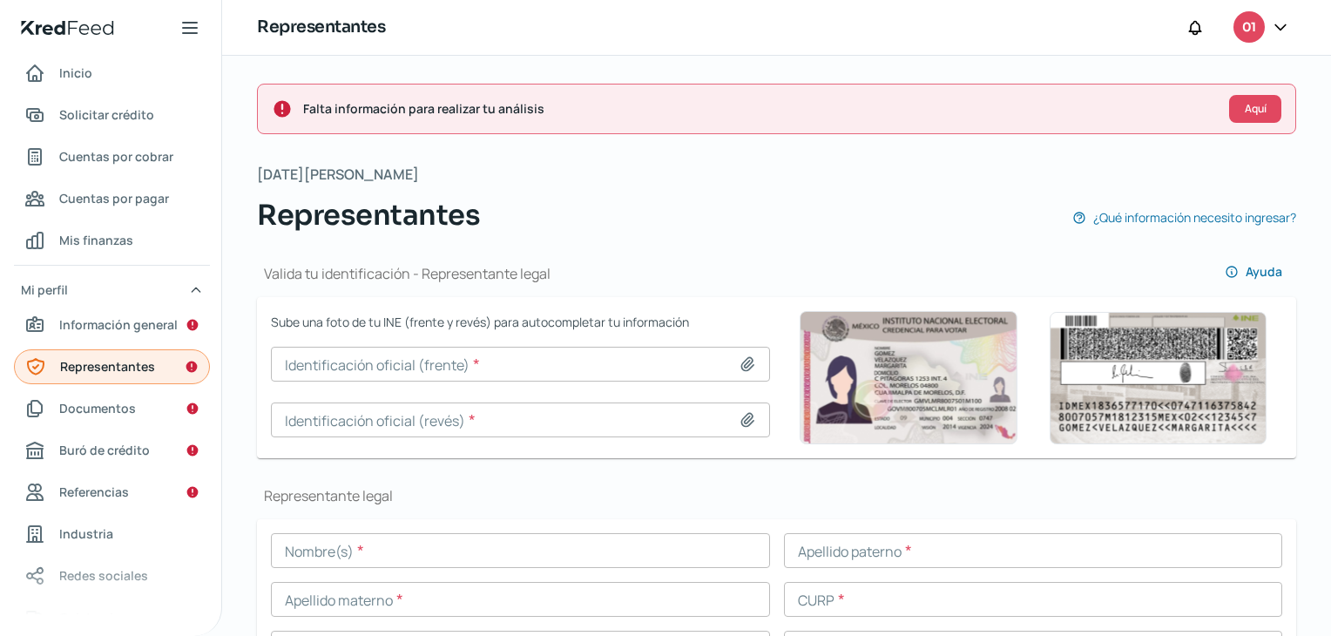
scroll to position [0, 7]
click at [136, 327] on span "Información general" at bounding box center [118, 325] width 118 height 22
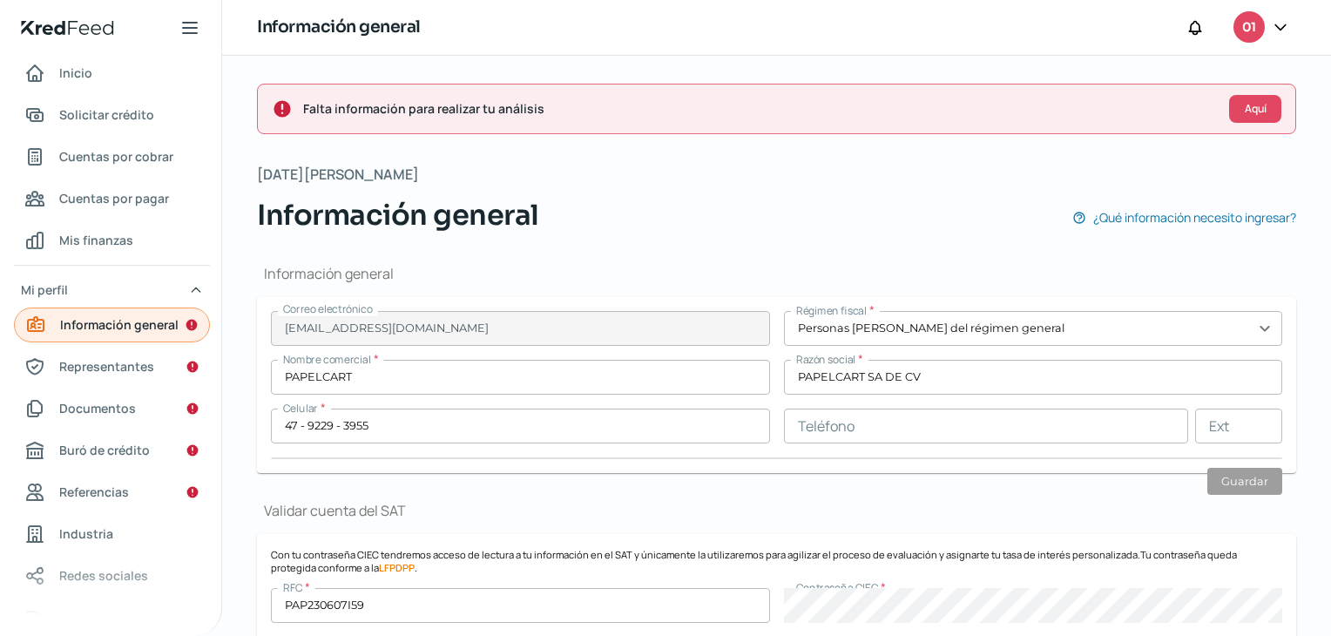
type input "PAP230607I59"
type input "JOSE MARÍA MORELOS"
type input "662"
type input "37200"
type input "JARDINES DEL BOSQUE"
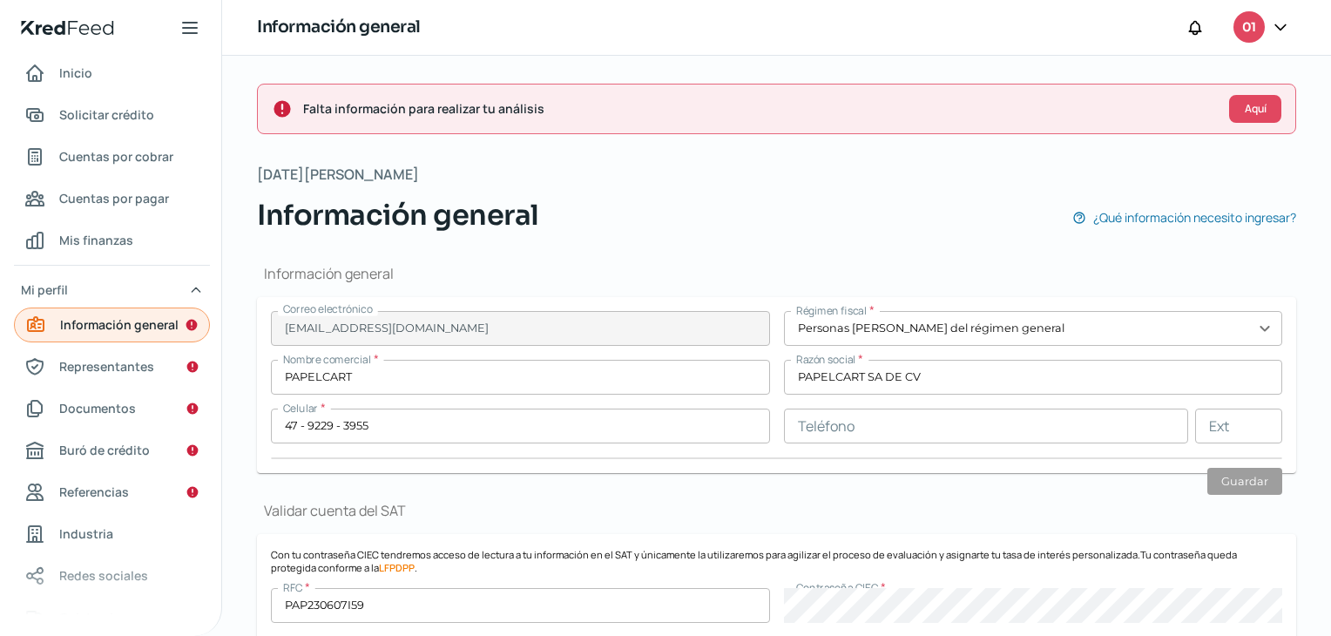
type input "LEON"
type input "Guanajuato"
type input "MEXICO"
type input "Comp domicilio Mayo 2025.pdf"
type input "5"
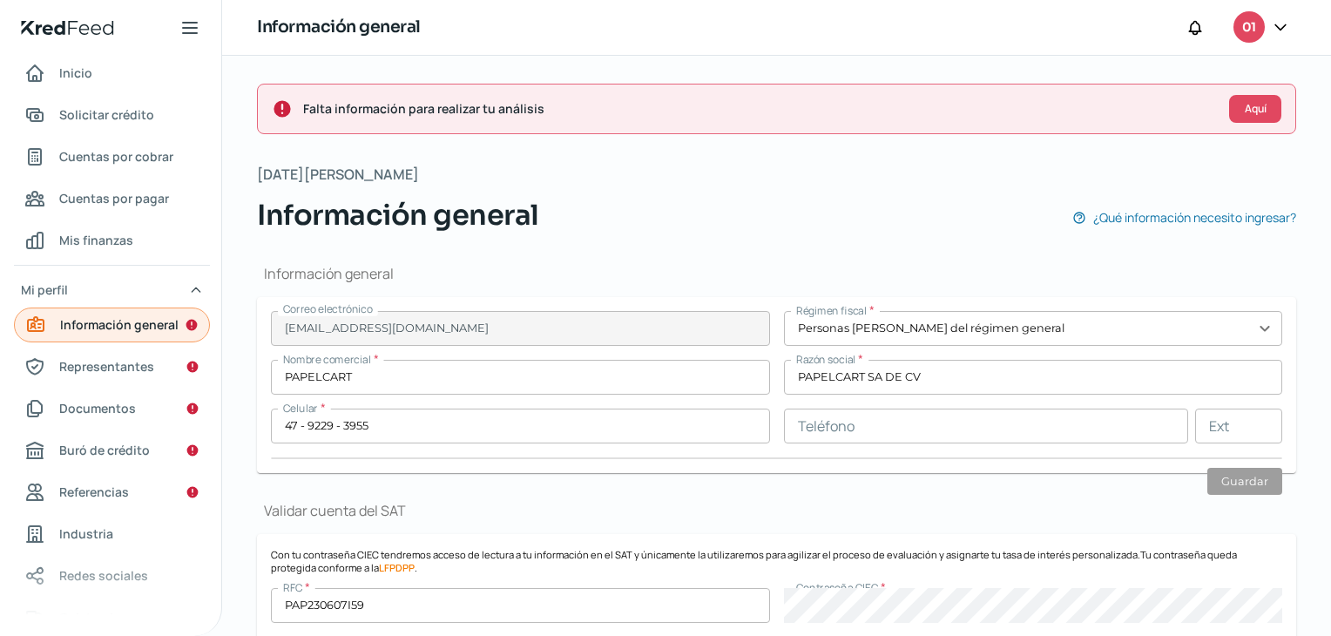
type input "5"
type input "Rentada"
click at [1253, 113] on span "Aquí" at bounding box center [1256, 109] width 22 height 10
click at [1283, 25] on icon at bounding box center [1280, 26] width 10 height 5
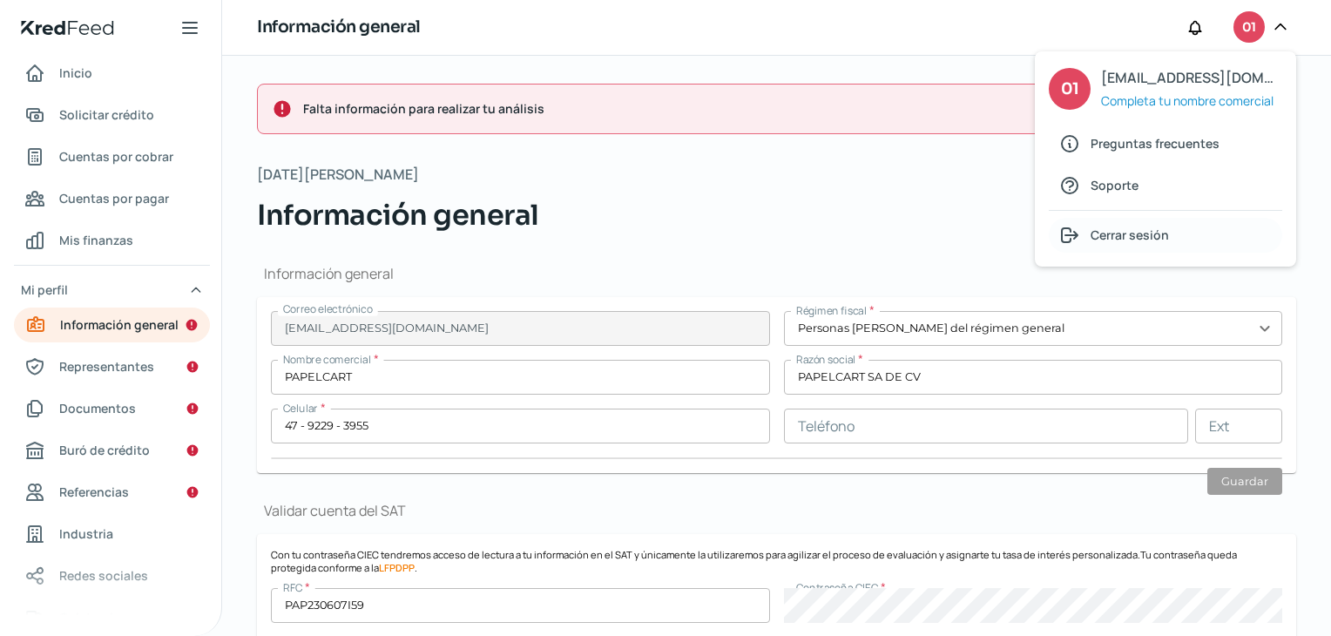
click at [1155, 238] on span "Cerrar sesión" at bounding box center [1130, 235] width 78 height 22
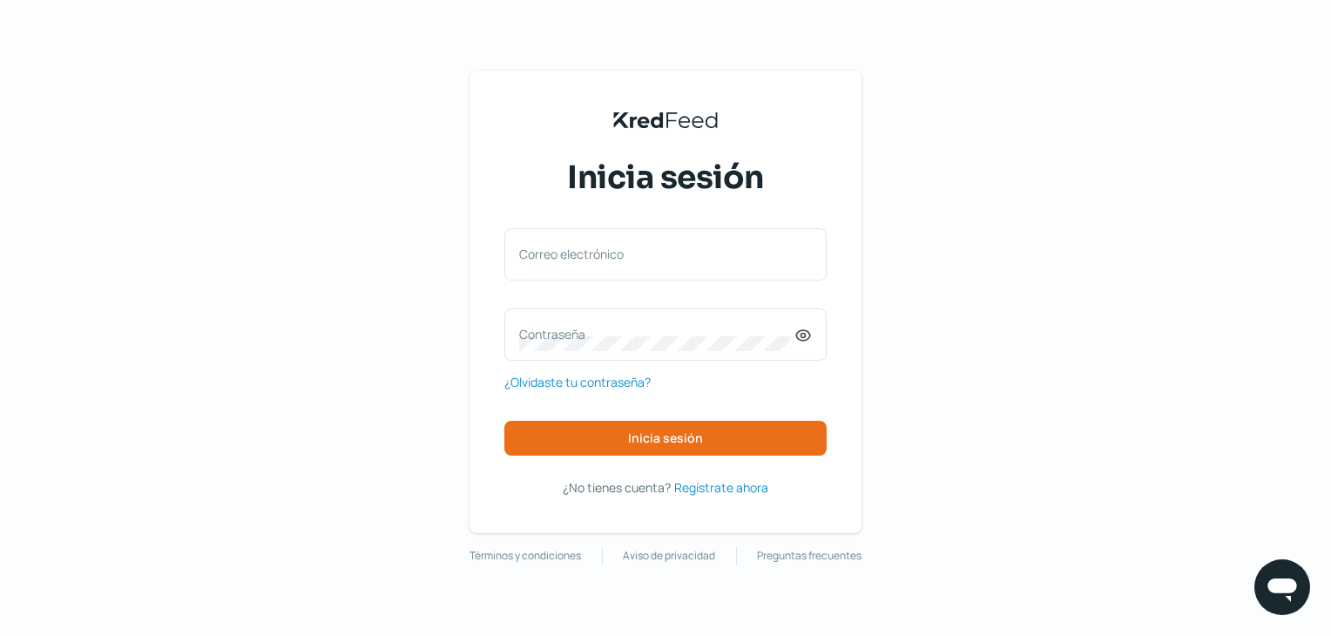
scroll to position [0, 7]
click at [727, 487] on span "Regístrate ahora" at bounding box center [721, 488] width 94 height 22
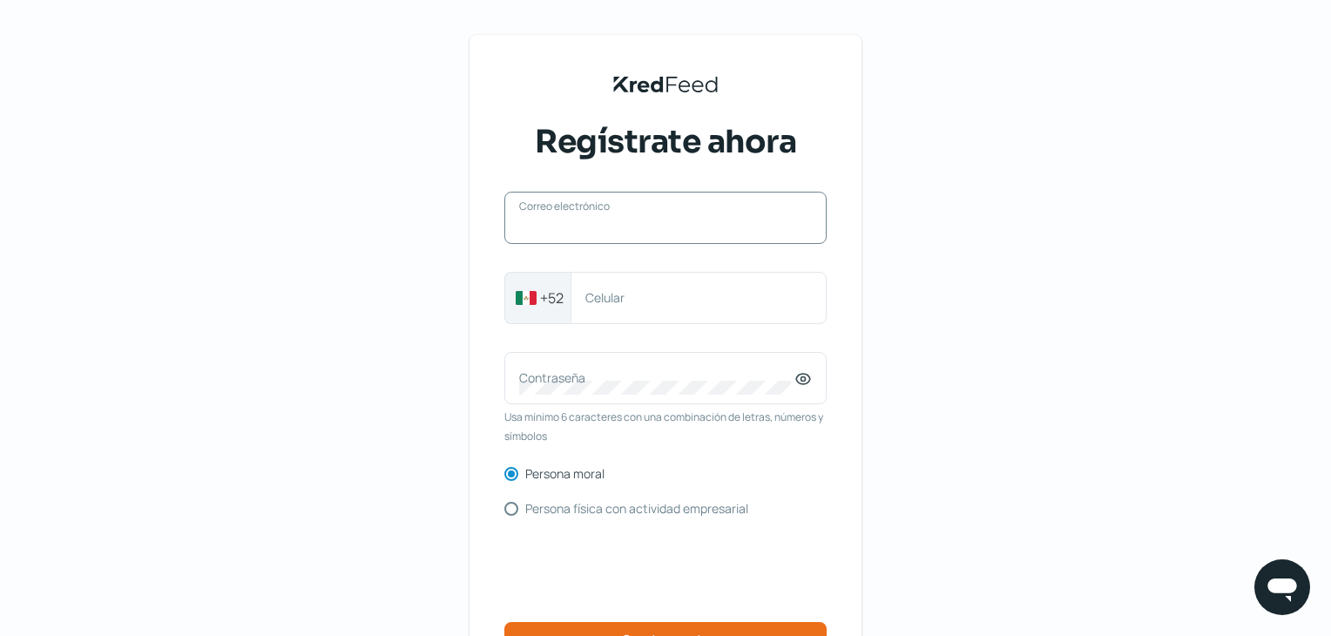
click at [596, 228] on input "Correo electrónico" at bounding box center [665, 227] width 293 height 16
type input "comerc"
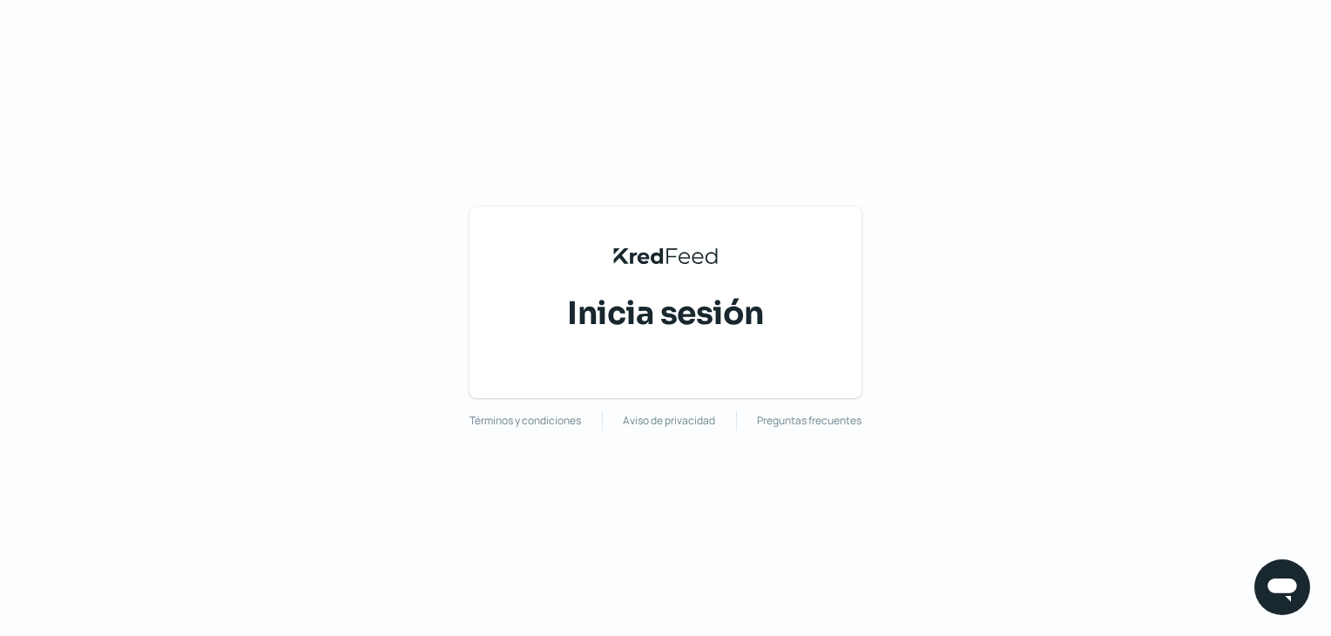
scroll to position [0, 7]
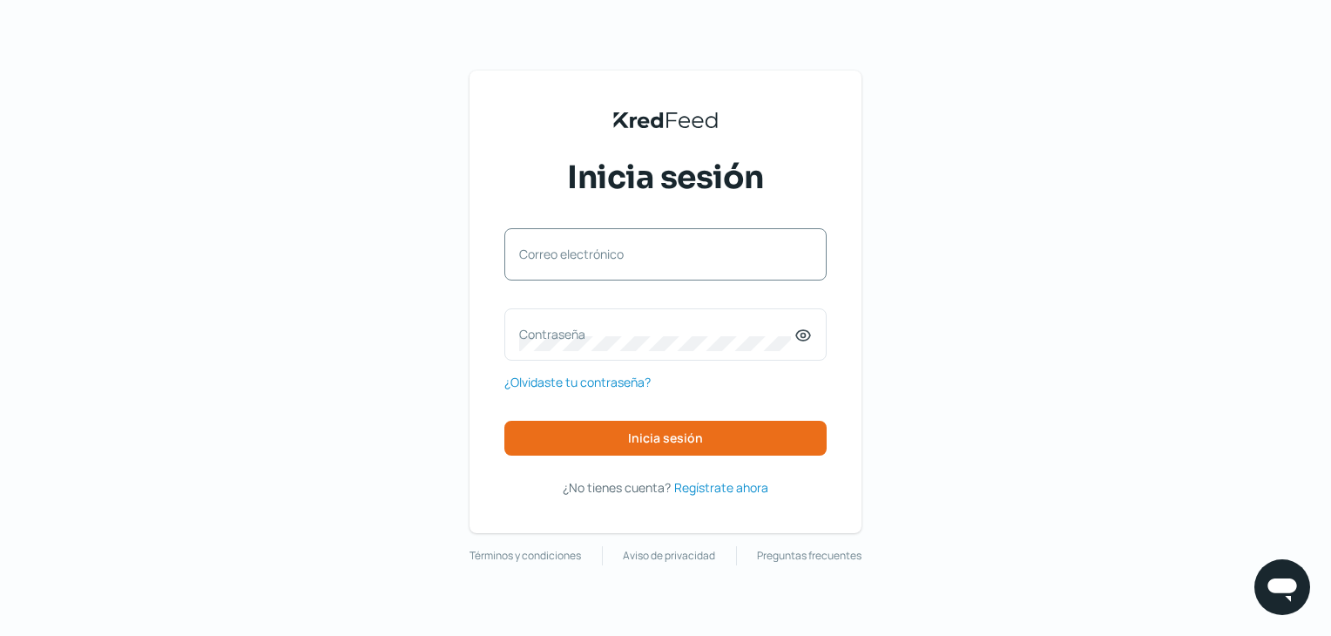
click at [697, 259] on label "Correo electrónico" at bounding box center [656, 254] width 275 height 17
click at [697, 259] on input "Correo electrónico" at bounding box center [665, 263] width 293 height 16
type input "comercializadoraalhu2@gmail.com"
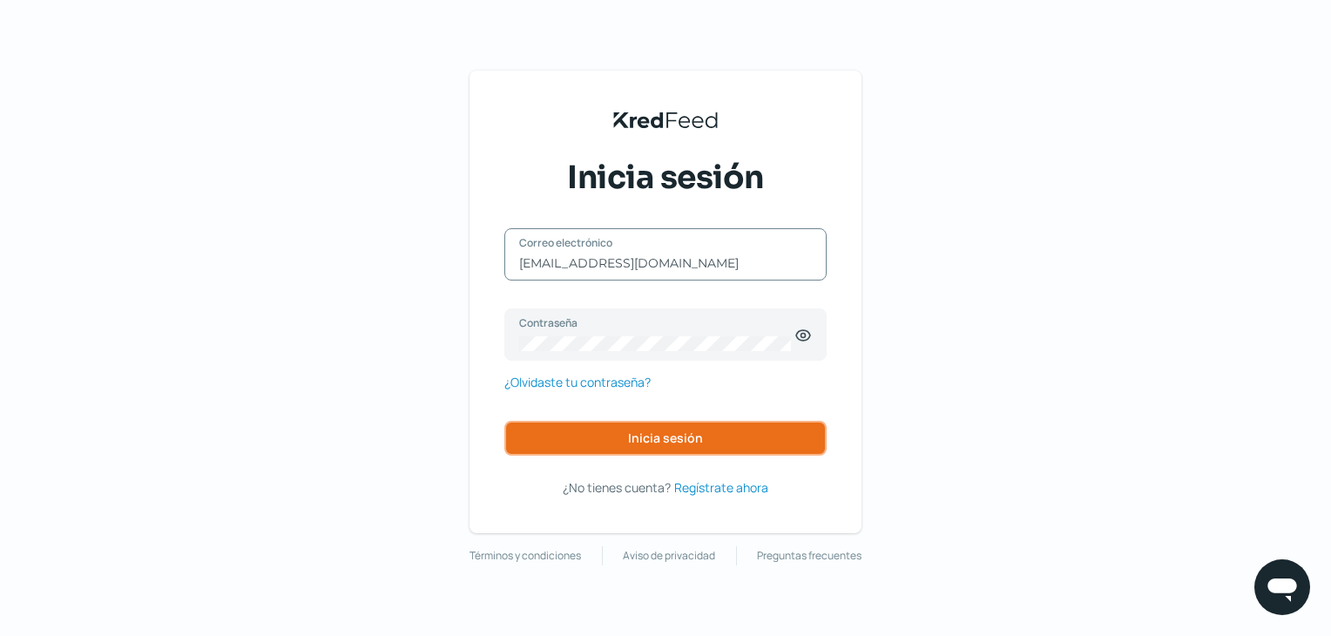
click at [652, 443] on span "Inicia sesión" at bounding box center [665, 438] width 75 height 12
